Goal: Task Accomplishment & Management: Complete application form

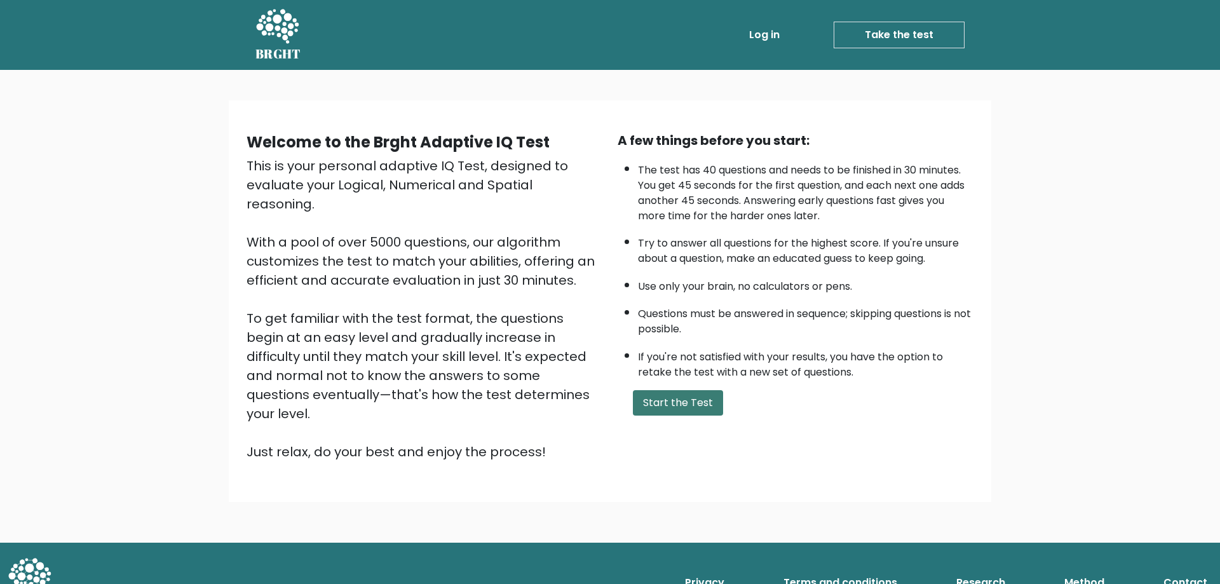
click at [694, 393] on button "Start the Test" at bounding box center [678, 402] width 90 height 25
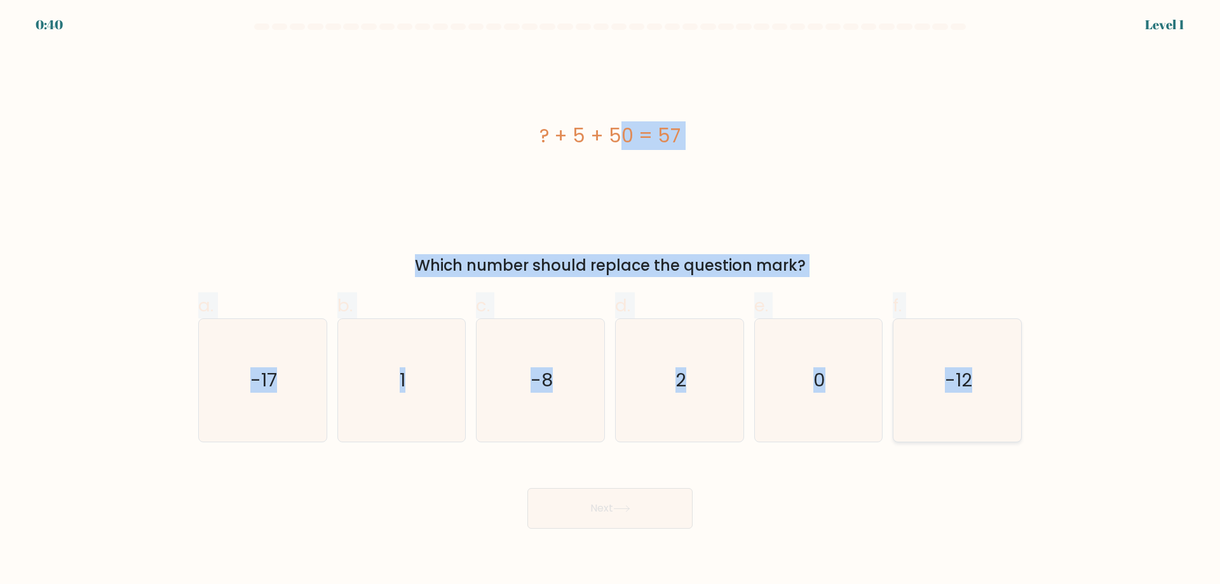
drag, startPoint x: 524, startPoint y: 128, endPoint x: 1007, endPoint y: 384, distance: 547.4
click at [1007, 384] on form "a. 1" at bounding box center [610, 276] width 1220 height 505
copy form "? + 5 + 50 = 57 Which number should replace the question mark? a. -17 b. 1 c. -…"
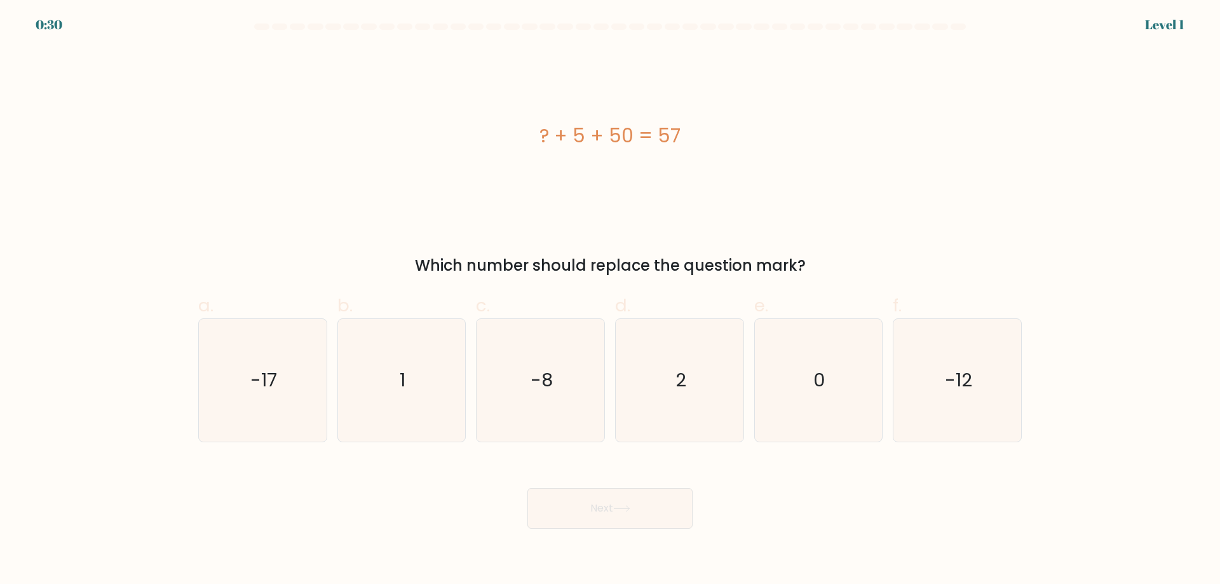
click at [404, 495] on div "Next" at bounding box center [610, 492] width 839 height 71
click at [710, 370] on icon "2" at bounding box center [679, 380] width 123 height 123
click at [611, 301] on input "d. 2" at bounding box center [610, 296] width 1 height 8
radio input "true"
click at [630, 508] on icon at bounding box center [621, 508] width 17 height 7
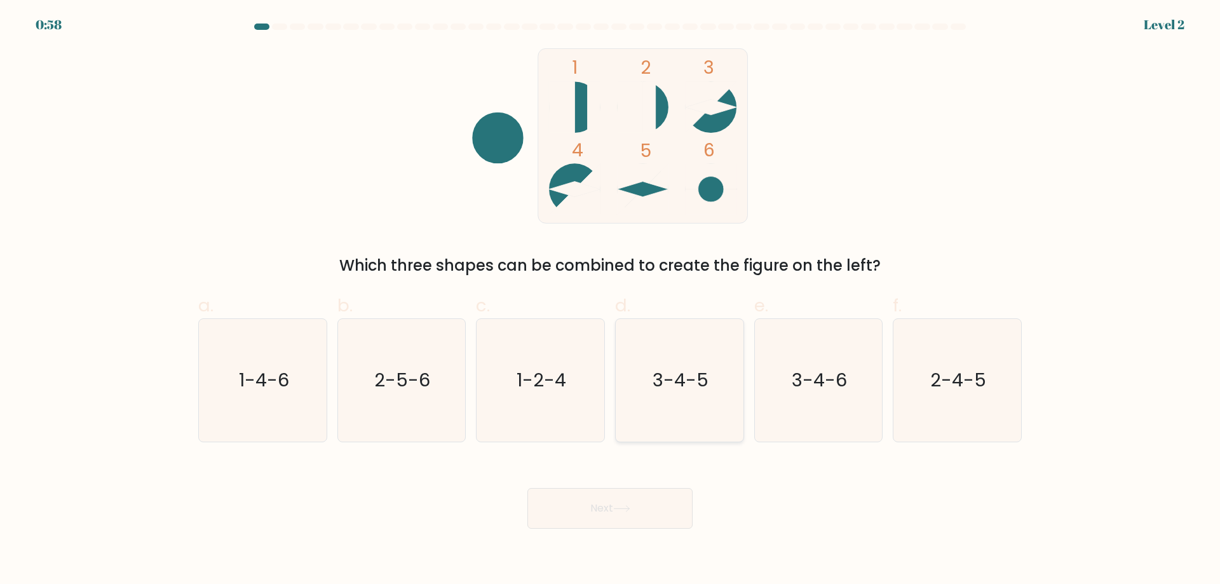
click at [653, 385] on icon "3-4-5" at bounding box center [679, 380] width 123 height 123
click at [611, 301] on input "d. 3-4-5" at bounding box center [610, 296] width 1 height 8
radio input "true"
click at [595, 524] on button "Next" at bounding box center [609, 508] width 165 height 41
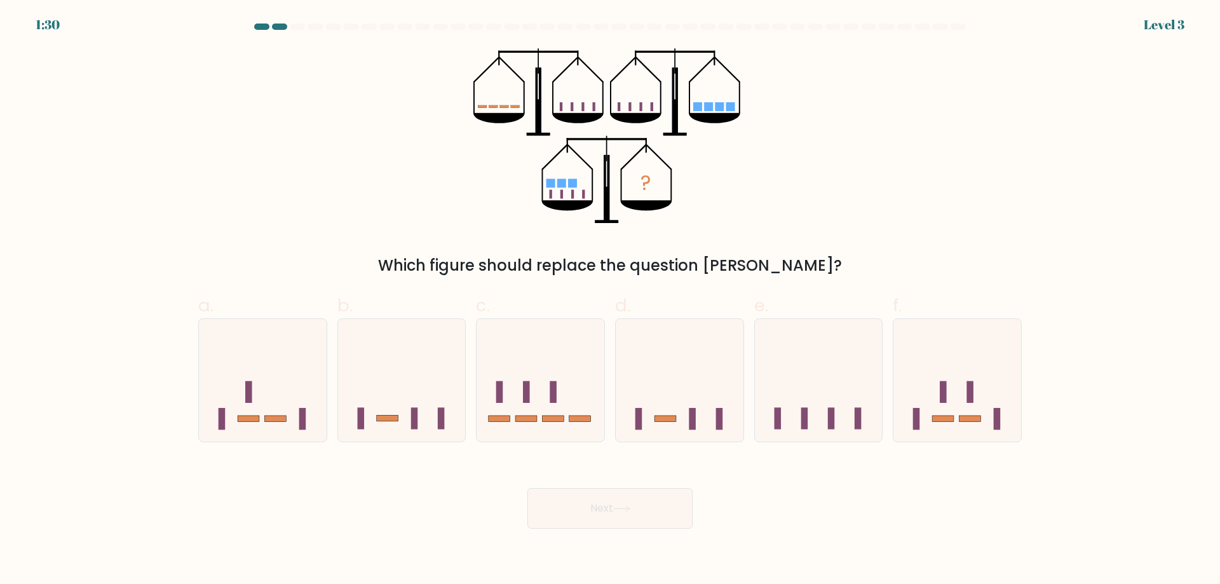
drag, startPoint x: 500, startPoint y: 67, endPoint x: 821, endPoint y: 225, distance: 358.0
click at [821, 225] on form at bounding box center [610, 276] width 1220 height 505
click at [821, 225] on div "? Which figure should replace the question mark?" at bounding box center [610, 162] width 839 height 229
click at [548, 374] on icon at bounding box center [541, 379] width 128 height 105
click at [610, 301] on input "c." at bounding box center [610, 296] width 1 height 8
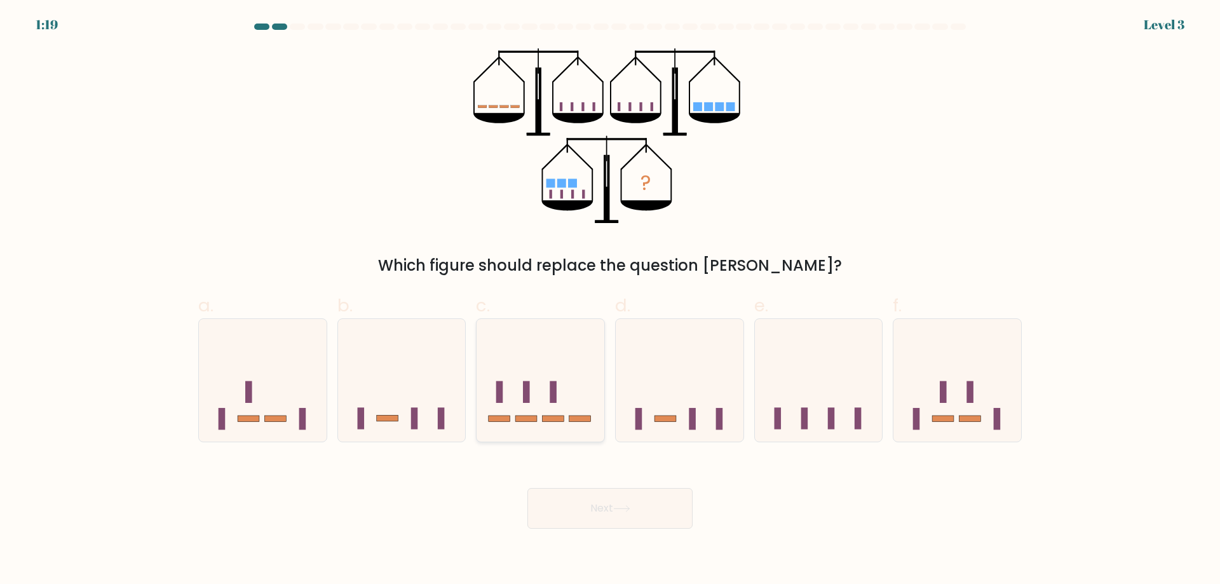
radio input "true"
click at [622, 513] on button "Next" at bounding box center [609, 508] width 165 height 41
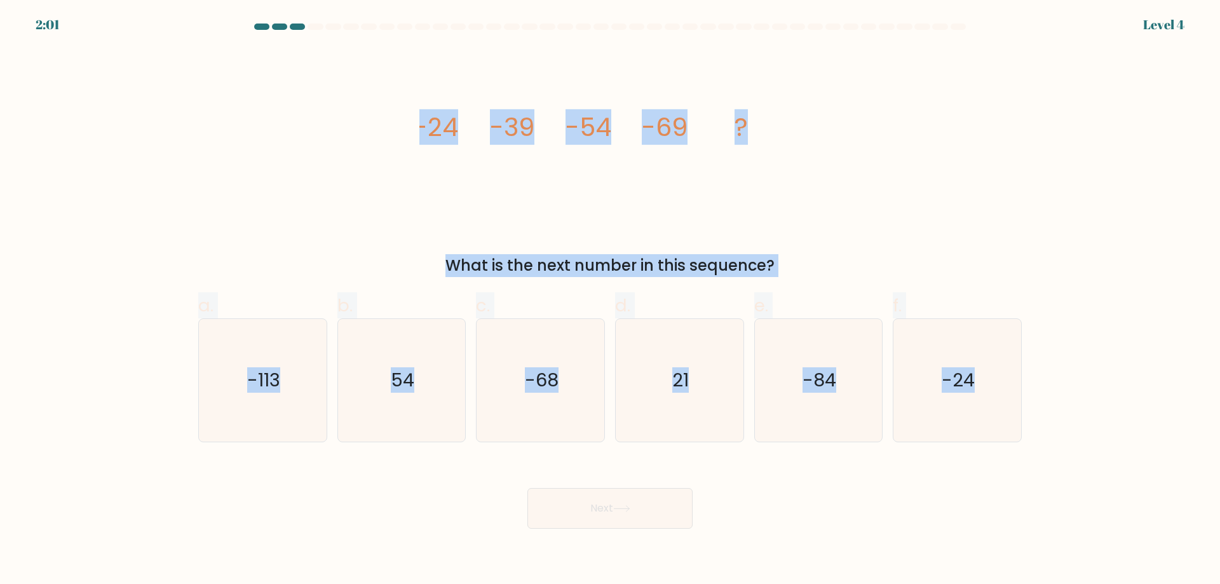
drag, startPoint x: 440, startPoint y: 136, endPoint x: 1219, endPoint y: 482, distance: 852.7
click at [1219, 482] on form at bounding box center [610, 276] width 1220 height 505
copy form "-24 -39 -54 -69 ? What is the next number in this sequence? a. -113 b. 54 c. -6…"
click at [88, 212] on form at bounding box center [610, 276] width 1220 height 505
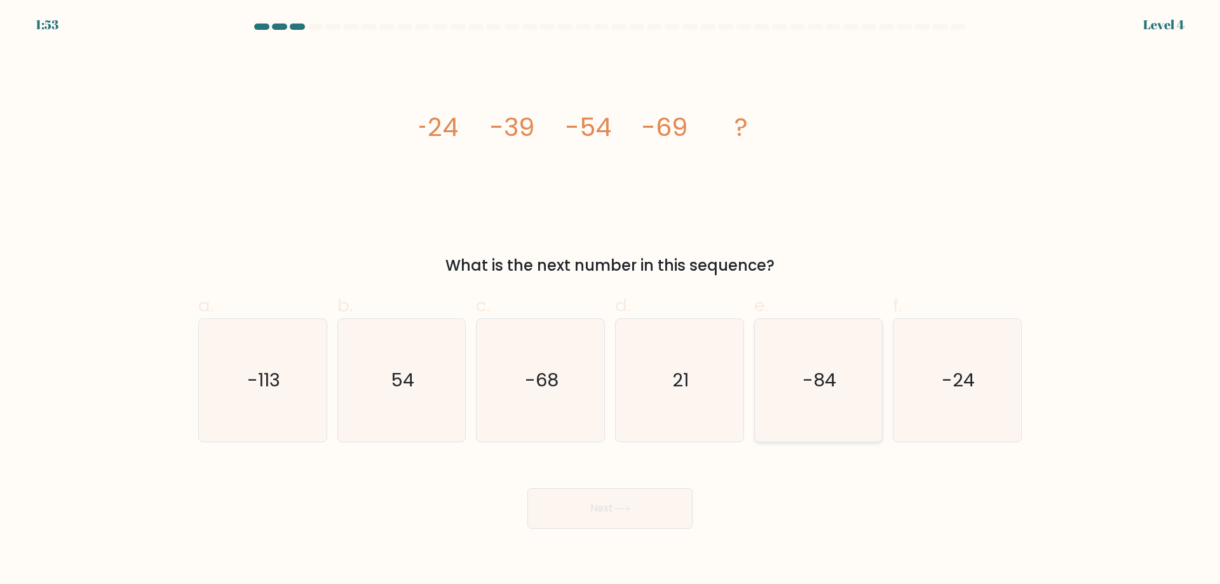
click at [794, 373] on icon "-84" at bounding box center [818, 380] width 123 height 123
click at [611, 301] on input "e. -84" at bounding box center [610, 296] width 1 height 8
radio input "true"
click at [593, 520] on button "Next" at bounding box center [609, 508] width 165 height 41
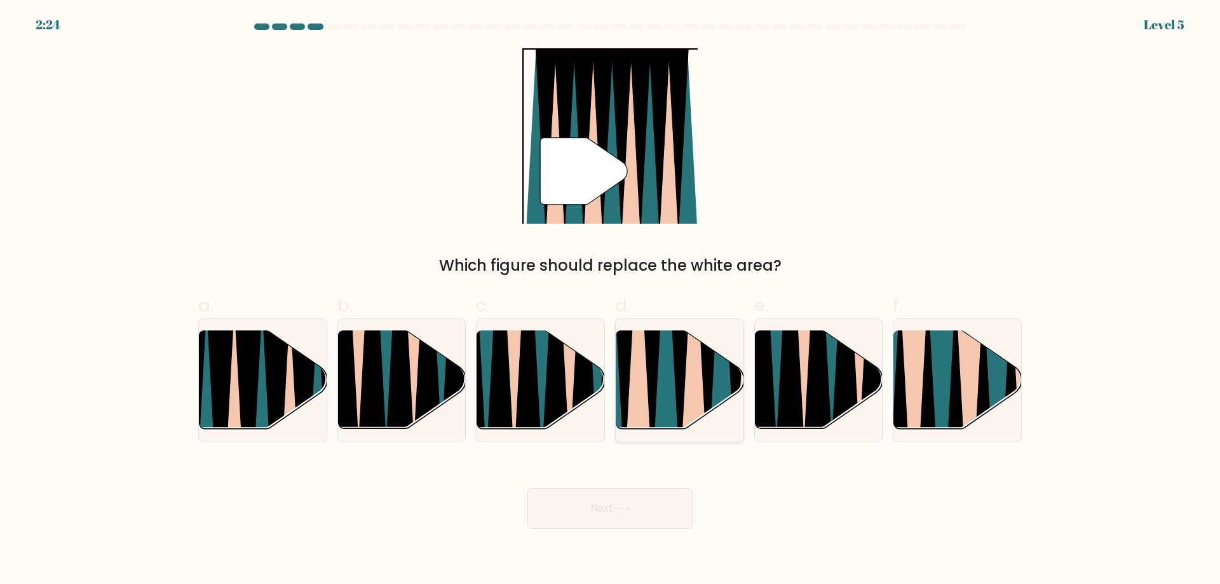
click at [706, 389] on icon at bounding box center [707, 328] width 29 height 255
click at [611, 301] on input "d." at bounding box center [610, 296] width 1 height 8
radio input "true"
click at [633, 517] on button "Next" at bounding box center [609, 508] width 165 height 41
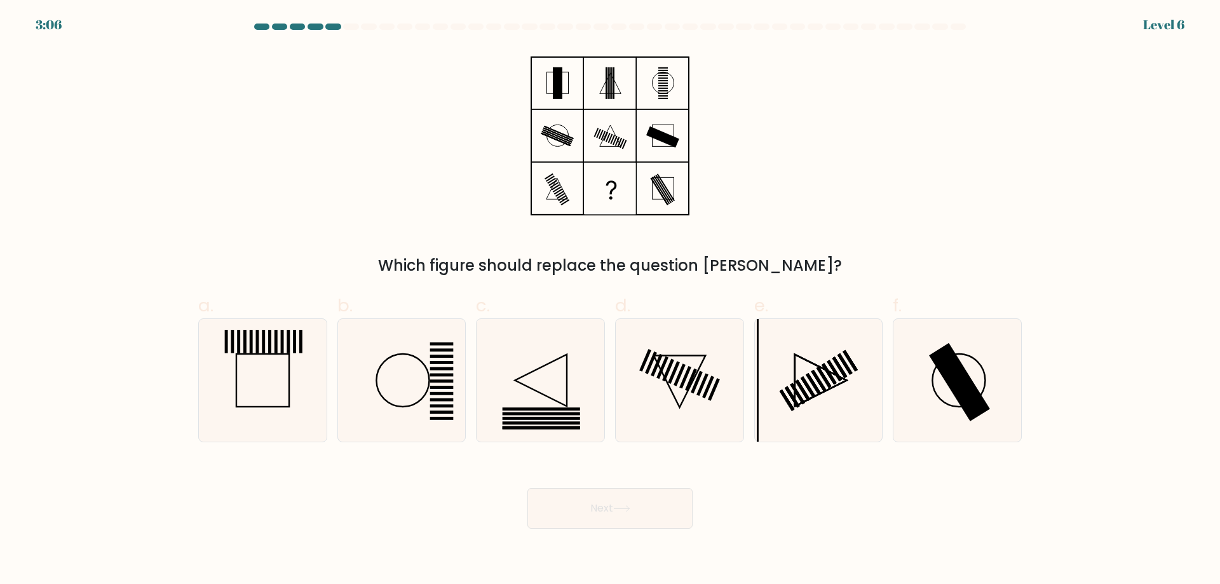
drag, startPoint x: 490, startPoint y: 63, endPoint x: 765, endPoint y: 217, distance: 315.1
click at [765, 217] on div "Which figure should replace the question mark?" at bounding box center [610, 162] width 839 height 229
drag, startPoint x: 536, startPoint y: 268, endPoint x: 760, endPoint y: 263, distance: 225.0
click at [760, 263] on div "Which figure should replace the question mark?" at bounding box center [610, 265] width 808 height 23
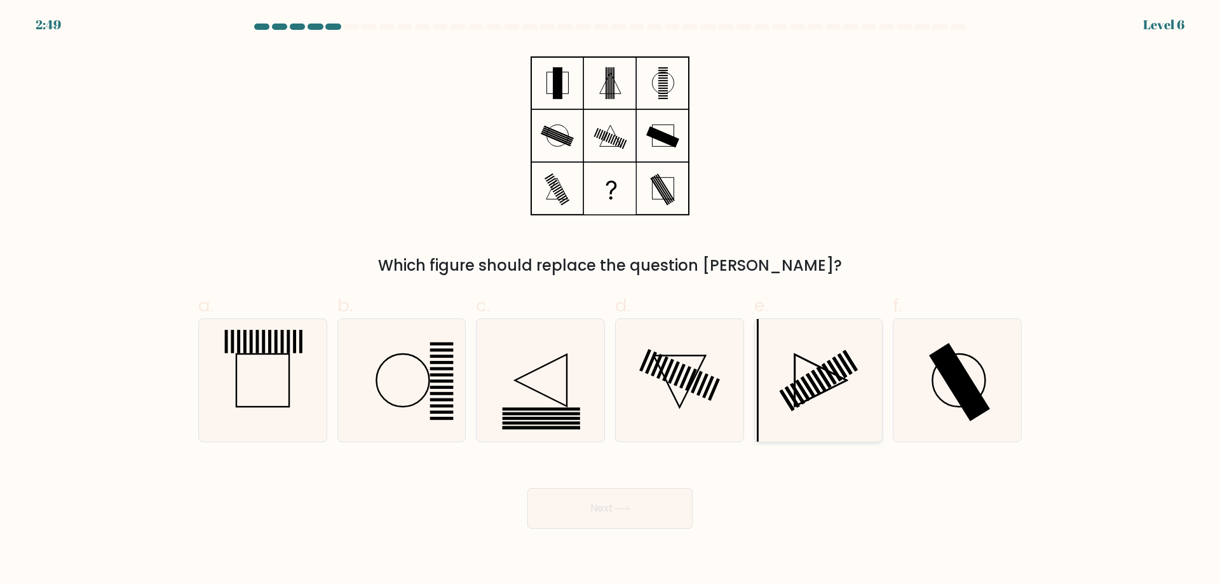
click at [870, 386] on icon at bounding box center [818, 380] width 123 height 123
click at [611, 301] on input "e." at bounding box center [610, 296] width 1 height 8
radio input "true"
drag, startPoint x: 503, startPoint y: 521, endPoint x: 567, endPoint y: 513, distance: 64.0
click at [504, 522] on div "Next" at bounding box center [610, 492] width 839 height 71
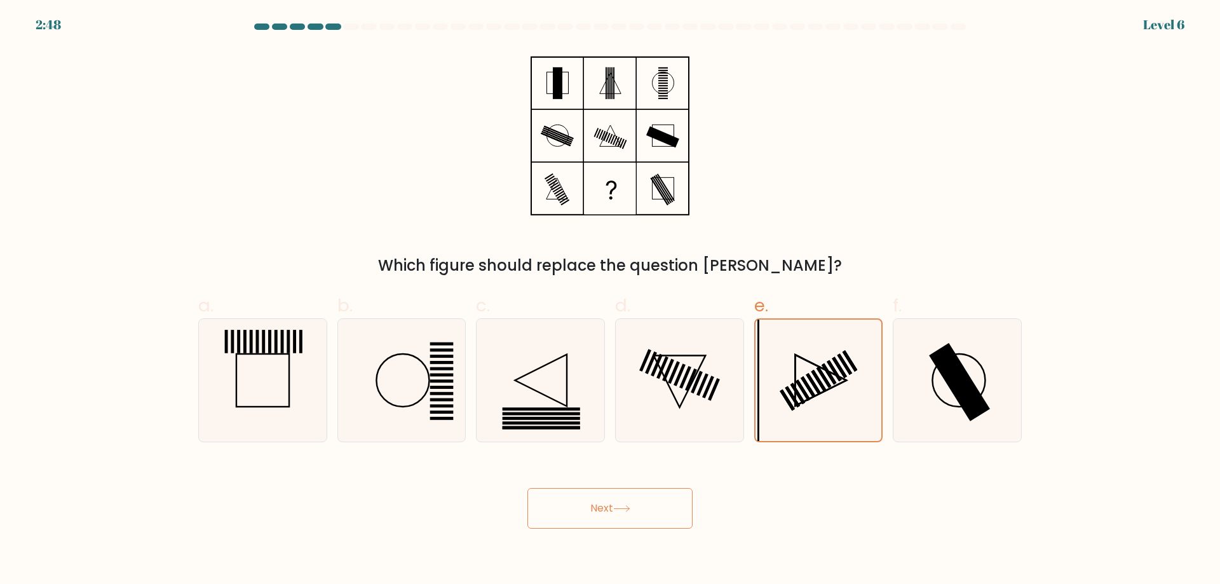
click at [571, 513] on button "Next" at bounding box center [609, 508] width 165 height 41
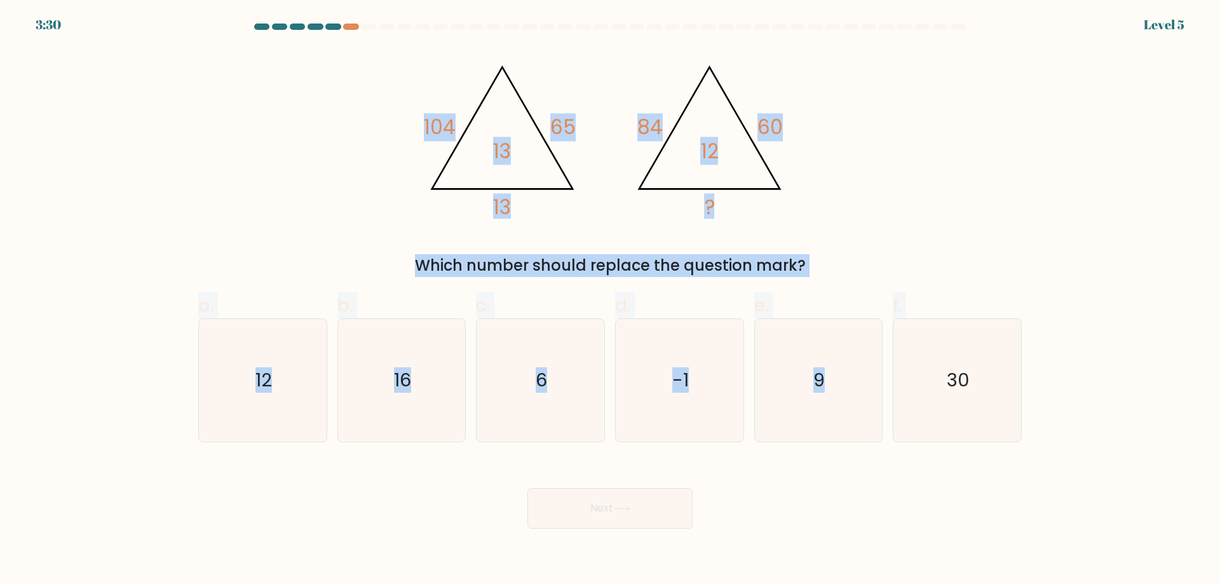
drag, startPoint x: 418, startPoint y: 69, endPoint x: 1092, endPoint y: 410, distance: 755.8
click at [1092, 410] on form at bounding box center [610, 276] width 1220 height 505
click at [314, 166] on div "@import url('https://fonts.googleapis.com/css?family=Abril+Fatface:400,100,100i…" at bounding box center [610, 162] width 839 height 229
drag, startPoint x: 666, startPoint y: 287, endPoint x: 1206, endPoint y: 560, distance: 605.8
click at [1206, 560] on body "3:20 Level 5" at bounding box center [610, 292] width 1220 height 584
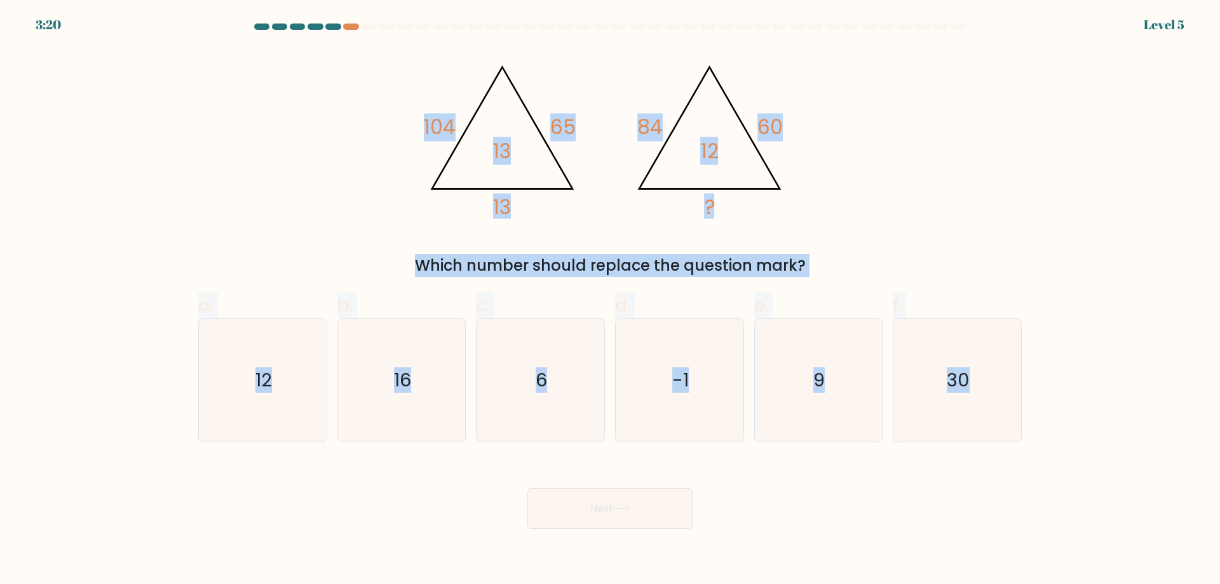
copy form "104 65 13 13 @import url('https://fonts.googleapis.com/css?family=Abril+Fatface…"
click at [217, 209] on div "@import url('https://fonts.googleapis.com/css?family=Abril+Fatface:400,100,100i…" at bounding box center [610, 162] width 839 height 229
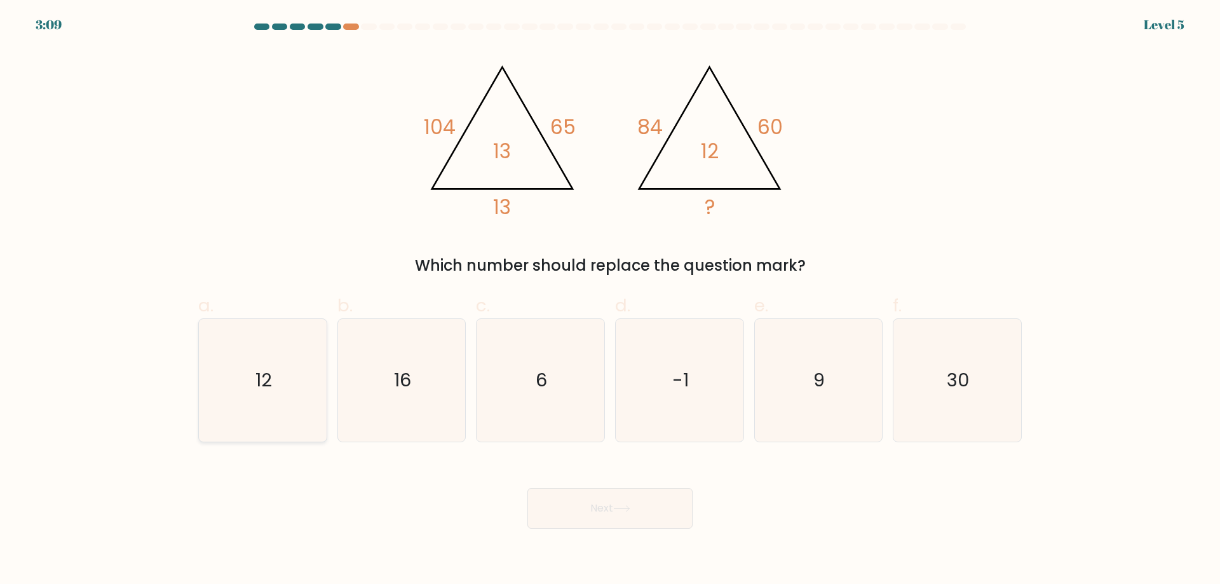
click at [278, 355] on icon "12" at bounding box center [262, 380] width 123 height 123
click at [610, 301] on input "a. 12" at bounding box center [610, 296] width 1 height 8
radio input "true"
click at [581, 508] on button "Next" at bounding box center [609, 508] width 165 height 41
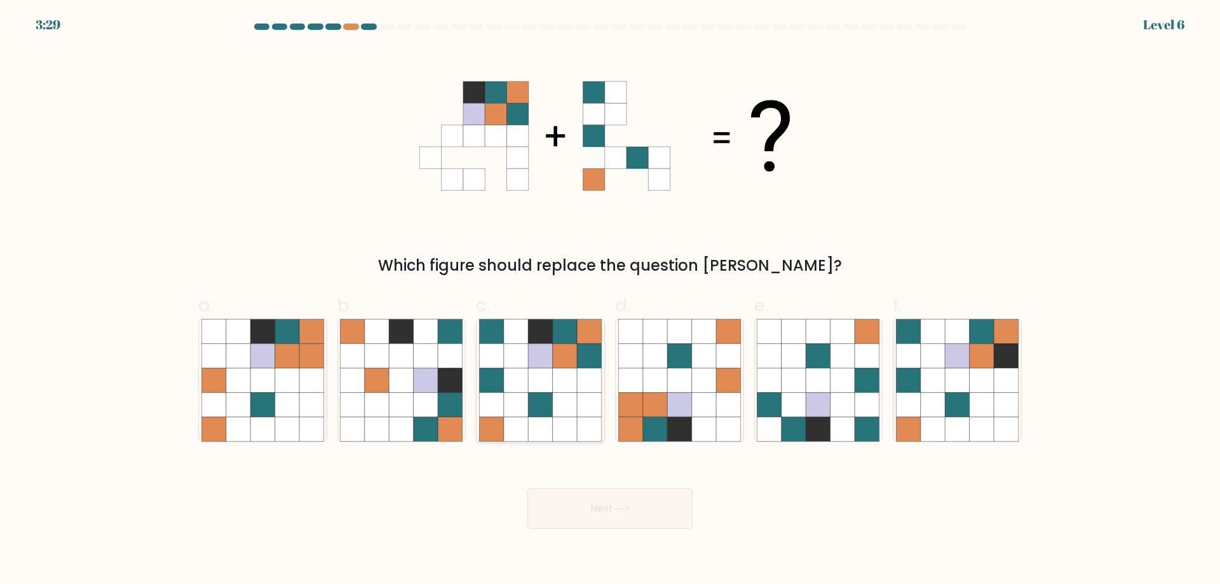
click at [534, 382] on icon at bounding box center [540, 380] width 24 height 24
click at [610, 301] on input "c." at bounding box center [610, 296] width 1 height 8
radio input "true"
click at [609, 513] on button "Next" at bounding box center [609, 508] width 165 height 41
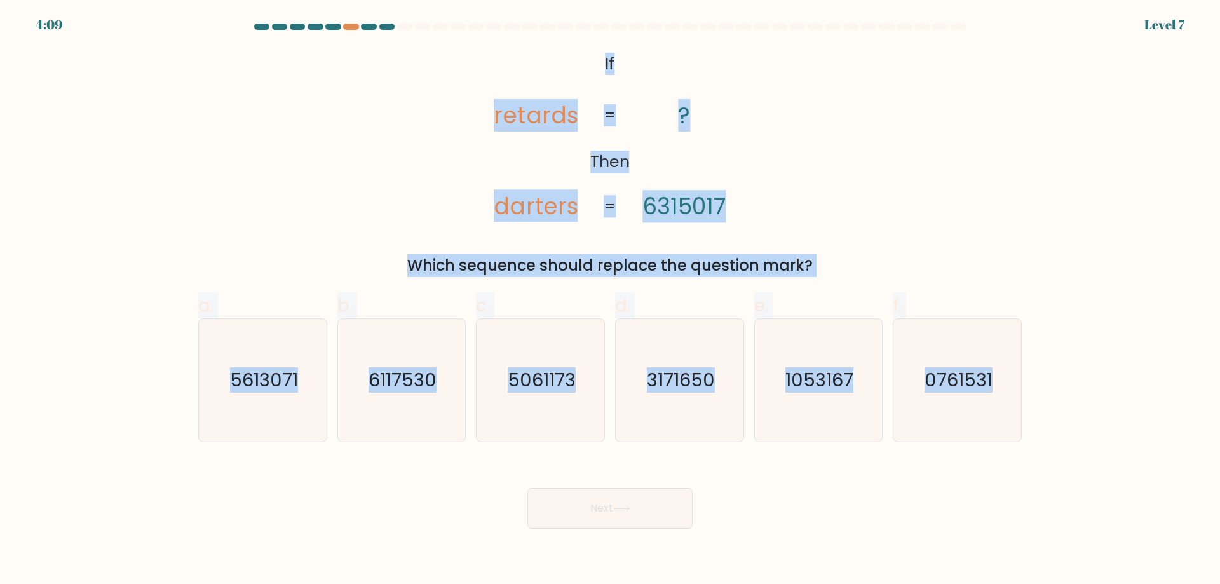
drag, startPoint x: 572, startPoint y: 60, endPoint x: 1053, endPoint y: 414, distance: 597.0
click at [1053, 414] on form "If ?" at bounding box center [610, 276] width 1220 height 505
copy form "If Then retards darters ? 6315017 = = Which sequence should replace the questio…"
click at [203, 67] on div "@import url('https://fonts.googleapis.com/css?family=Abril+Fatface:400,100,100i…" at bounding box center [610, 162] width 839 height 229
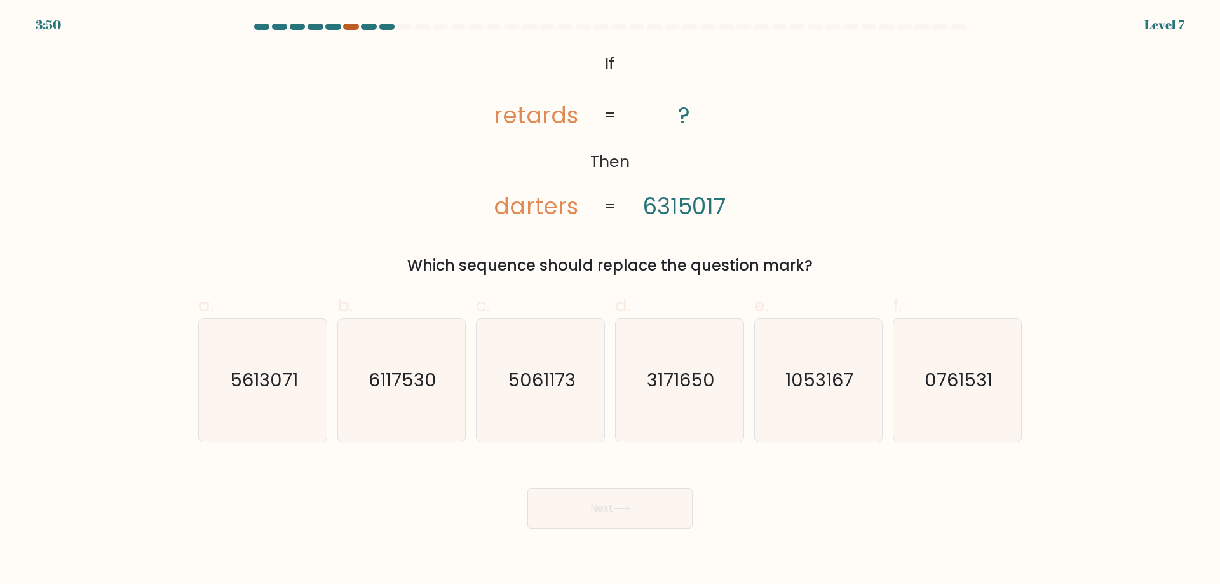
click at [354, 29] on div at bounding box center [350, 27] width 15 height 6
click at [388, 28] on div at bounding box center [386, 27] width 15 height 6
click at [631, 351] on icon "3171650" at bounding box center [679, 380] width 123 height 123
click at [611, 301] on input "d. 3171650" at bounding box center [610, 296] width 1 height 8
radio input "true"
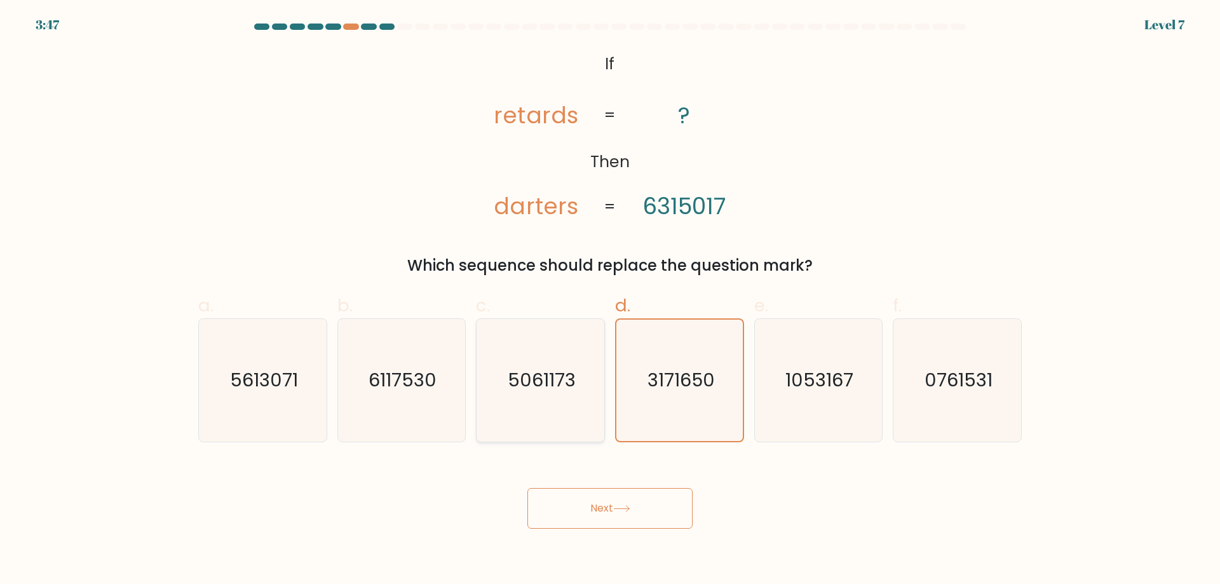
click at [537, 361] on icon "5061173" at bounding box center [540, 380] width 123 height 123
click at [610, 301] on input "c. 5061173" at bounding box center [610, 296] width 1 height 8
radio input "true"
click at [445, 150] on div "@import url('https://fonts.googleapis.com/css?family=Abril+Fatface:400,100,100i…" at bounding box center [610, 162] width 839 height 229
click at [532, 87] on icon "@import url('https://fonts.googleapis.com/css?family=Abril+Fatface:400,100,100i…" at bounding box center [610, 135] width 285 height 175
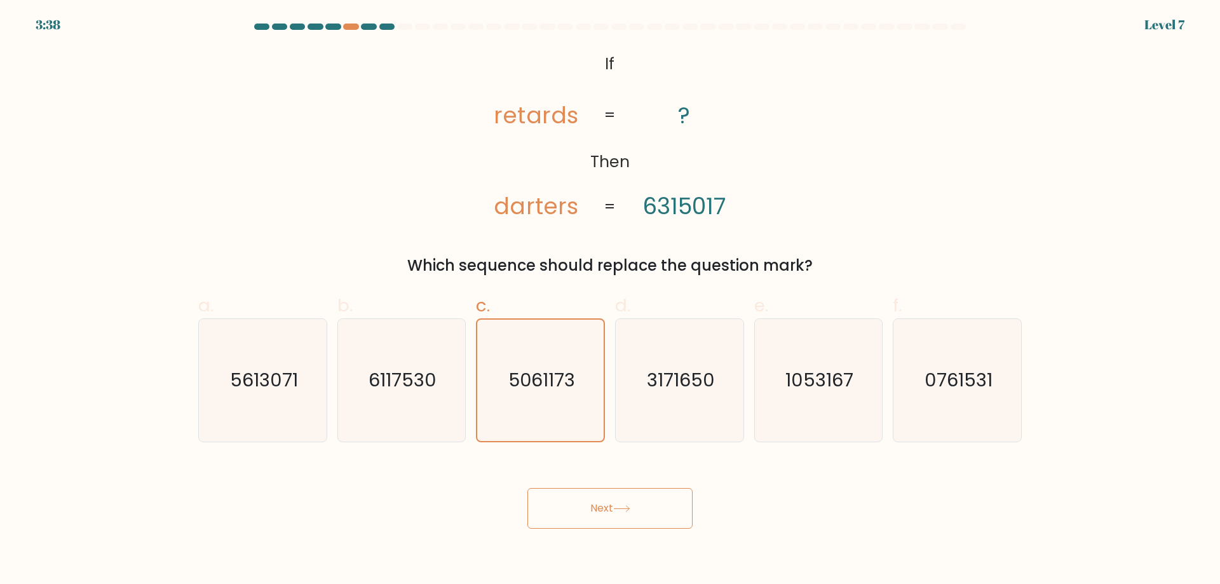
click at [424, 256] on div "Which sequence should replace the question mark?" at bounding box center [610, 265] width 808 height 23
click at [779, 378] on icon "1053167" at bounding box center [818, 380] width 123 height 123
click at [611, 301] on input "e. 1053167" at bounding box center [610, 296] width 1 height 8
radio input "true"
click at [639, 524] on button "Next" at bounding box center [609, 508] width 165 height 41
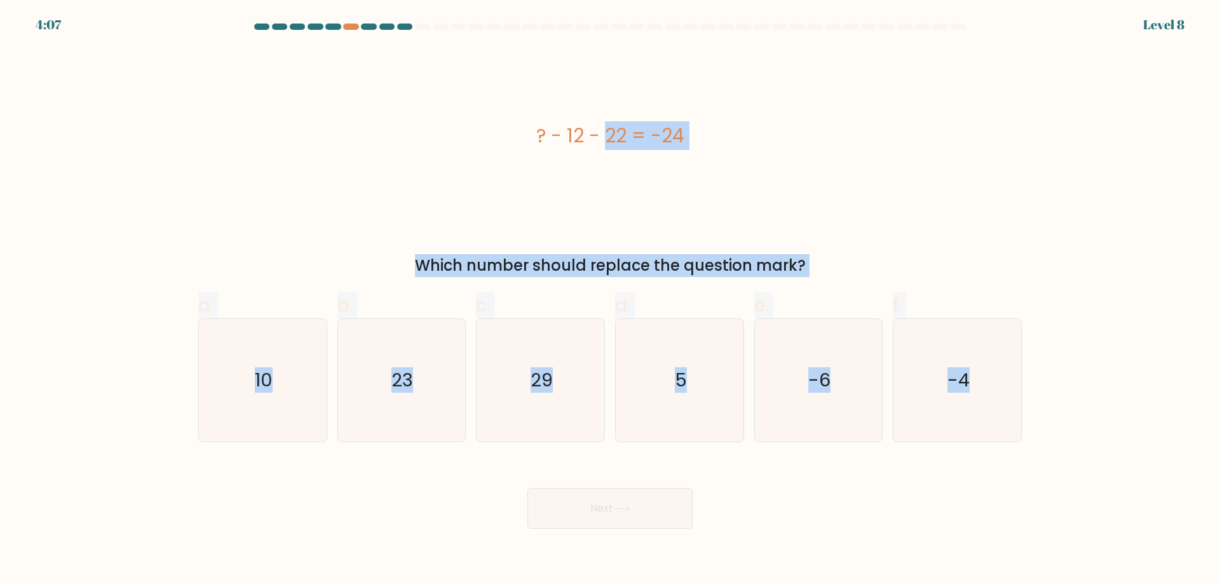
drag, startPoint x: 527, startPoint y: 145, endPoint x: 1095, endPoint y: 381, distance: 615.8
click at [1095, 381] on form "a. 5" at bounding box center [610, 276] width 1220 height 505
copy form "? - 12 - 22 = -24 Which number should replace the question mark? a. 10 b. 23 c.…"
click at [343, 205] on div "? - 12 - 22 = -24" at bounding box center [609, 135] width 823 height 175
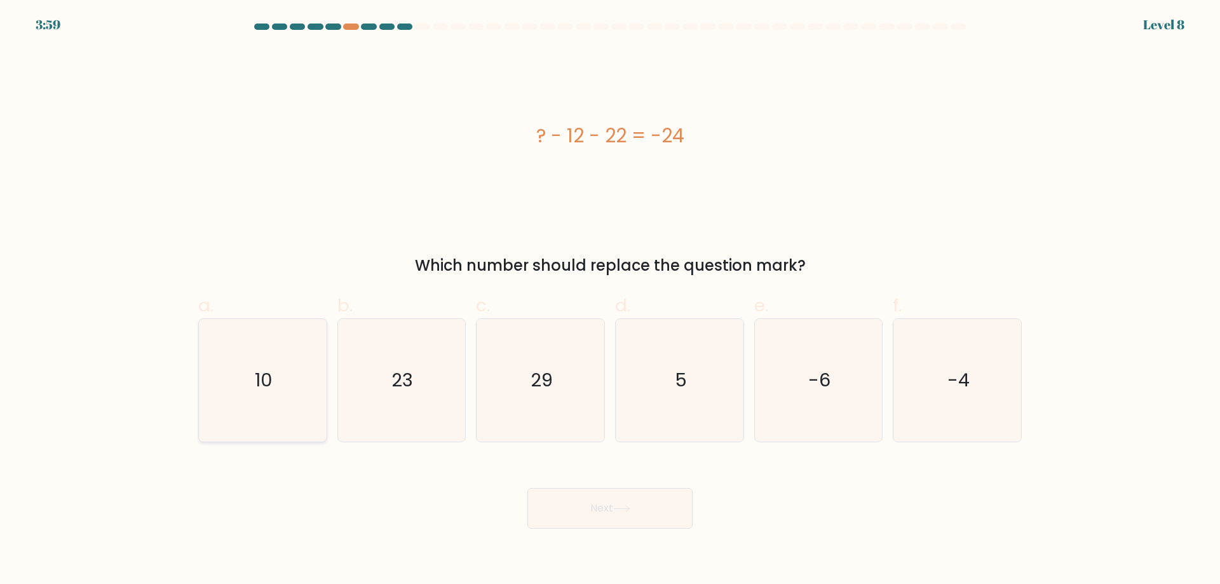
click at [239, 389] on icon "10" at bounding box center [262, 380] width 123 height 123
click at [610, 301] on input "a. 10" at bounding box center [610, 296] width 1 height 8
radio input "true"
click at [589, 526] on button "Next" at bounding box center [609, 508] width 165 height 41
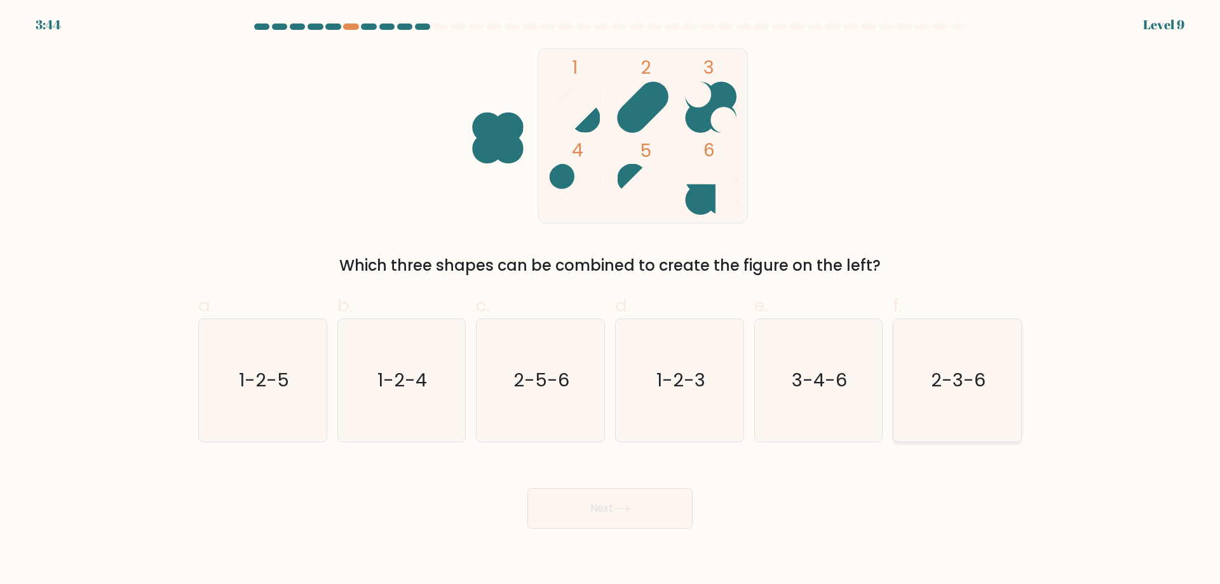
click at [956, 394] on icon "2-3-6" at bounding box center [957, 380] width 123 height 123
click at [611, 301] on input "f. 2-3-6" at bounding box center [610, 296] width 1 height 8
radio input "true"
click at [645, 514] on button "Next" at bounding box center [609, 508] width 165 height 41
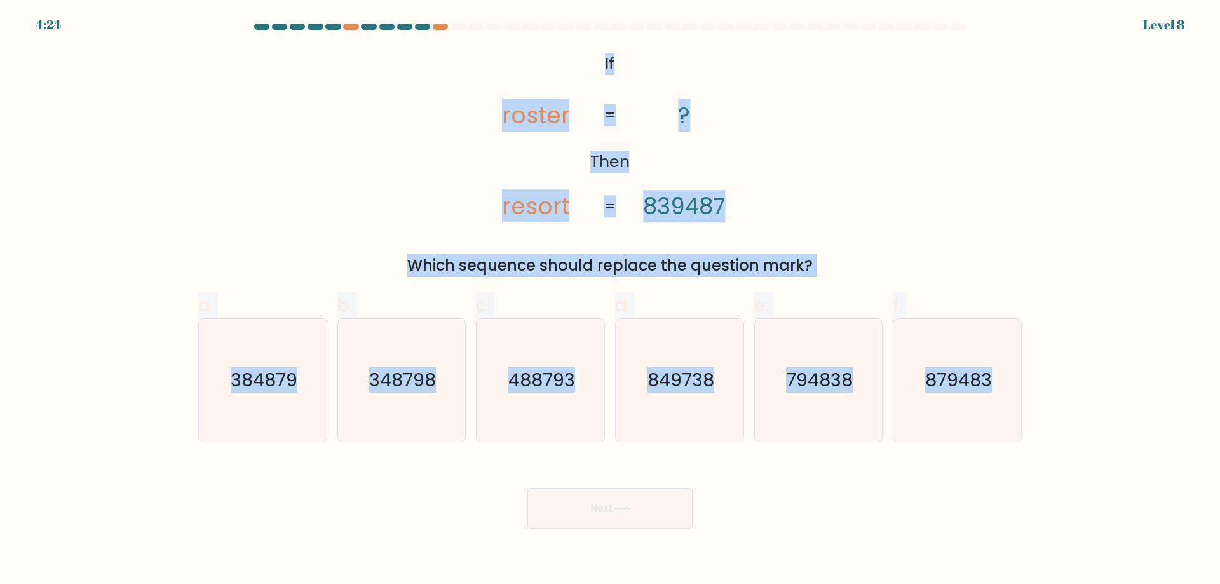
drag, startPoint x: 584, startPoint y: 63, endPoint x: 1054, endPoint y: 378, distance: 566.0
click at [1054, 378] on form "If ?" at bounding box center [610, 276] width 1220 height 505
copy form "If Then roster resort ? 839487 = = Which sequence should replace the question m…"
click at [362, 136] on div "@import url('https://fonts.googleapis.com/css?family=Abril+Fatface:400,100,100i…" at bounding box center [610, 162] width 839 height 229
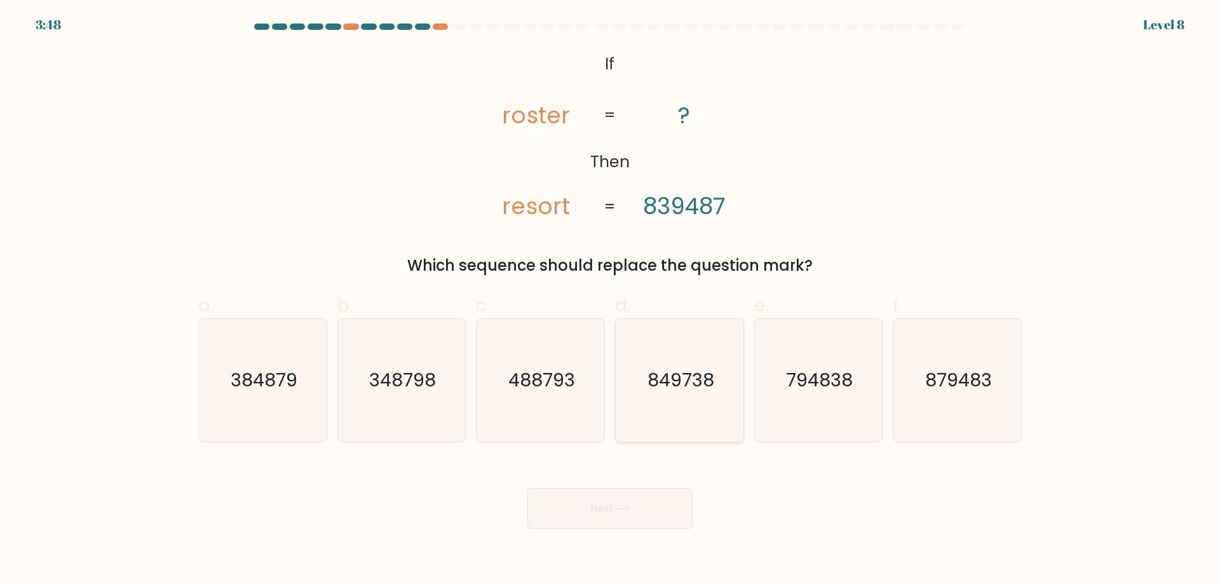
click at [673, 414] on icon "849738" at bounding box center [679, 380] width 123 height 123
click at [611, 301] on input "d. 849738" at bounding box center [610, 296] width 1 height 8
radio input "true"
click at [610, 515] on button "Next" at bounding box center [609, 508] width 165 height 41
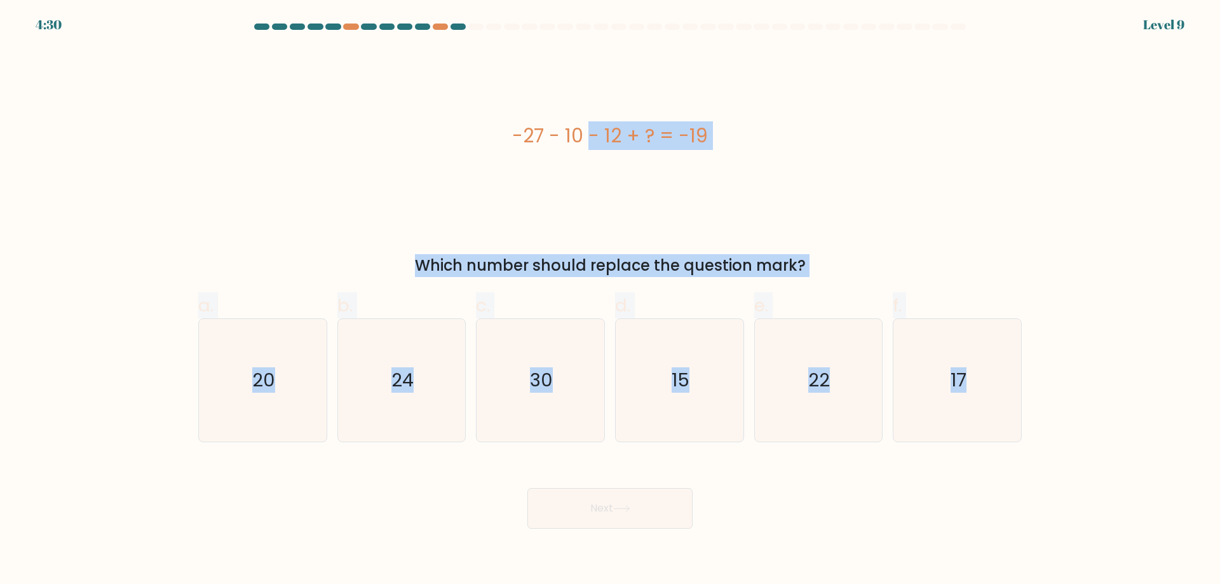
drag, startPoint x: 549, startPoint y: 145, endPoint x: 1043, endPoint y: 403, distance: 557.0
click at [1043, 403] on form "a." at bounding box center [610, 276] width 1220 height 505
copy form "-27 - 10 - 12 + ? = -19 Which number should replace the question mark? a. 20 b.…"
click at [520, 372] on icon "30" at bounding box center [540, 380] width 123 height 123
click at [610, 301] on input "c. 30" at bounding box center [610, 296] width 1 height 8
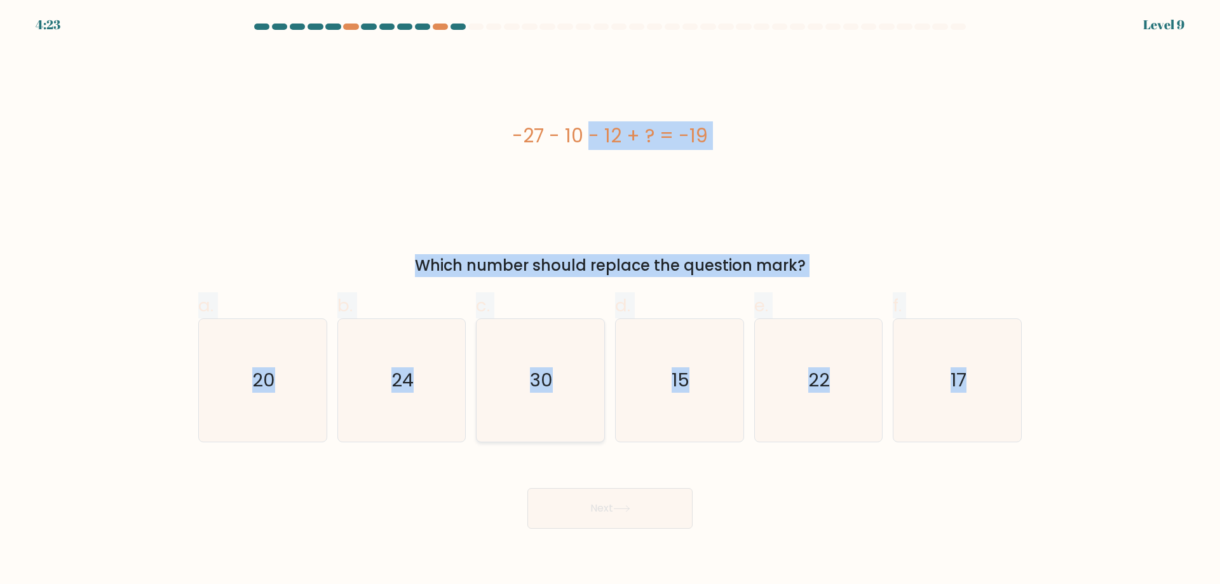
radio input "true"
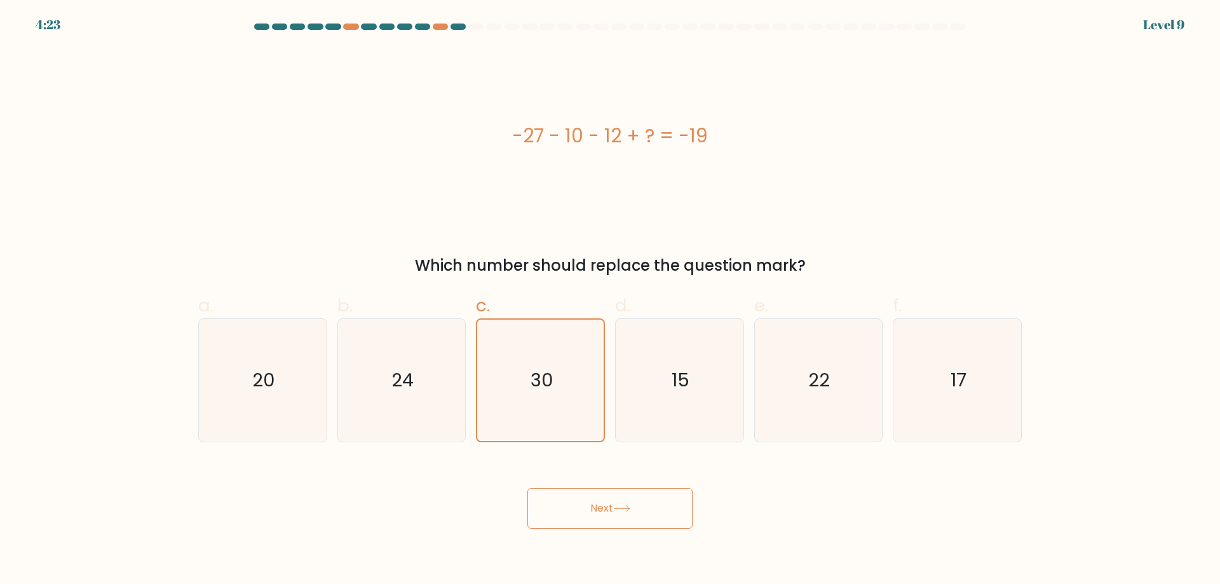
click at [626, 504] on button "Next" at bounding box center [609, 508] width 165 height 41
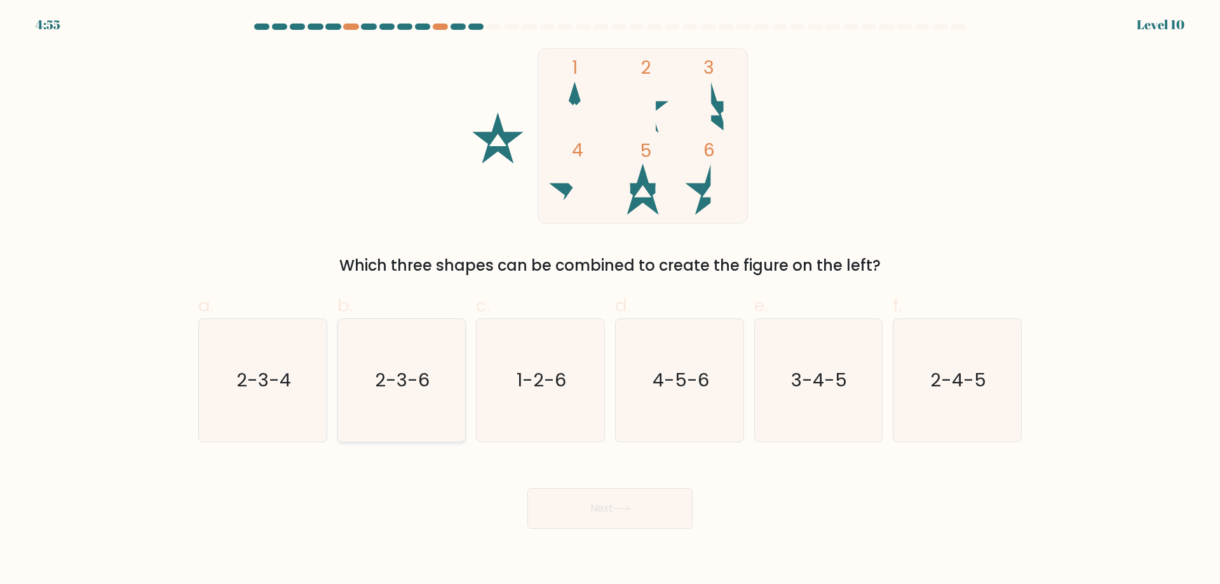
click at [365, 395] on icon "2-3-6" at bounding box center [401, 380] width 123 height 123
click at [610, 301] on input "b. 2-3-6" at bounding box center [610, 296] width 1 height 8
radio input "true"
click at [635, 513] on button "Next" at bounding box center [609, 508] width 165 height 41
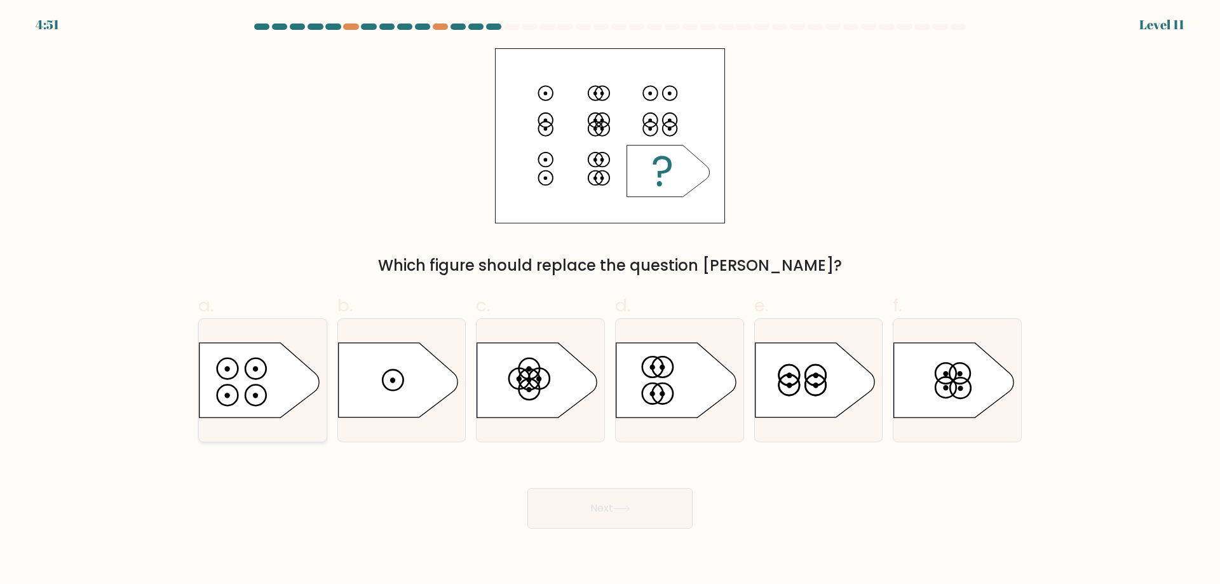
click at [290, 403] on icon at bounding box center [258, 380] width 119 height 74
click at [610, 301] on input "a." at bounding box center [610, 296] width 1 height 8
radio input "true"
click at [627, 517] on button "Next" at bounding box center [609, 508] width 165 height 41
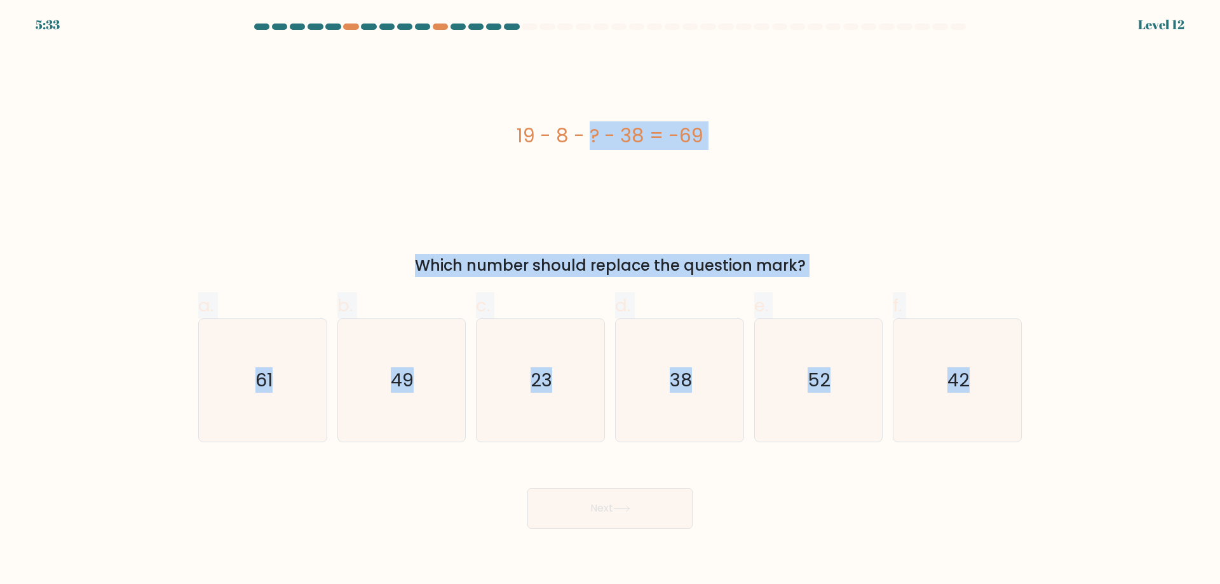
drag, startPoint x: 430, startPoint y: 112, endPoint x: 1040, endPoint y: 423, distance: 684.5
click at [1040, 423] on form "a." at bounding box center [610, 276] width 1220 height 505
copy form "19 - 8 - ? - 38 = -69 Which number should replace the question mark? a. 61 b. 4…"
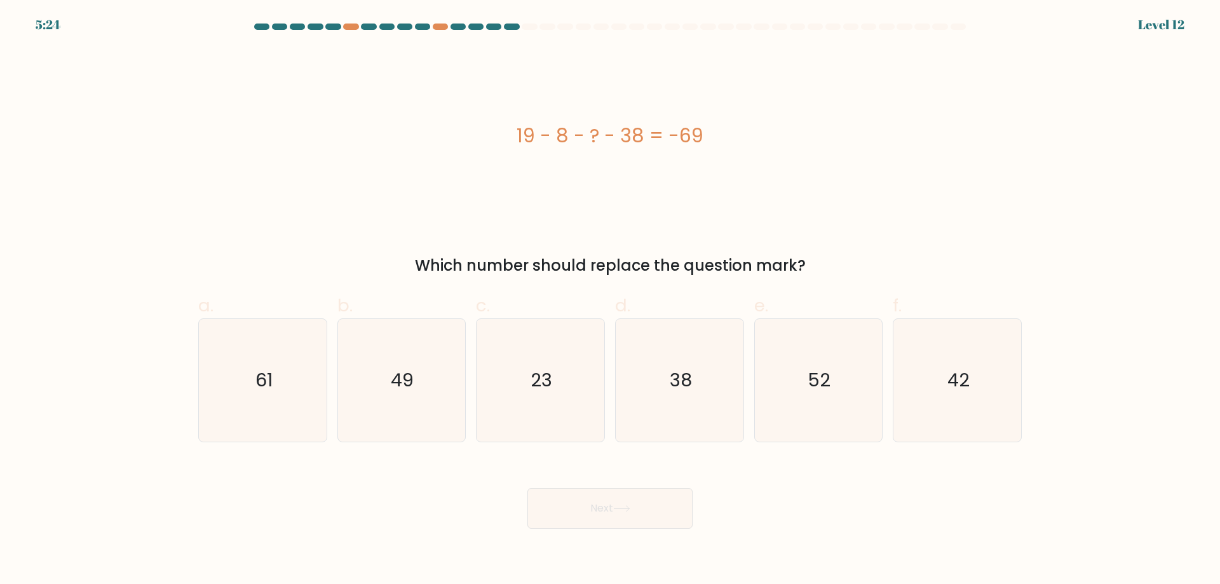
drag, startPoint x: 821, startPoint y: 497, endPoint x: 914, endPoint y: 395, distance: 137.2
click at [823, 496] on div "Next" at bounding box center [610, 492] width 839 height 71
click at [918, 394] on icon "42" at bounding box center [957, 380] width 123 height 123
click at [611, 301] on input "f. 42" at bounding box center [610, 296] width 1 height 8
radio input "true"
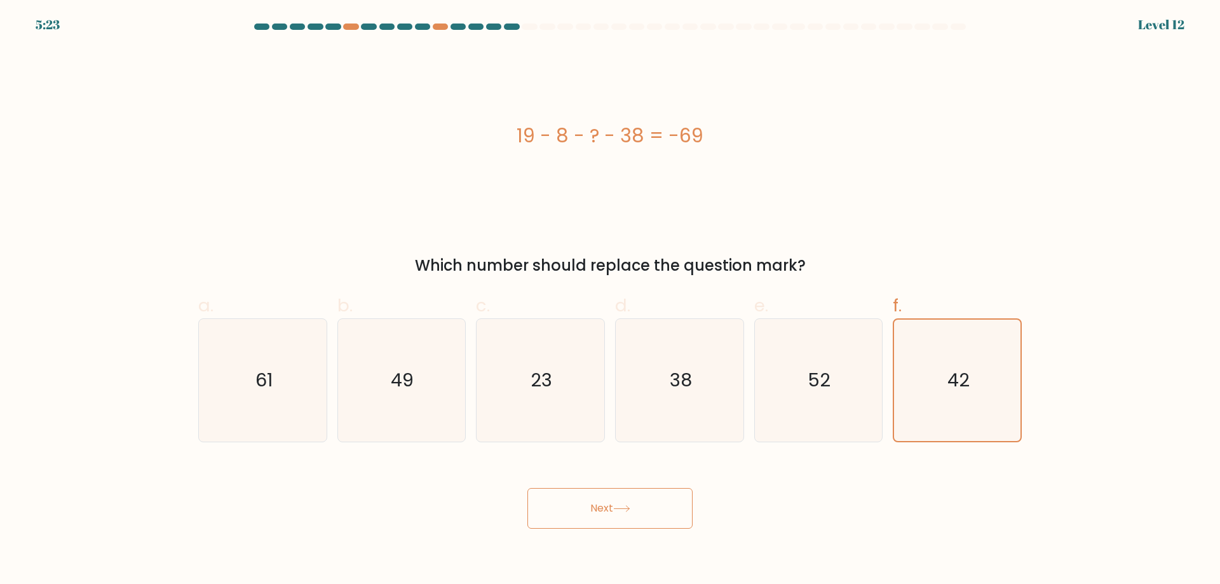
click at [621, 504] on button "Next" at bounding box center [609, 508] width 165 height 41
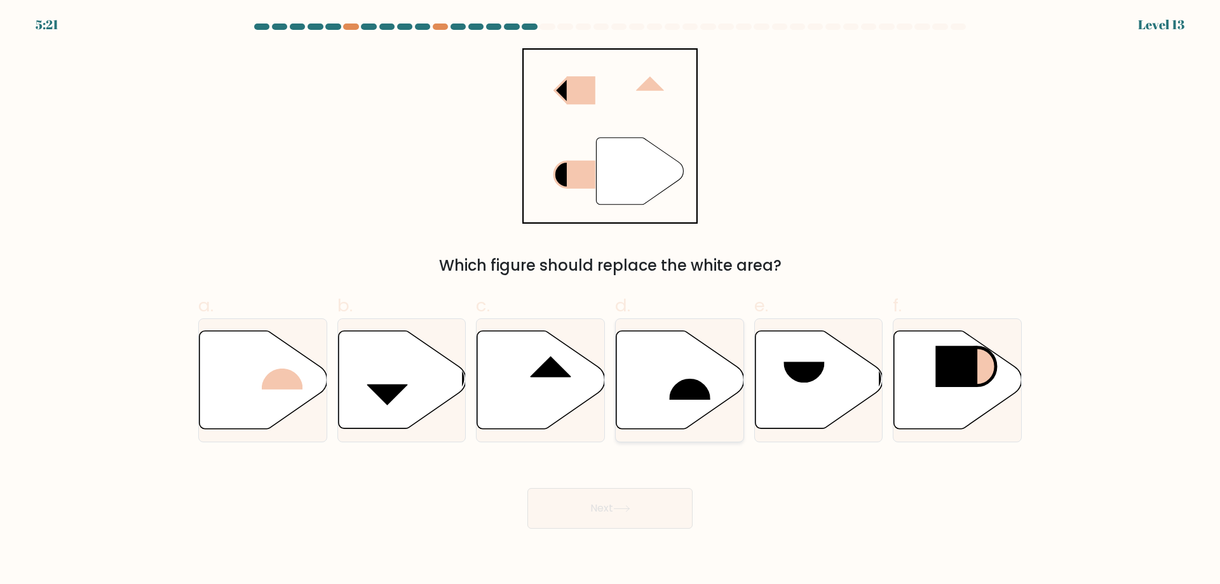
click at [701, 344] on icon at bounding box center [680, 380] width 128 height 98
click at [611, 301] on input "d." at bounding box center [610, 296] width 1 height 8
radio input "true"
click at [612, 517] on button "Next" at bounding box center [609, 508] width 165 height 41
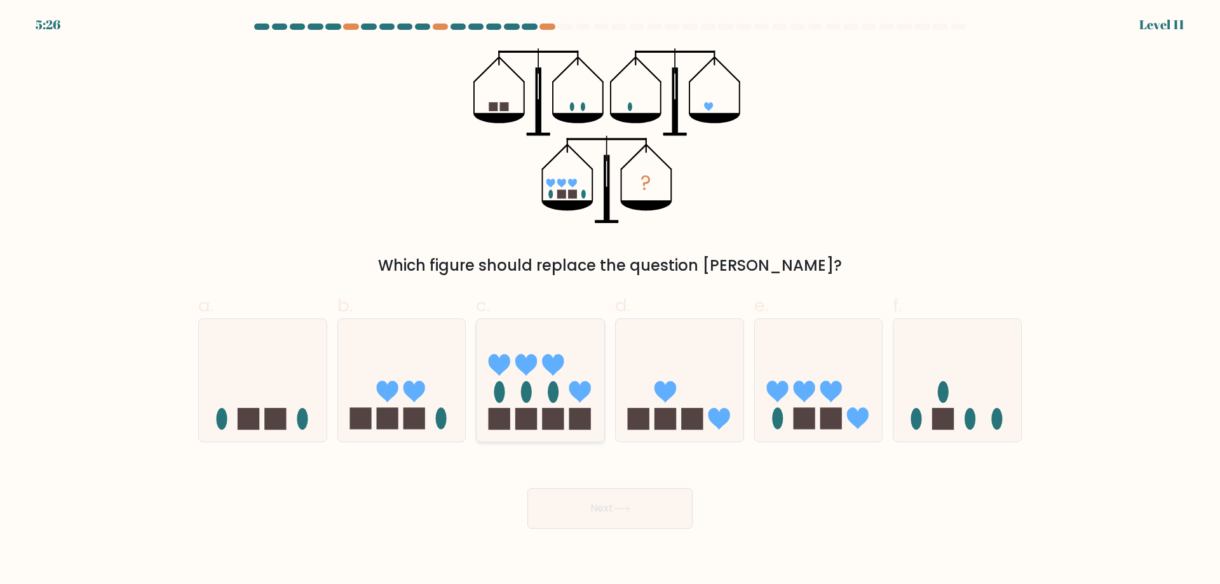
click at [546, 351] on icon at bounding box center [541, 379] width 128 height 105
click at [610, 301] on input "c." at bounding box center [610, 296] width 1 height 8
radio input "true"
click at [683, 381] on icon at bounding box center [680, 379] width 128 height 105
click at [611, 301] on input "d." at bounding box center [610, 296] width 1 height 8
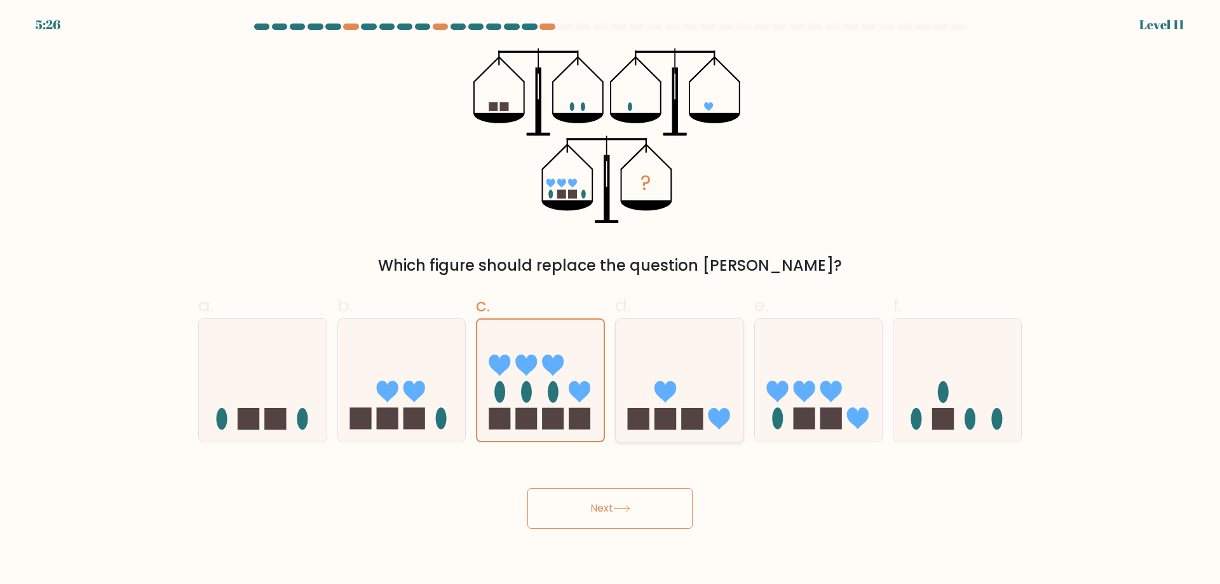
radio input "true"
click at [821, 387] on icon at bounding box center [831, 392] width 22 height 22
click at [611, 301] on input "e." at bounding box center [610, 296] width 1 height 8
radio input "true"
click at [346, 137] on div "? Which figure should replace the question mark?" at bounding box center [610, 162] width 839 height 229
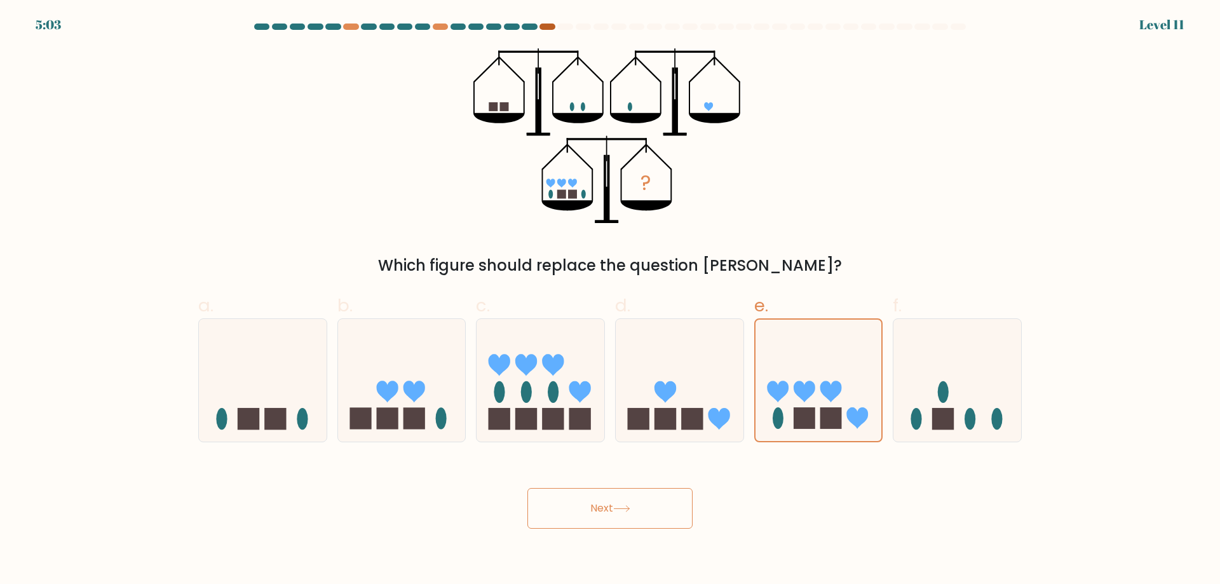
click at [550, 27] on div at bounding box center [546, 27] width 15 height 6
click at [561, 29] on div at bounding box center [564, 27] width 15 height 6
click at [85, 228] on form at bounding box center [610, 276] width 1220 height 505
click at [660, 377] on icon at bounding box center [680, 379] width 128 height 105
click at [611, 301] on input "d." at bounding box center [610, 296] width 1 height 8
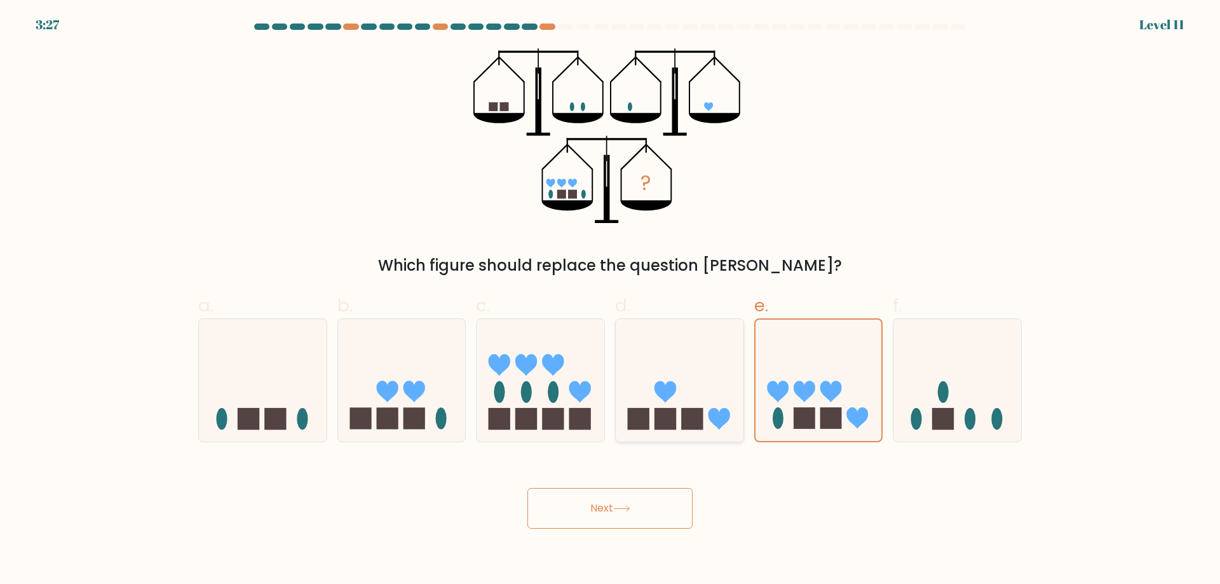
radio input "true"
click at [513, 358] on icon at bounding box center [541, 379] width 128 height 105
click at [610, 301] on input "c." at bounding box center [610, 296] width 1 height 8
radio input "true"
click at [296, 389] on icon at bounding box center [263, 379] width 128 height 105
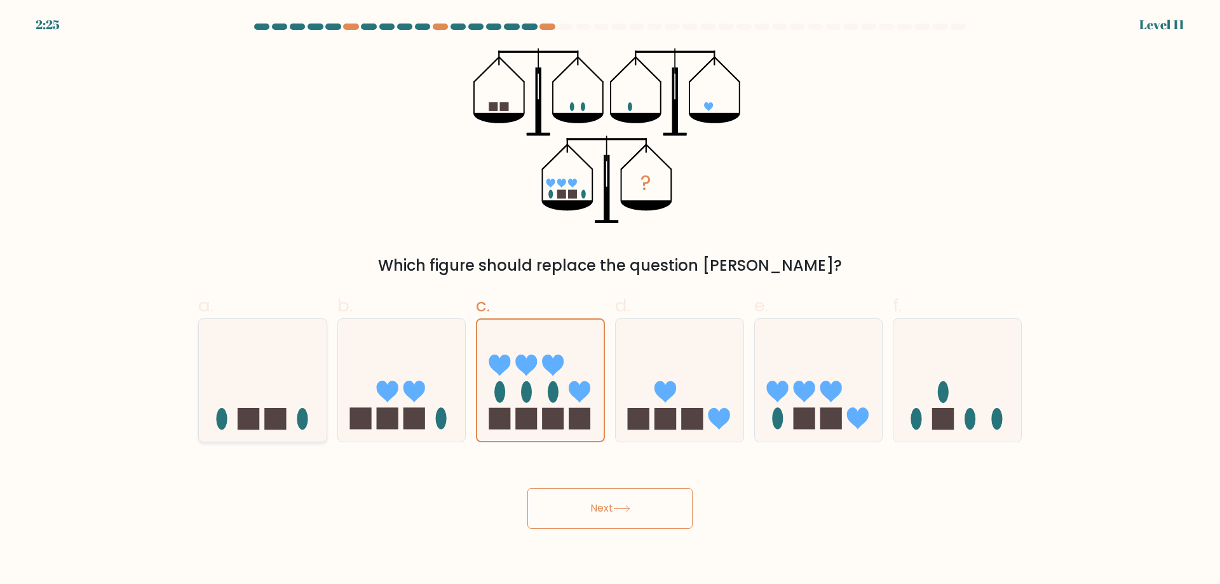
click at [610, 301] on input "a." at bounding box center [610, 296] width 1 height 8
radio input "true"
click at [641, 515] on button "Next" at bounding box center [609, 508] width 165 height 41
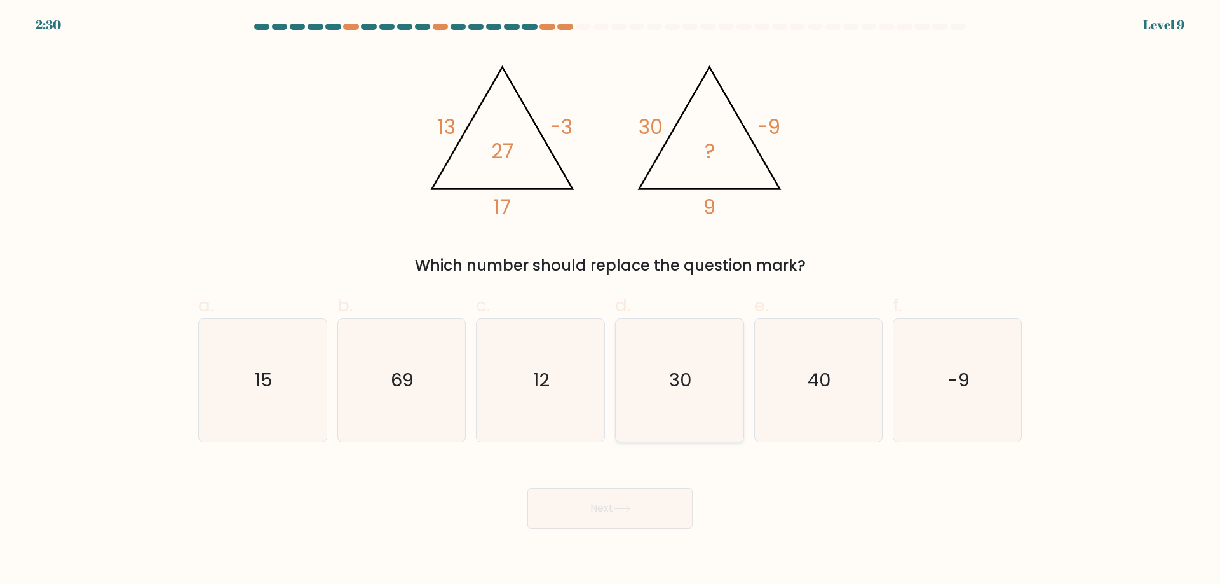
click at [706, 382] on icon "30" at bounding box center [679, 380] width 123 height 123
click at [611, 301] on input "d. 30" at bounding box center [610, 296] width 1 height 8
radio input "true"
click at [628, 500] on button "Next" at bounding box center [609, 508] width 165 height 41
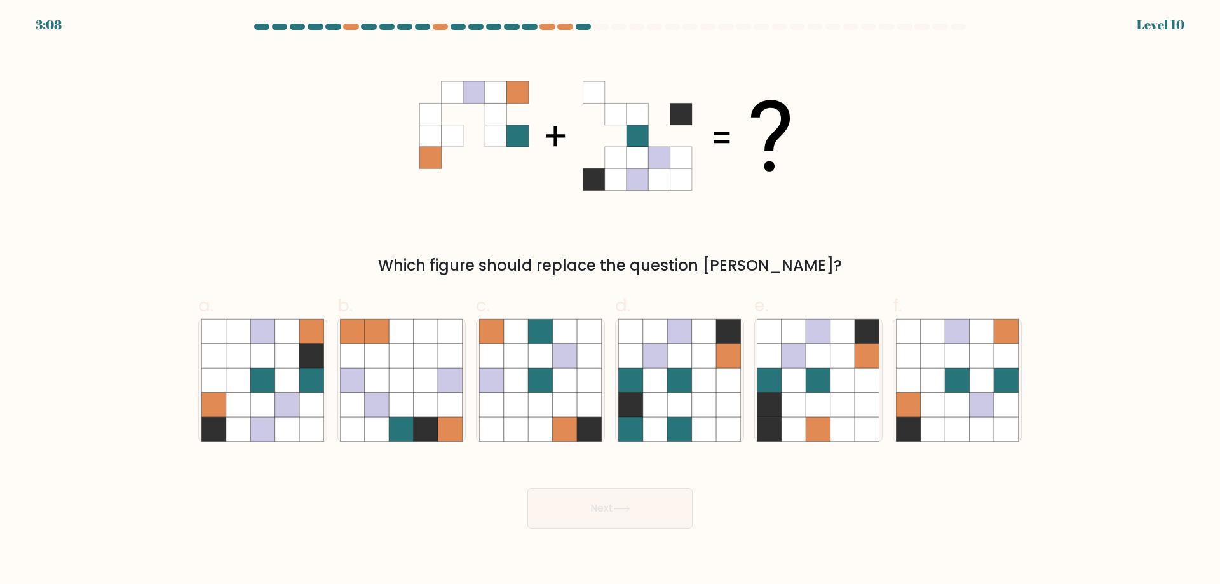
click at [111, 583] on body "3:08 Level 10" at bounding box center [610, 292] width 1220 height 584
click at [280, 376] on icon at bounding box center [287, 380] width 24 height 24
click at [610, 301] on input "a." at bounding box center [610, 296] width 1 height 8
radio input "true"
click at [638, 511] on button "Next" at bounding box center [609, 508] width 165 height 41
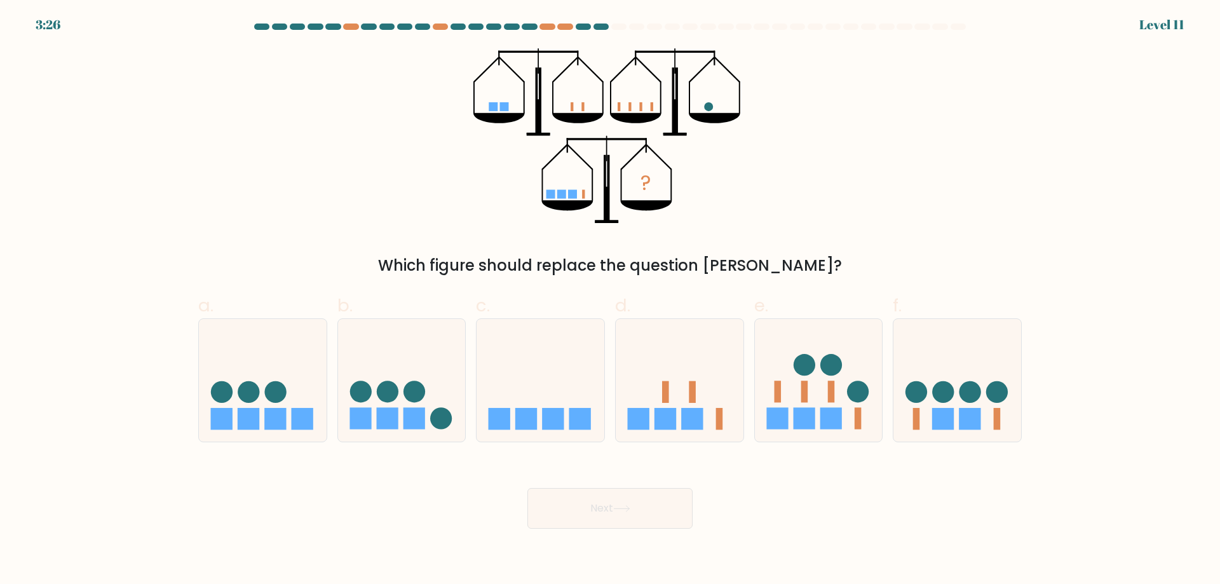
click at [370, 195] on div "? Which figure should replace the question mark?" at bounding box center [610, 162] width 839 height 229
click at [259, 409] on rect at bounding box center [249, 419] width 22 height 22
click at [610, 301] on input "a." at bounding box center [610, 296] width 1 height 8
radio input "true"
click at [612, 505] on button "Next" at bounding box center [609, 508] width 165 height 41
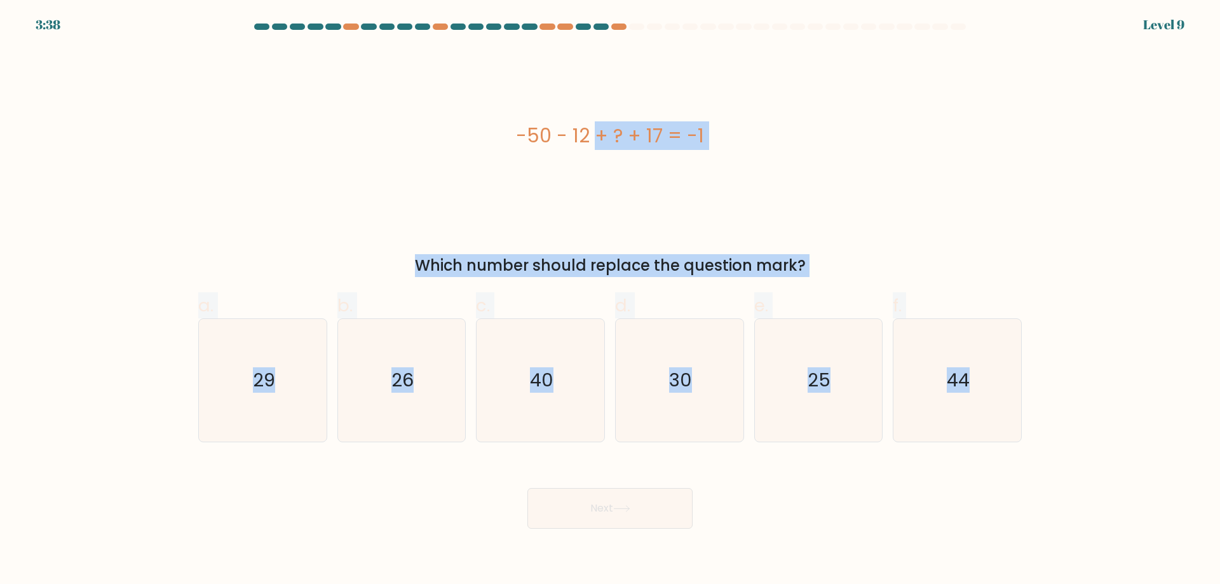
drag, startPoint x: 334, startPoint y: 161, endPoint x: 1065, endPoint y: 431, distance: 779.5
click at [1065, 431] on form "a." at bounding box center [610, 276] width 1220 height 505
copy form "-50 - 12 + ? + 17 = -1 Which number should replace the question mark? a. 29 b. …"
click at [947, 378] on icon "44" at bounding box center [957, 380] width 123 height 123
click at [611, 301] on input "f. 44" at bounding box center [610, 296] width 1 height 8
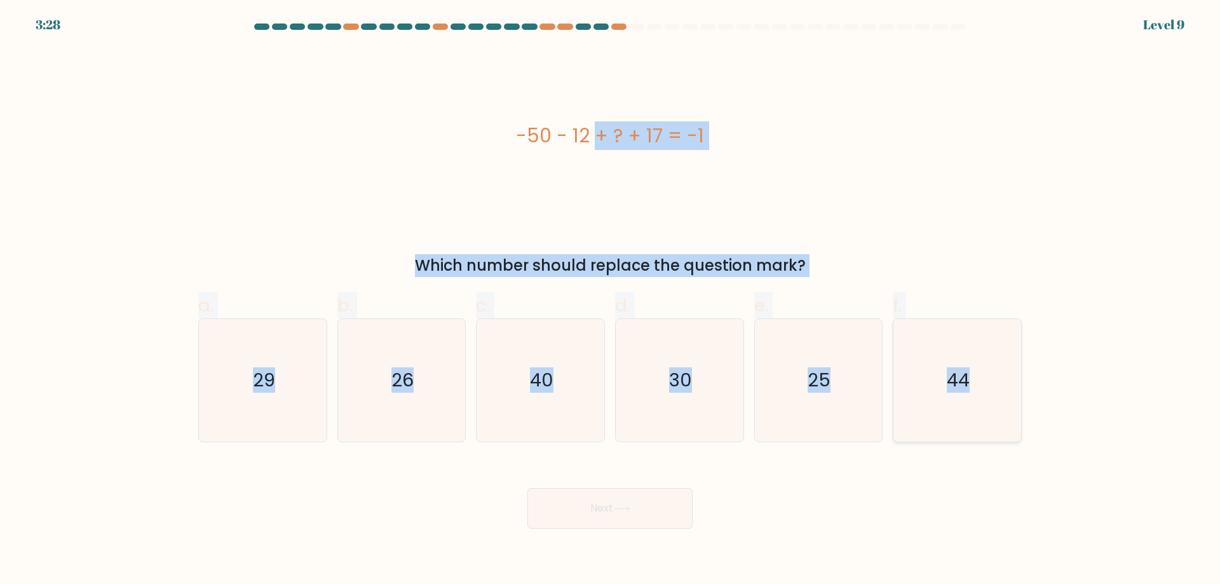
radio input "true"
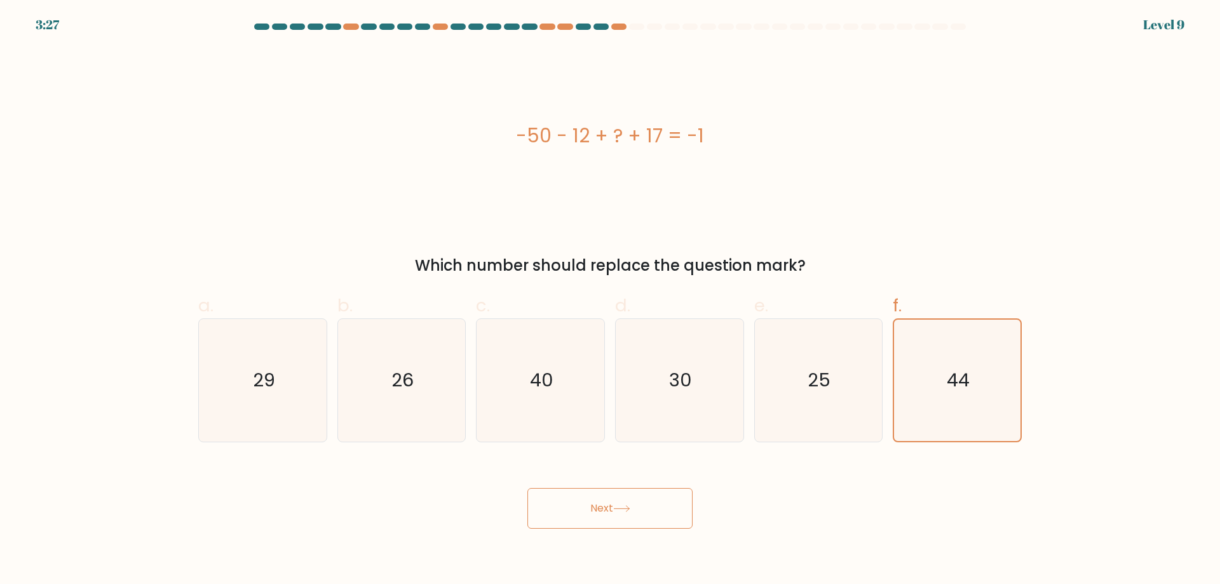
click at [614, 508] on button "Next" at bounding box center [609, 508] width 165 height 41
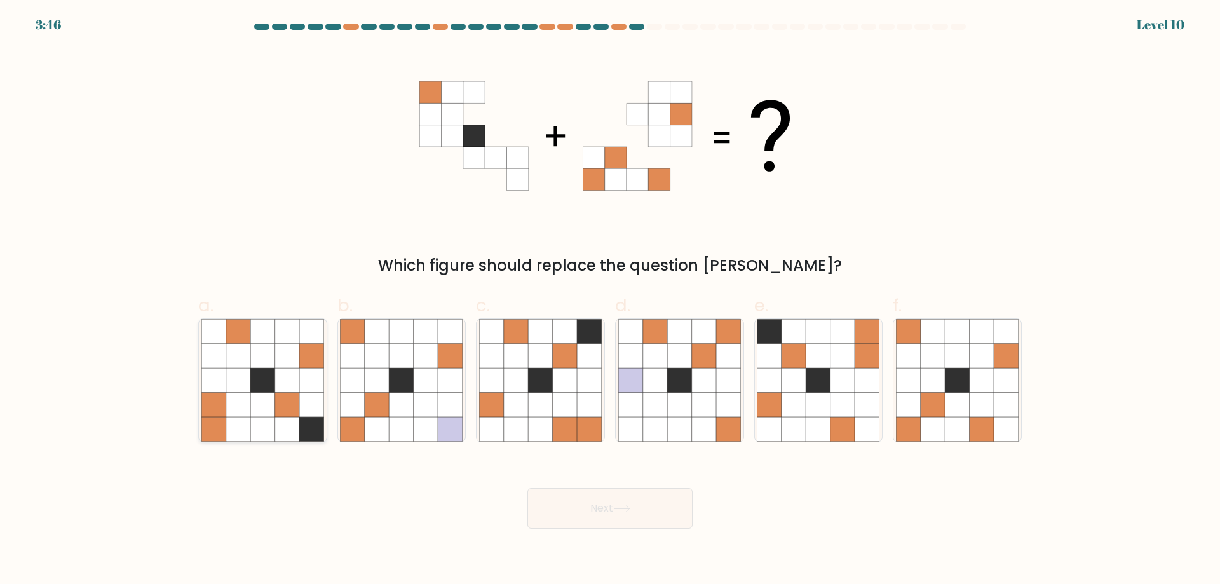
click at [219, 353] on icon at bounding box center [213, 356] width 24 height 24
click at [610, 301] on input "a." at bounding box center [610, 296] width 1 height 8
radio input "true"
click at [594, 505] on button "Next" at bounding box center [609, 508] width 165 height 41
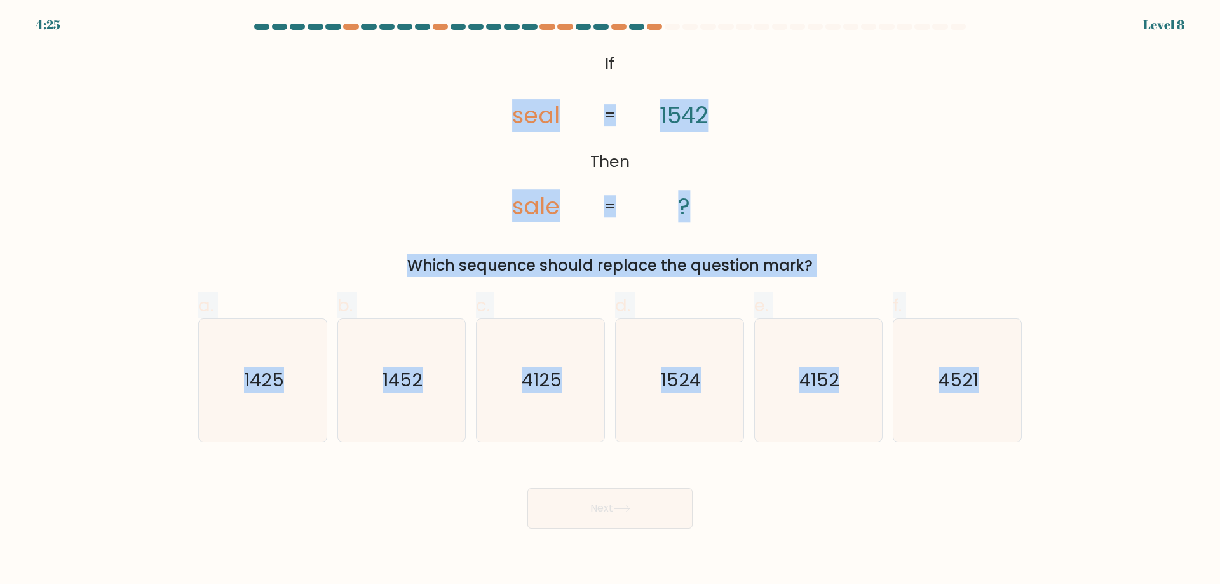
drag, startPoint x: 353, startPoint y: 64, endPoint x: 1051, endPoint y: 449, distance: 797.3
click at [1051, 449] on form "If ?" at bounding box center [610, 276] width 1220 height 505
copy form "seal sale 1542 ? = = Which sequence should replace the question mark? a. 1425 b…"
click at [293, 383] on icon "1425" at bounding box center [262, 380] width 123 height 123
click at [610, 301] on input "a. 1425" at bounding box center [610, 296] width 1 height 8
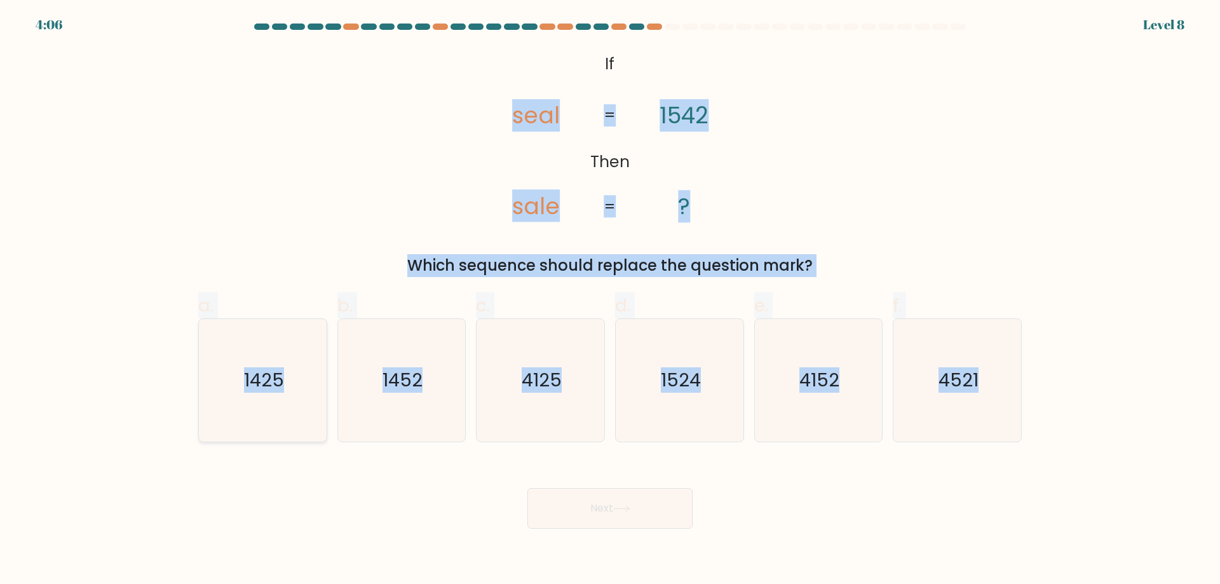
radio input "true"
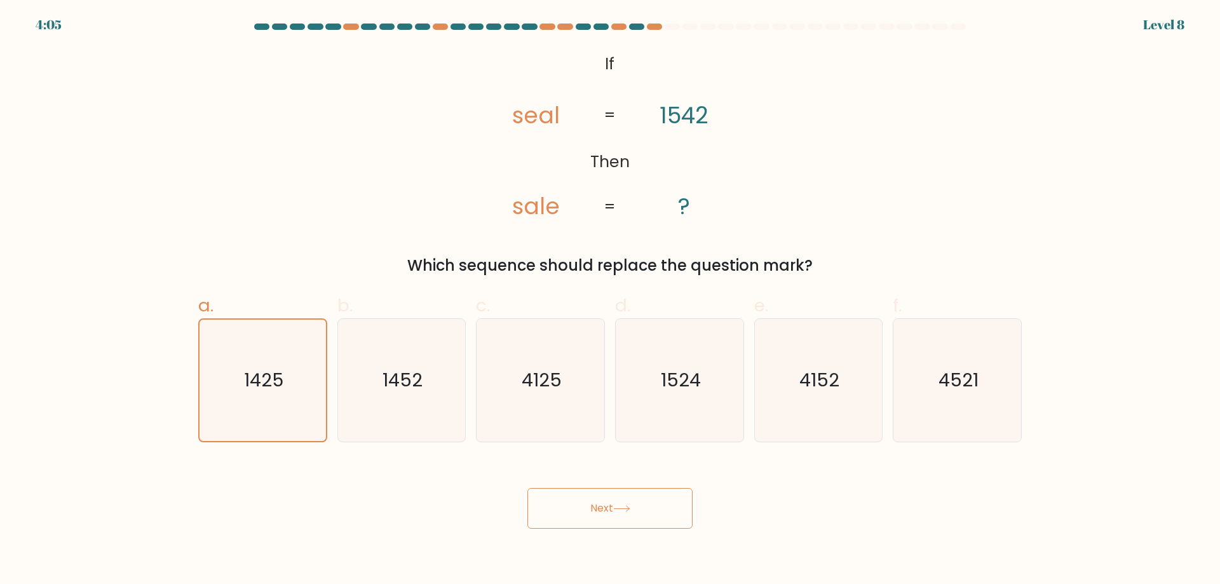
click at [604, 513] on button "Next" at bounding box center [609, 508] width 165 height 41
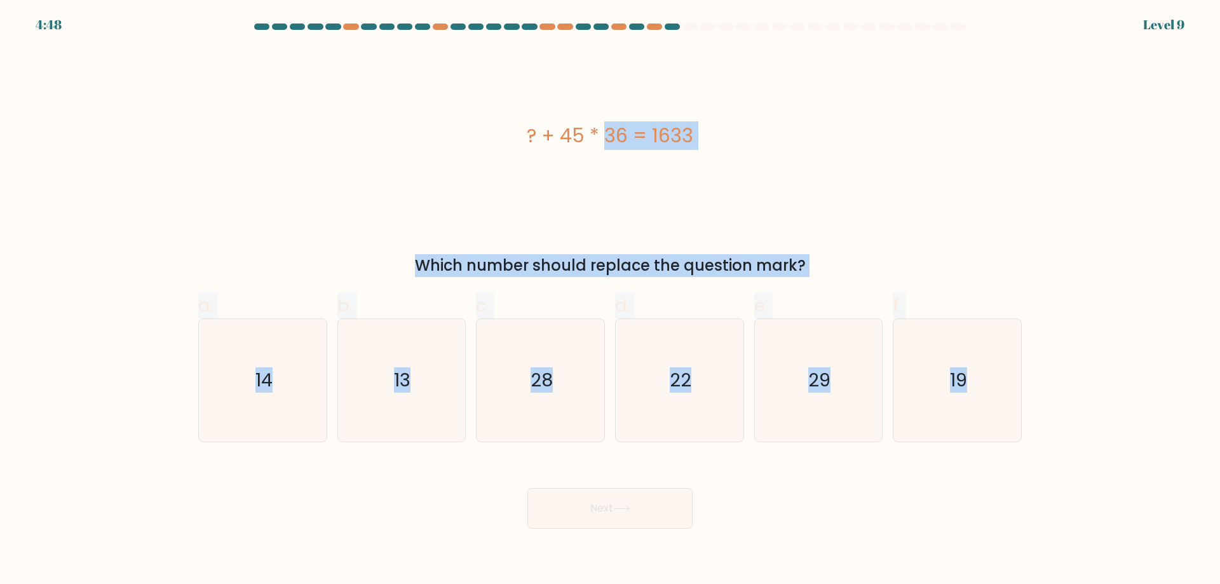
drag, startPoint x: 381, startPoint y: 128, endPoint x: 1095, endPoint y: 437, distance: 777.4
click at [1095, 437] on form "a." at bounding box center [610, 276] width 1220 height 505
click at [435, 381] on icon "13" at bounding box center [401, 380] width 123 height 123
click at [610, 301] on input "b. 13" at bounding box center [610, 296] width 1 height 8
radio input "true"
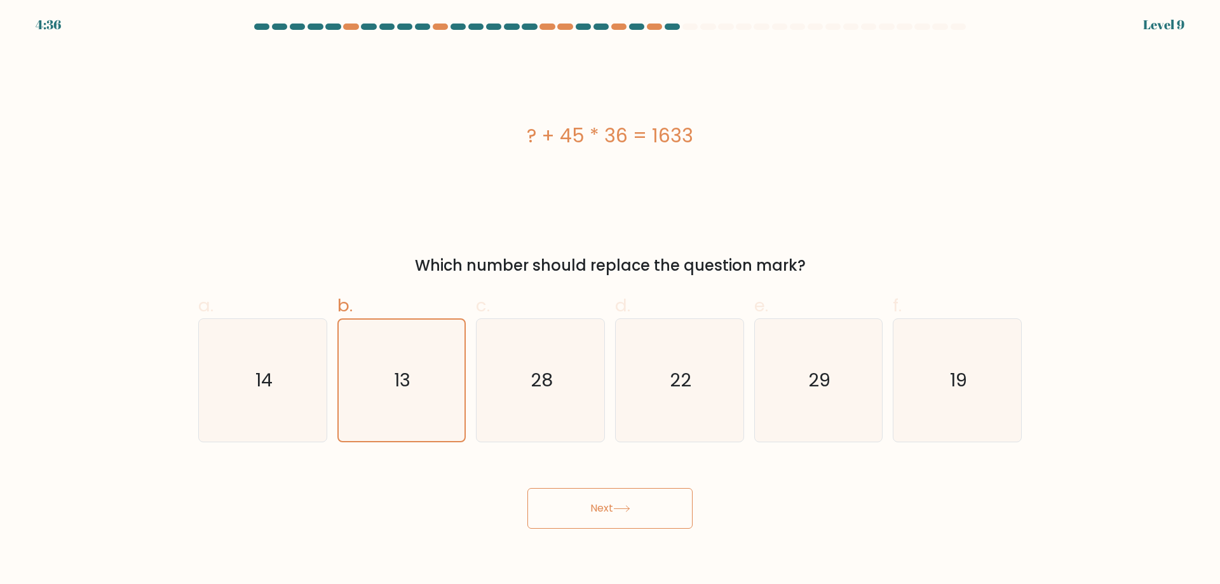
click at [618, 518] on button "Next" at bounding box center [609, 508] width 165 height 41
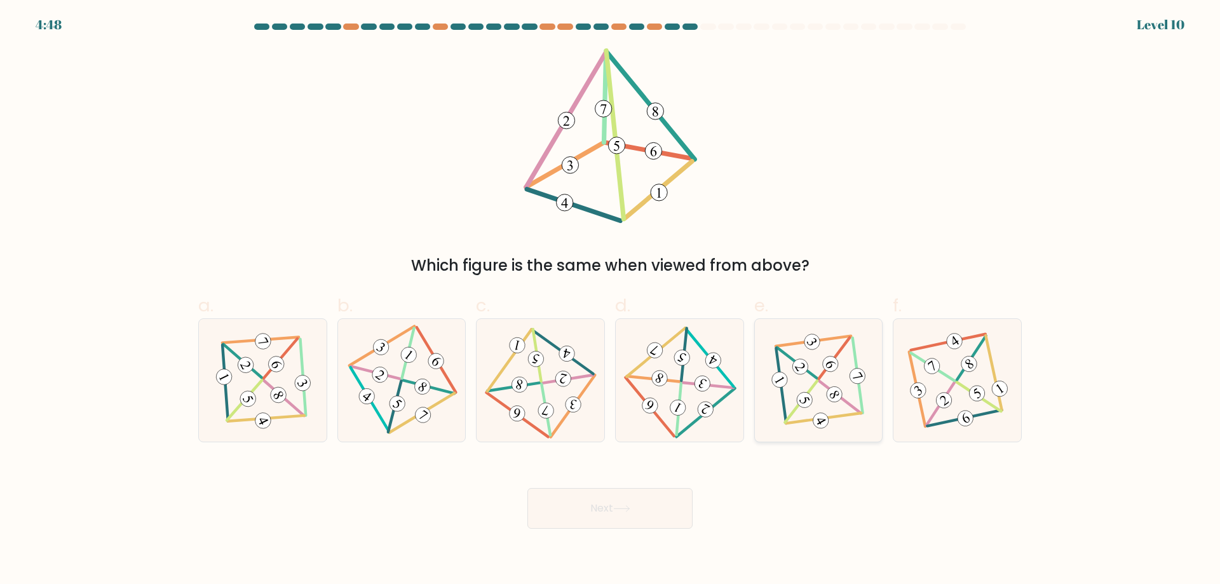
click at [794, 381] on icon at bounding box center [818, 380] width 100 height 98
click at [611, 301] on input "e." at bounding box center [610, 296] width 1 height 8
radio input "true"
click at [704, 381] on 828 at bounding box center [702, 383] width 21 height 21
click at [611, 301] on input "d." at bounding box center [610, 296] width 1 height 8
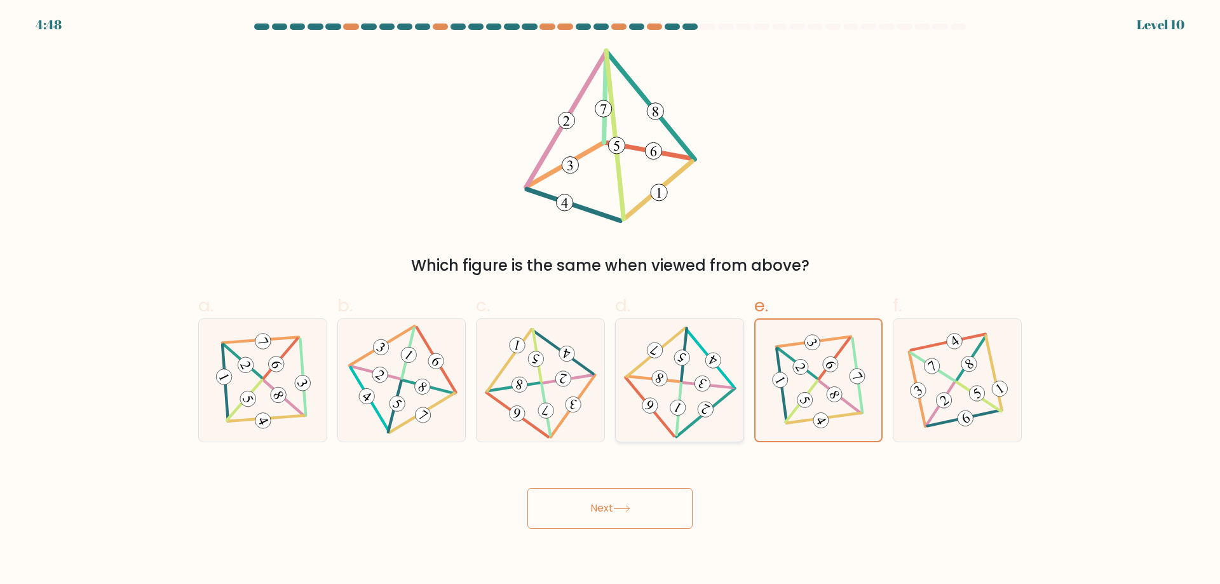
radio input "true"
click at [630, 508] on icon at bounding box center [621, 508] width 17 height 7
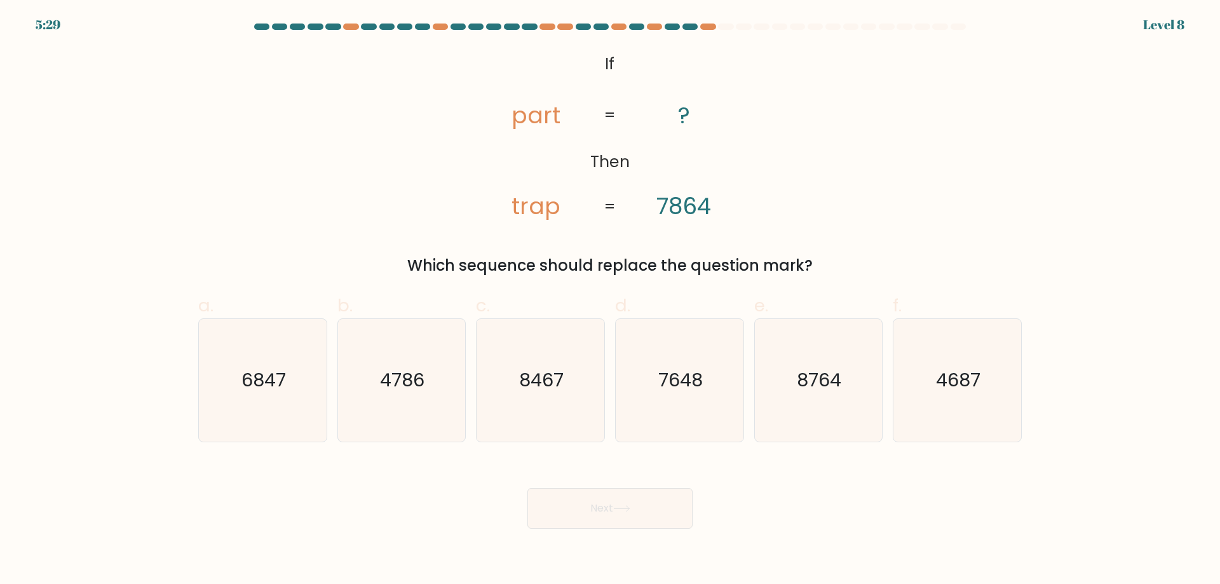
click at [360, 201] on div "@import url('https://fonts.googleapis.com/css?family=Abril+Fatface:400,100,100i…" at bounding box center [610, 162] width 839 height 229
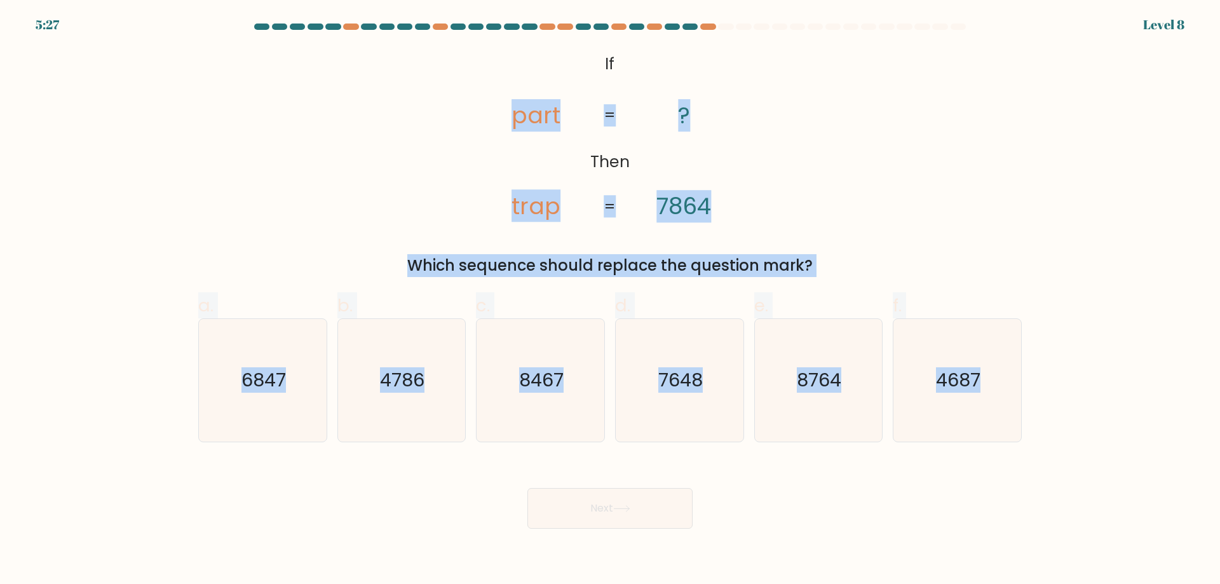
drag, startPoint x: 464, startPoint y: 53, endPoint x: 1102, endPoint y: 421, distance: 736.3
click at [1102, 421] on form "If ?" at bounding box center [610, 276] width 1220 height 505
click at [973, 385] on text "4687" at bounding box center [958, 379] width 44 height 25
click at [611, 301] on input "f. 4687" at bounding box center [610, 296] width 1 height 8
radio input "true"
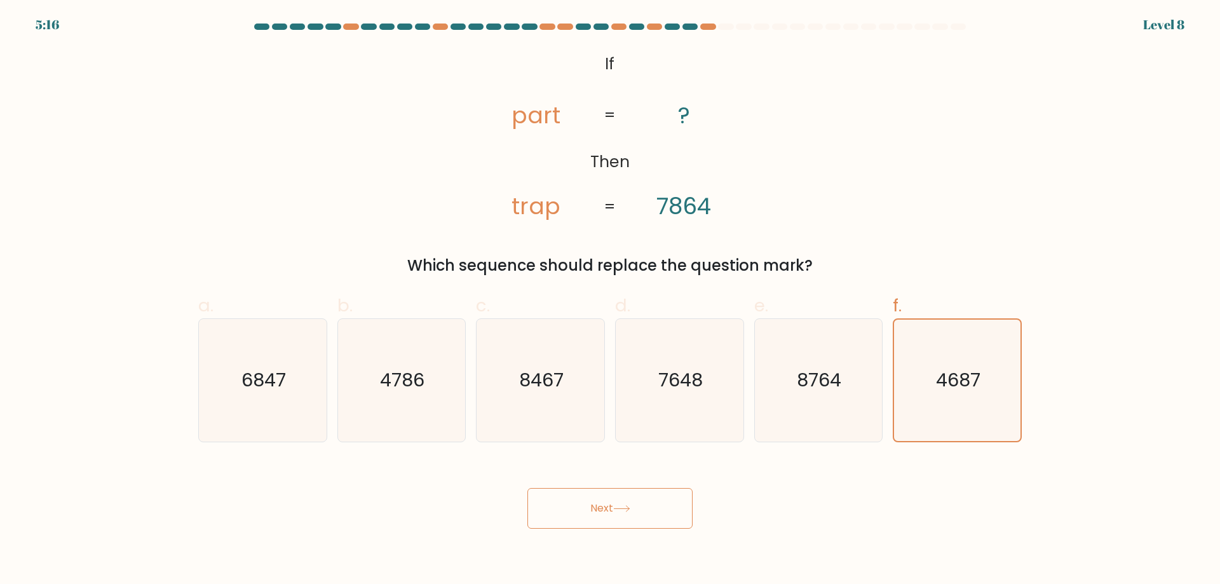
click at [592, 504] on button "Next" at bounding box center [609, 508] width 165 height 41
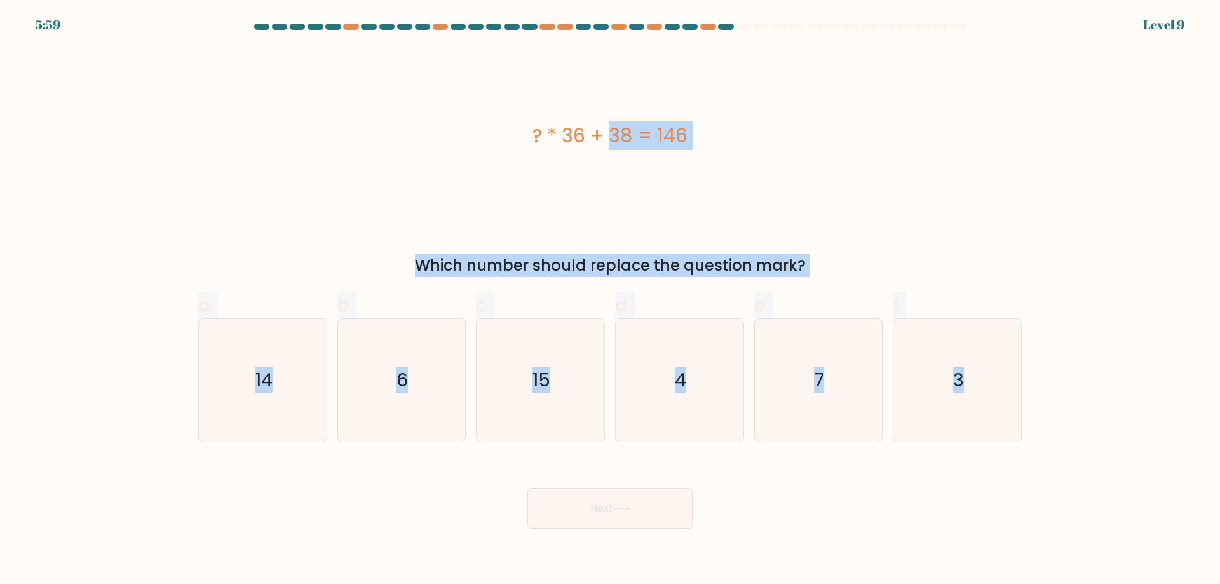
drag, startPoint x: 629, startPoint y: 186, endPoint x: 1123, endPoint y: 393, distance: 535.9
click at [1123, 393] on form "a. 6" at bounding box center [610, 276] width 1220 height 505
click at [909, 366] on icon "3" at bounding box center [957, 380] width 123 height 123
click at [611, 301] on input "f. 3" at bounding box center [610, 296] width 1 height 8
radio input "true"
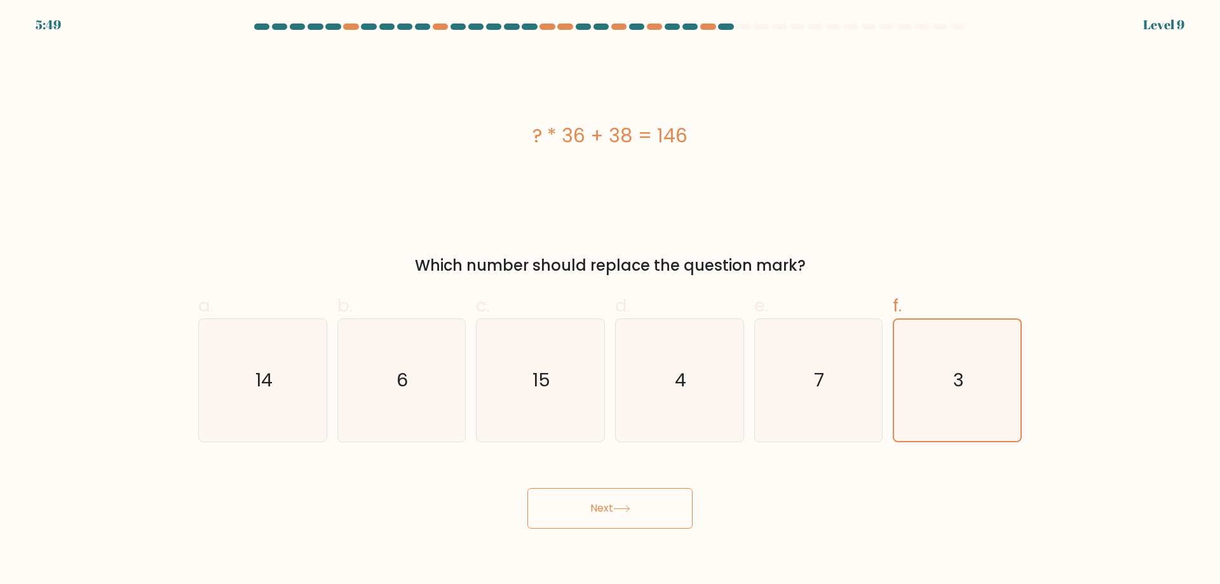
click at [623, 506] on icon at bounding box center [621, 508] width 17 height 7
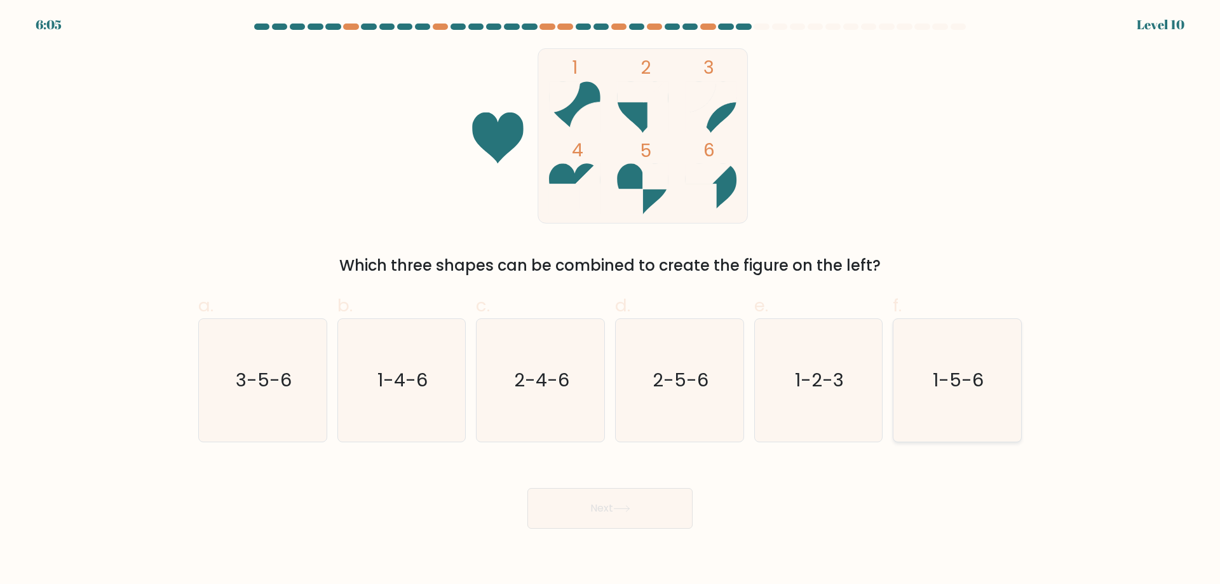
click at [910, 374] on icon "1-5-6" at bounding box center [957, 380] width 123 height 123
click at [611, 301] on input "f. 1-5-6" at bounding box center [610, 296] width 1 height 8
radio input "true"
click at [584, 518] on button "Next" at bounding box center [609, 508] width 165 height 41
click at [618, 510] on icon at bounding box center [621, 508] width 17 height 7
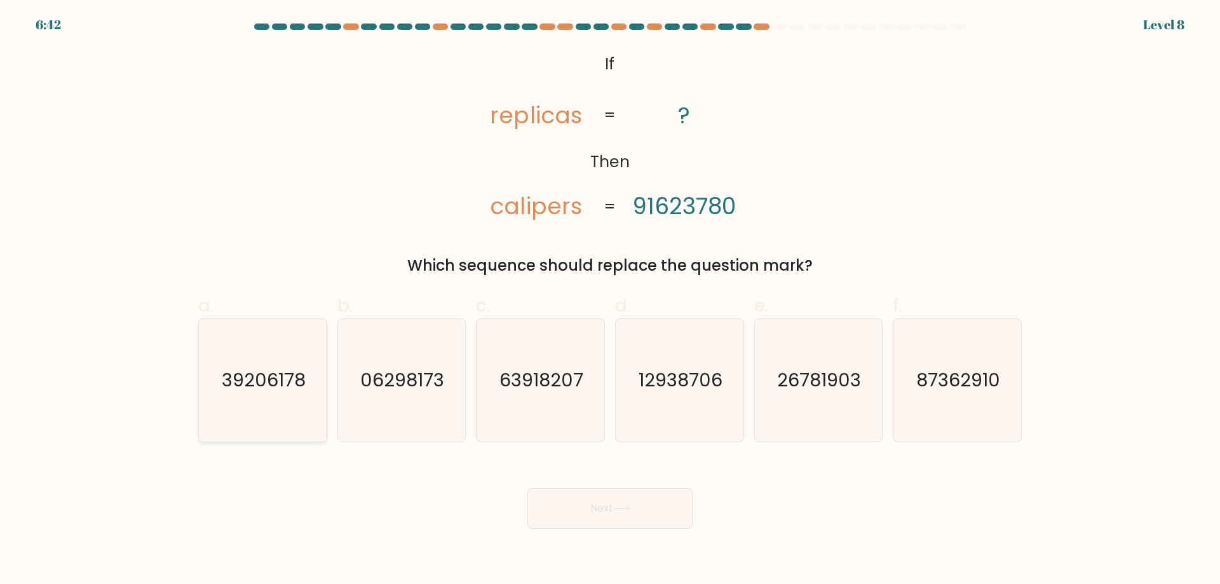
click at [273, 367] on text "39206178" at bounding box center [264, 379] width 84 height 25
click at [610, 301] on input "a. 39206178" at bounding box center [610, 296] width 1 height 8
radio input "true"
click at [895, 373] on div "87362910" at bounding box center [957, 380] width 129 height 124
click at [611, 301] on input "f. 87362910" at bounding box center [610, 296] width 1 height 8
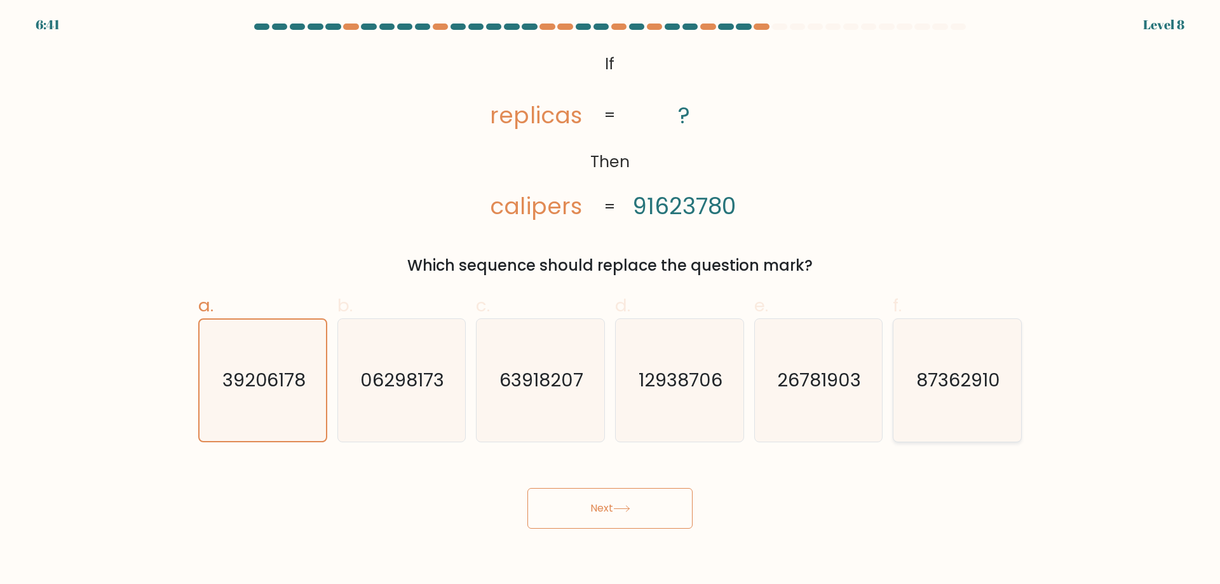
radio input "true"
click at [609, 515] on button "Next" at bounding box center [609, 508] width 165 height 41
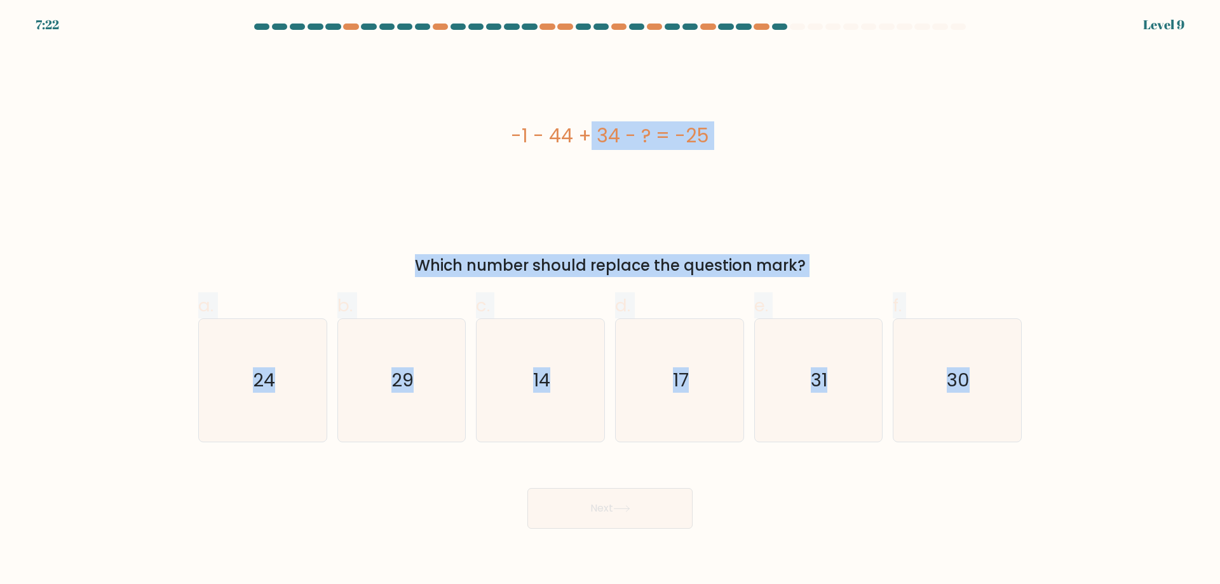
drag, startPoint x: 327, startPoint y: 111, endPoint x: 1064, endPoint y: 426, distance: 800.9
click at [1064, 426] on form "a." at bounding box center [610, 276] width 1220 height 505
click at [234, 112] on div "-1 - 44 + 34 - ? = -25" at bounding box center [609, 135] width 823 height 175
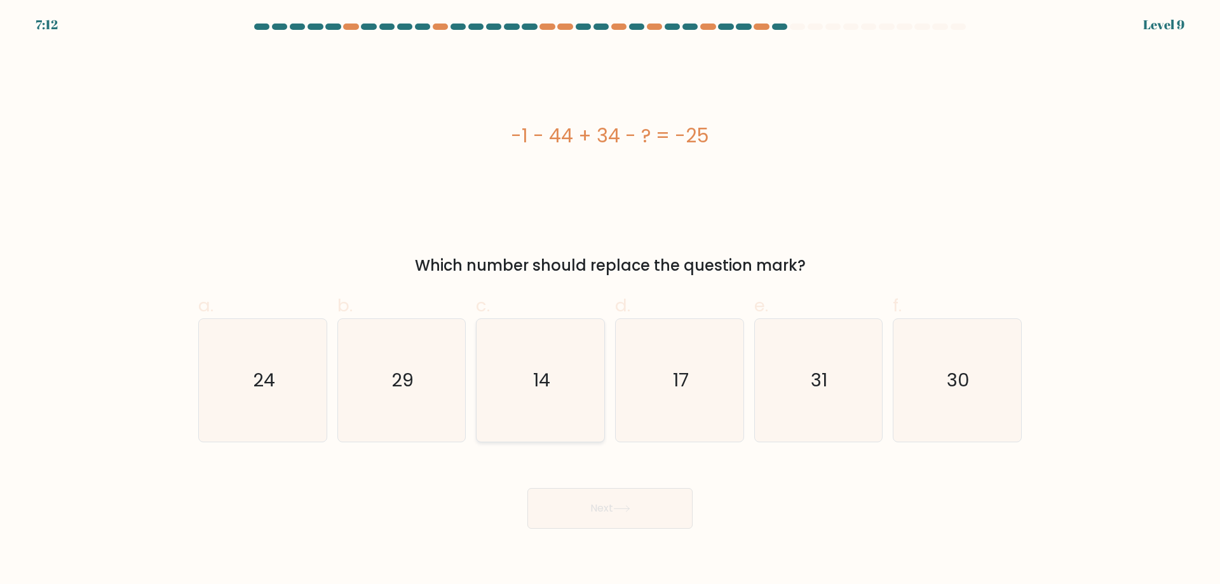
click at [567, 369] on icon "14" at bounding box center [540, 380] width 123 height 123
click at [610, 301] on input "c. 14" at bounding box center [610, 296] width 1 height 8
radio input "true"
click at [625, 515] on button "Next" at bounding box center [609, 508] width 165 height 41
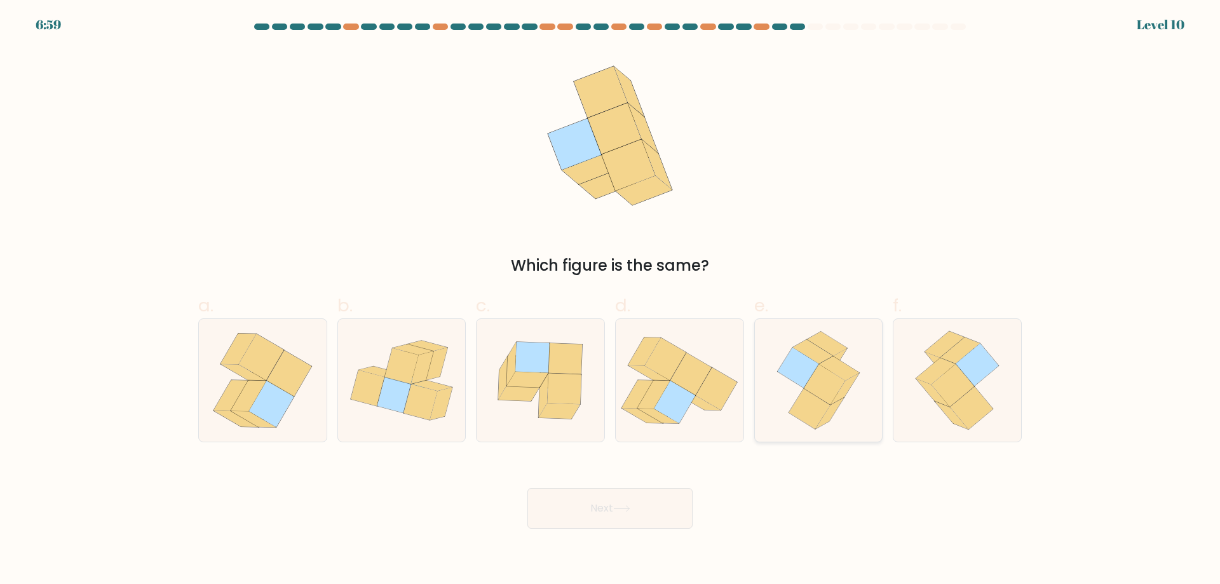
click at [784, 350] on icon at bounding box center [818, 380] width 100 height 123
click at [611, 301] on input "e." at bounding box center [610, 296] width 1 height 8
radio input "true"
click at [609, 513] on button "Next" at bounding box center [609, 508] width 165 height 41
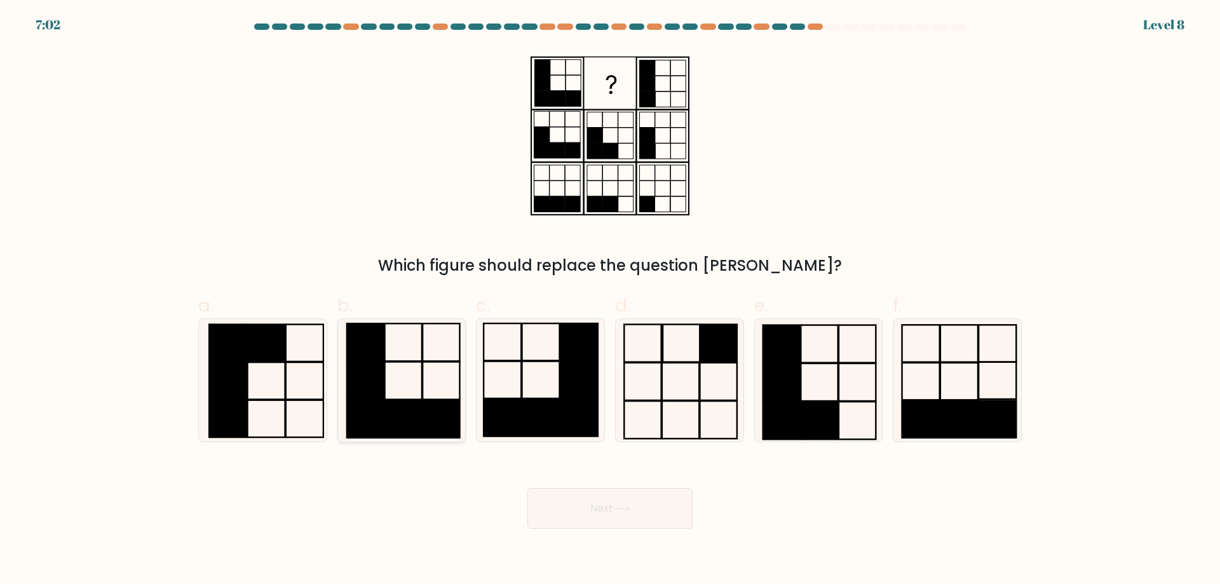
click at [372, 410] on rect at bounding box center [365, 418] width 37 height 37
click at [610, 301] on input "b." at bounding box center [610, 296] width 1 height 8
radio input "true"
click at [581, 504] on button "Next" at bounding box center [609, 508] width 165 height 41
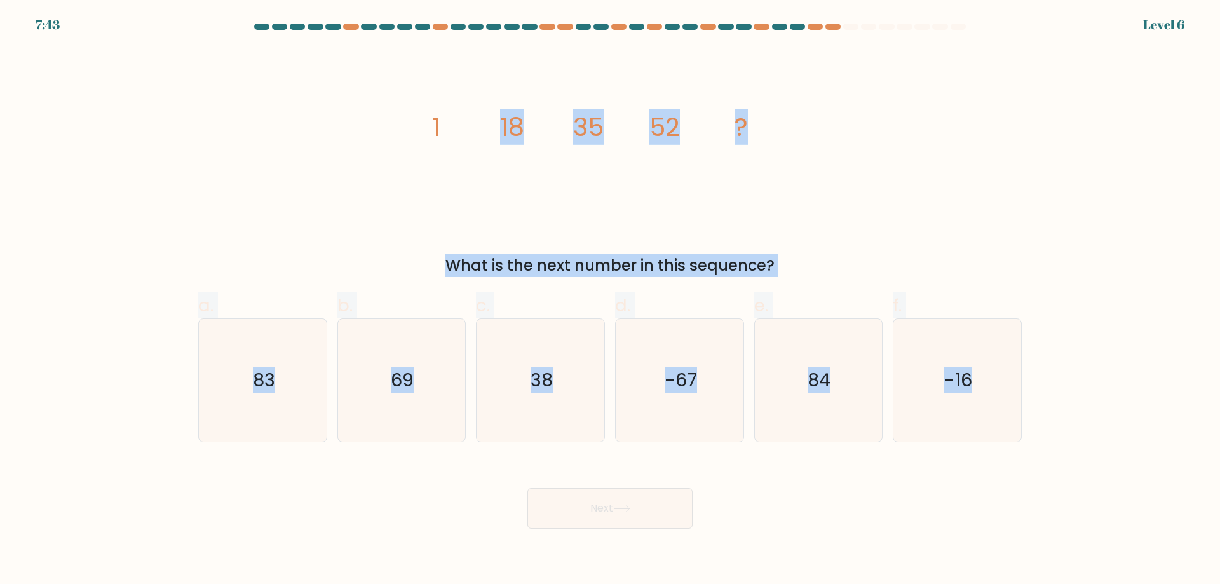
drag, startPoint x: 341, startPoint y: 102, endPoint x: 1050, endPoint y: 384, distance: 762.9
click at [1050, 384] on form at bounding box center [610, 276] width 1220 height 505
click at [395, 93] on div "image/svg+xml 1 18 35 52 ? What is the next number in this sequence?" at bounding box center [610, 162] width 839 height 229
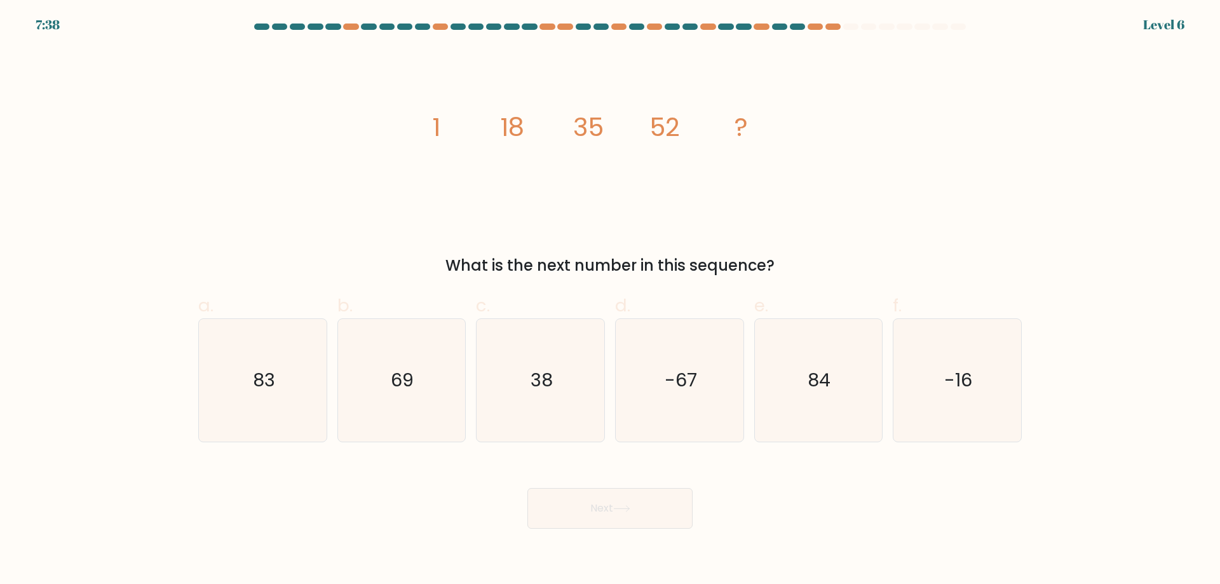
drag, startPoint x: 343, startPoint y: 78, endPoint x: 291, endPoint y: 121, distance: 68.1
click at [291, 121] on div "image/svg+xml 1 18 35 52 ? What is the next number in this sequence?" at bounding box center [610, 162] width 839 height 229
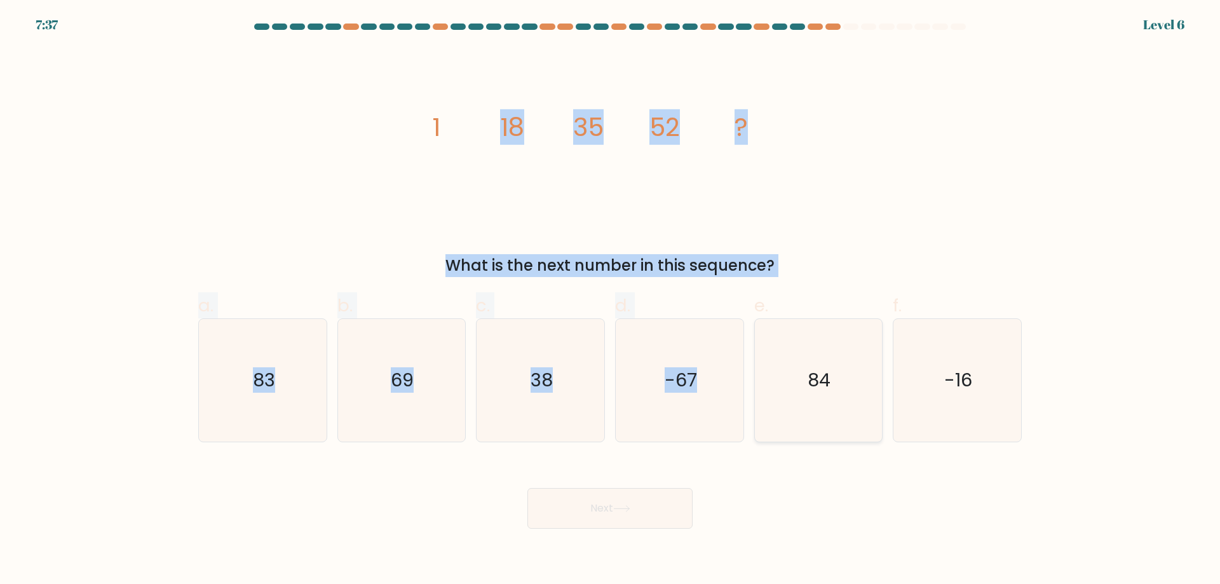
drag, startPoint x: 263, startPoint y: 114, endPoint x: 874, endPoint y: 394, distance: 671.8
click at [797, 367] on form at bounding box center [610, 276] width 1220 height 505
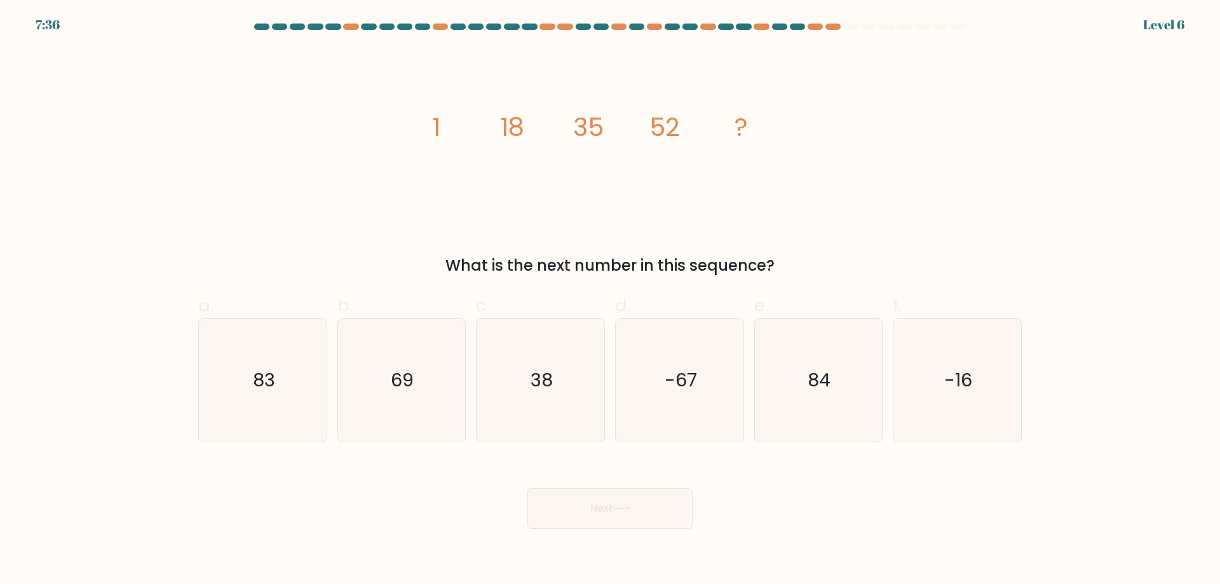
click at [1192, 466] on form at bounding box center [610, 276] width 1220 height 505
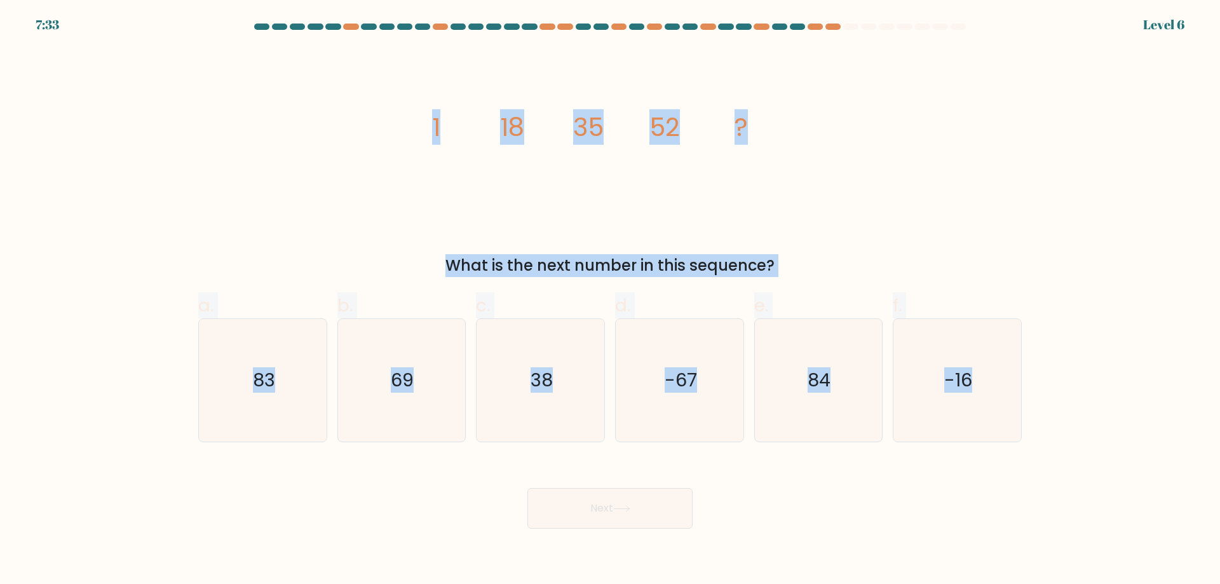
drag, startPoint x: 431, startPoint y: 121, endPoint x: 1034, endPoint y: 401, distance: 664.3
click at [1034, 401] on form at bounding box center [610, 276] width 1220 height 505
click at [422, 386] on icon "69" at bounding box center [401, 380] width 123 height 123
click at [610, 301] on input "b. 69" at bounding box center [610, 296] width 1 height 8
radio input "true"
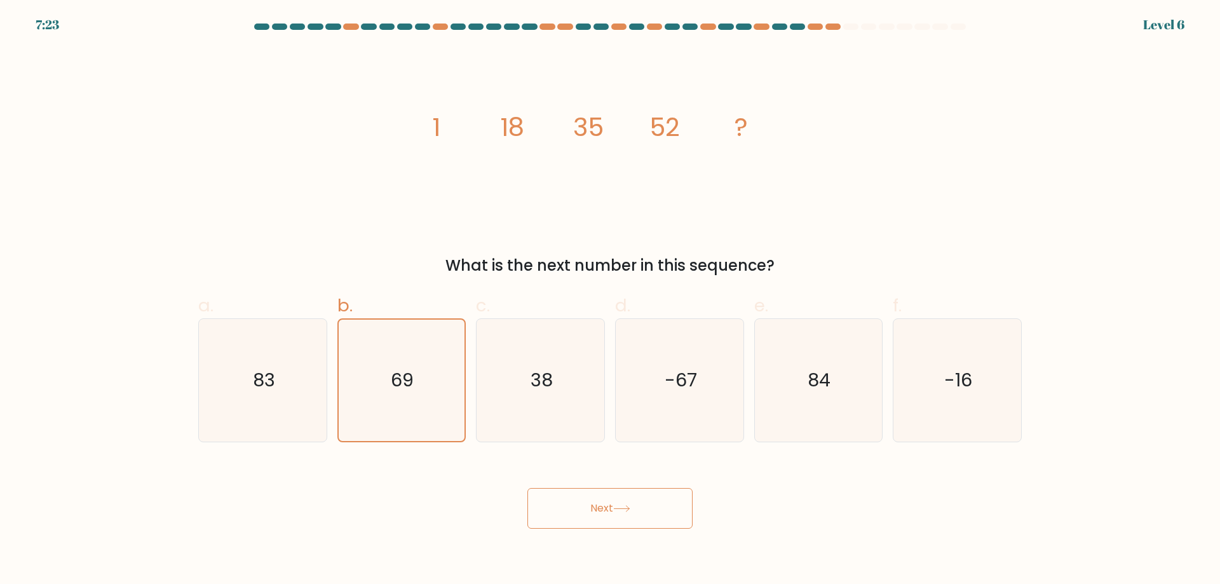
click at [602, 504] on button "Next" at bounding box center [609, 508] width 165 height 41
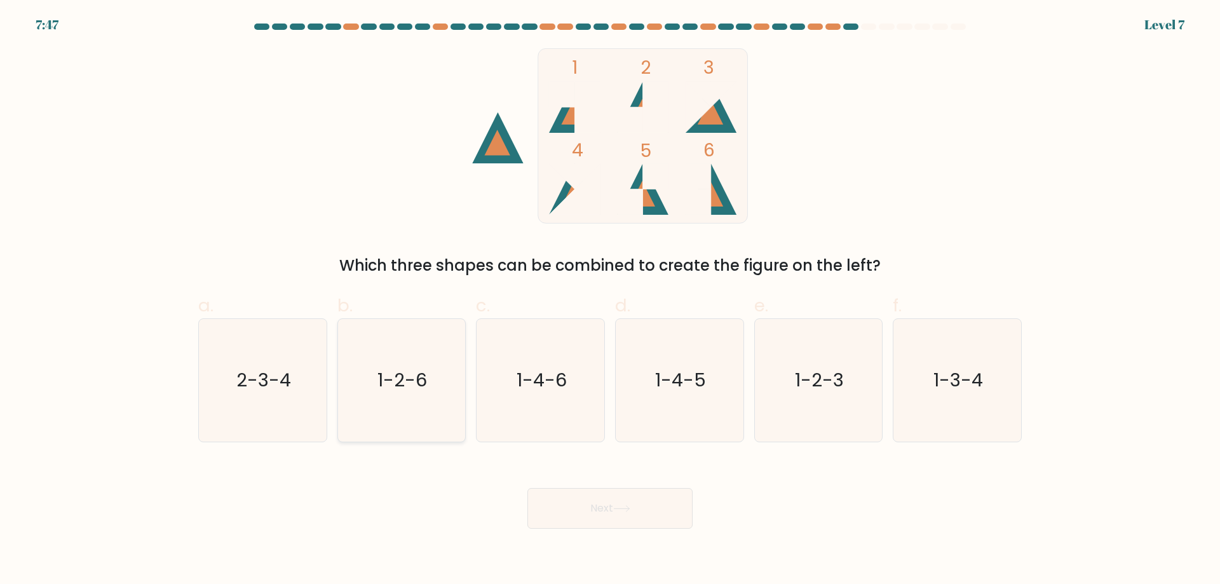
click at [407, 371] on text "1-2-6" at bounding box center [403, 379] width 50 height 25
click at [610, 301] on input "b. 1-2-6" at bounding box center [610, 296] width 1 height 8
radio input "true"
click at [635, 519] on button "Next" at bounding box center [609, 508] width 165 height 41
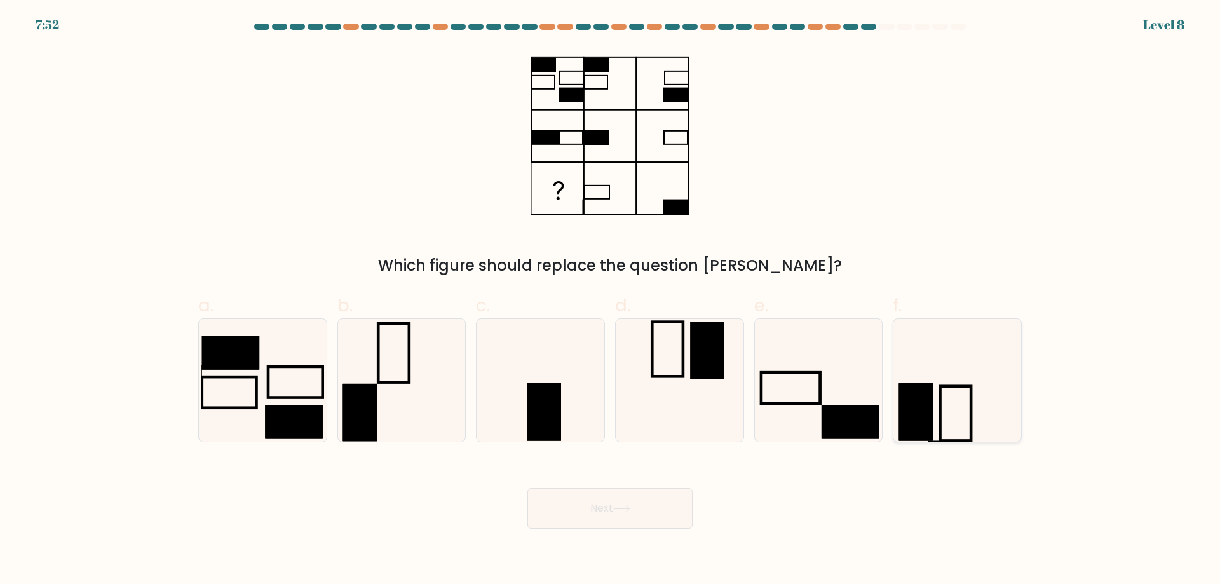
click at [931, 381] on icon at bounding box center [957, 380] width 123 height 123
click at [611, 301] on input "f." at bounding box center [610, 296] width 1 height 8
radio input "true"
click at [571, 511] on button "Next" at bounding box center [609, 508] width 165 height 41
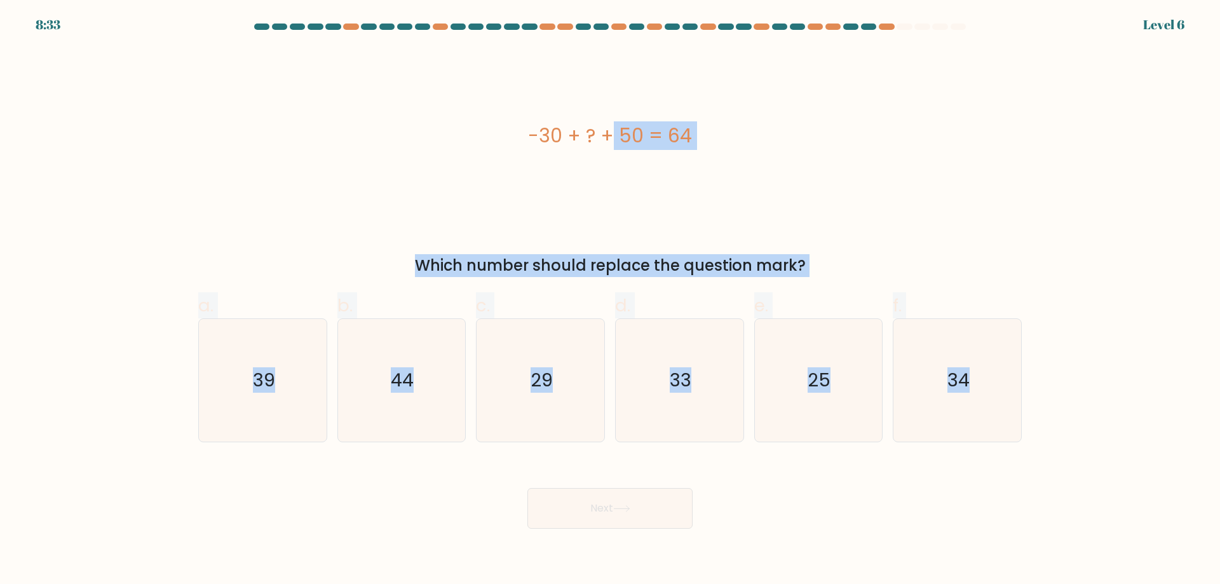
drag, startPoint x: 697, startPoint y: 262, endPoint x: 1055, endPoint y: 404, distance: 385.3
click at [1055, 404] on form "a." at bounding box center [610, 276] width 1220 height 505
click at [386, 394] on icon "44" at bounding box center [401, 380] width 123 height 123
click at [610, 301] on input "b. 44" at bounding box center [610, 296] width 1 height 8
radio input "true"
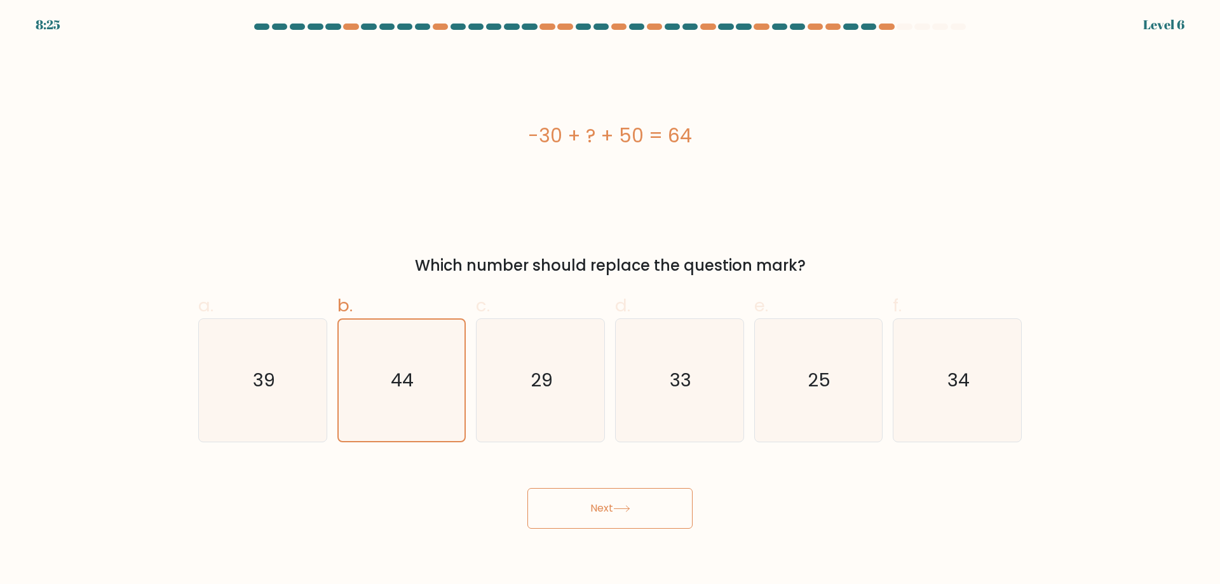
click at [589, 515] on button "Next" at bounding box center [609, 508] width 165 height 41
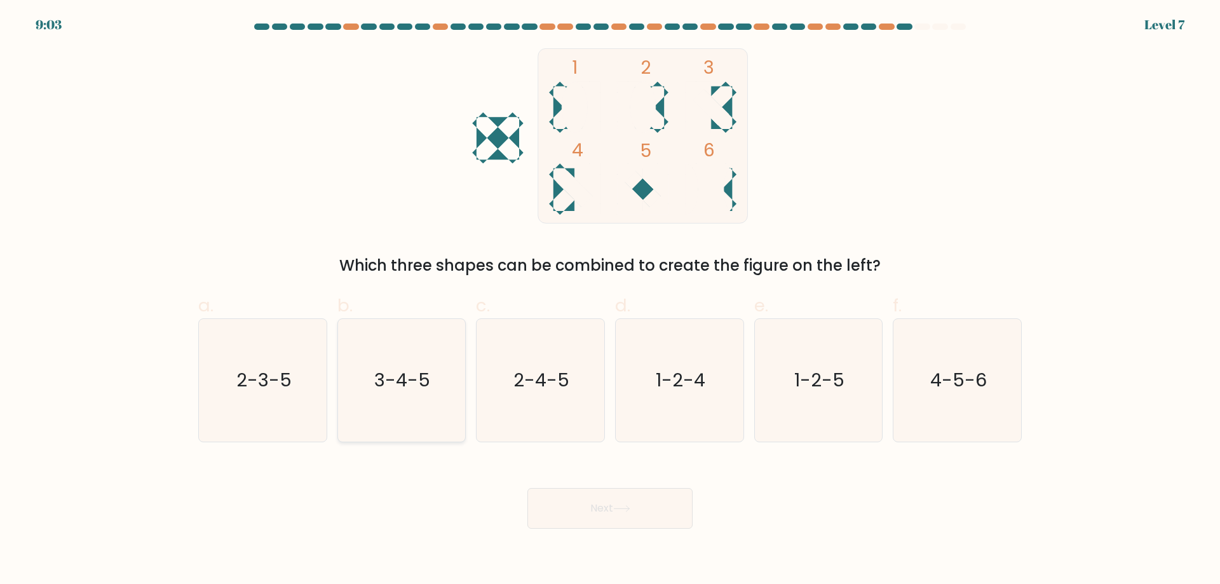
click at [407, 388] on text "3-4-5" at bounding box center [403, 379] width 56 height 25
click at [610, 301] on input "b. 3-4-5" at bounding box center [610, 296] width 1 height 8
radio input "true"
click at [600, 511] on button "Next" at bounding box center [609, 508] width 165 height 41
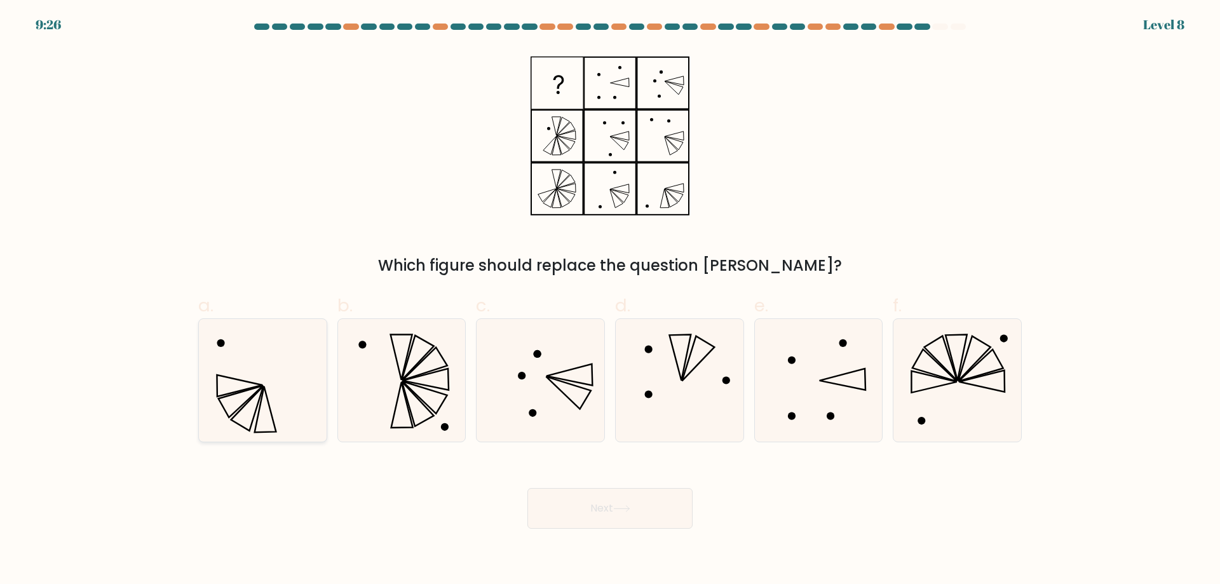
click at [303, 381] on icon at bounding box center [262, 380] width 123 height 123
click at [610, 301] on input "a." at bounding box center [610, 296] width 1 height 8
radio input "true"
click at [567, 513] on button "Next" at bounding box center [609, 508] width 165 height 41
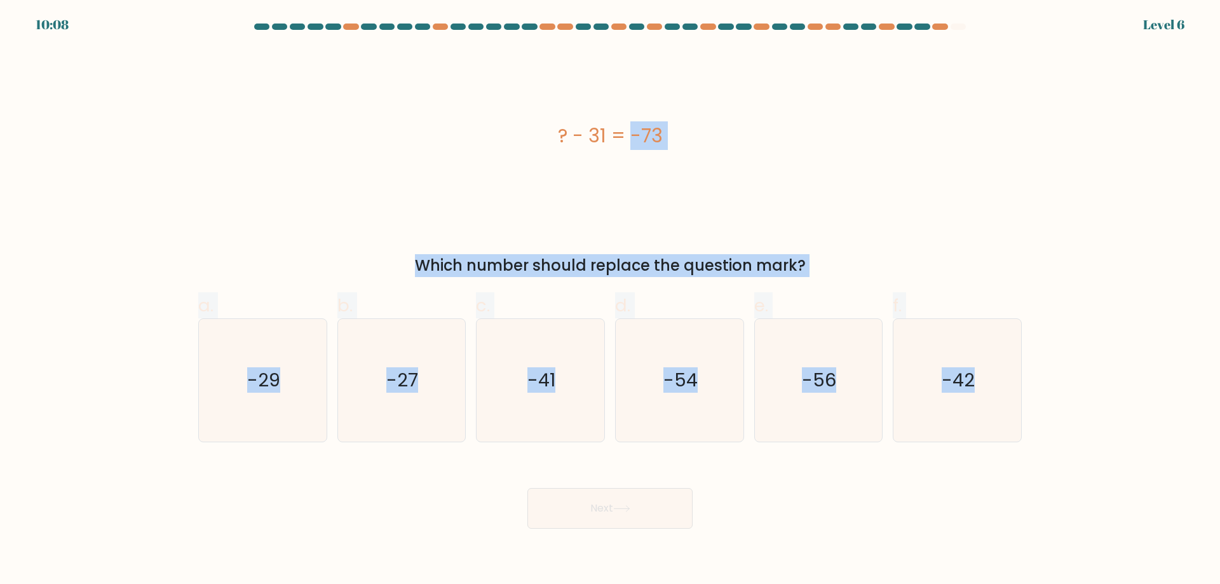
drag, startPoint x: 612, startPoint y: 229, endPoint x: 1104, endPoint y: 417, distance: 526.5
click at [1104, 417] on form "a." at bounding box center [610, 276] width 1220 height 505
click at [1111, 431] on form "a." at bounding box center [610, 276] width 1220 height 505
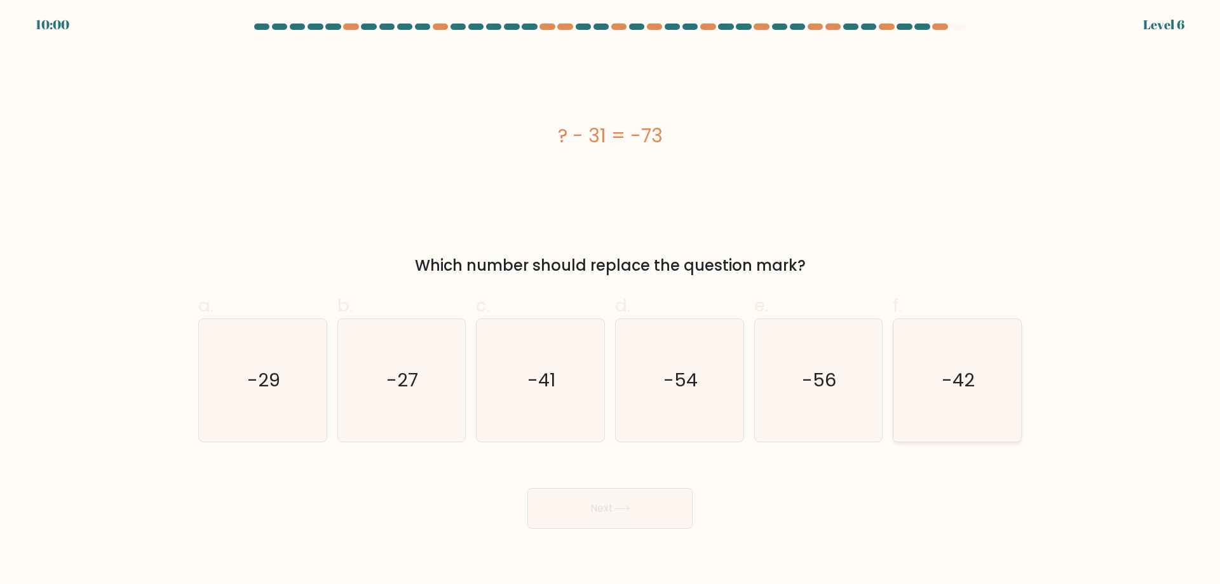
click at [993, 385] on icon "-42" at bounding box center [957, 380] width 123 height 123
click at [611, 301] on input "f. -42" at bounding box center [610, 296] width 1 height 8
radio input "true"
click at [651, 506] on button "Next" at bounding box center [609, 508] width 165 height 41
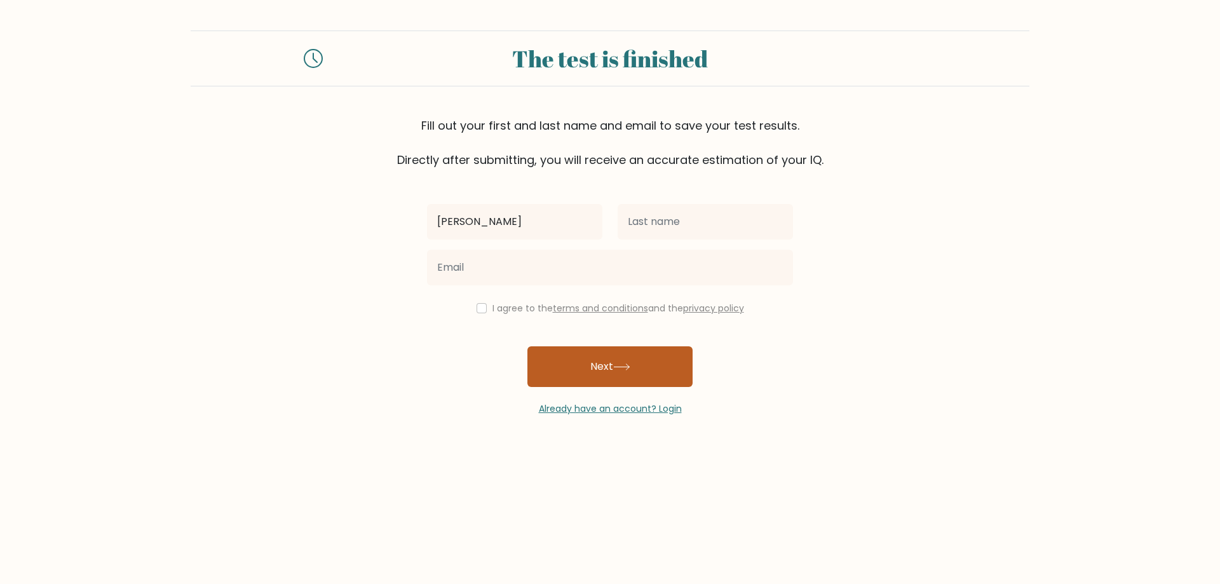
type input "[PERSON_NAME]"
type input "Gecale"
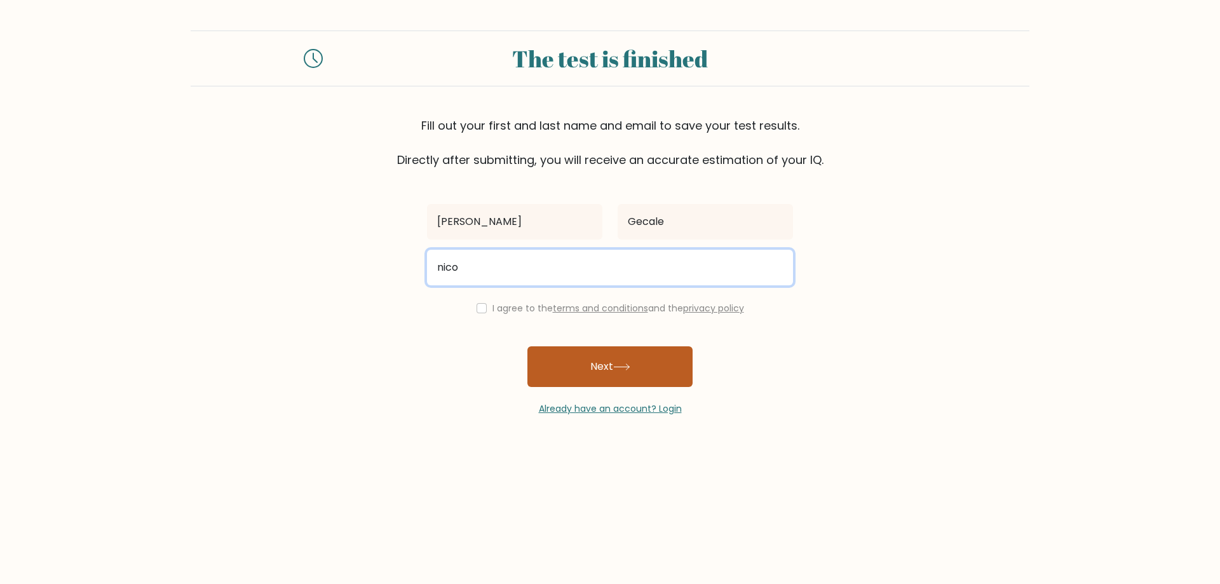
type input "nicogecale144@gmail.com"
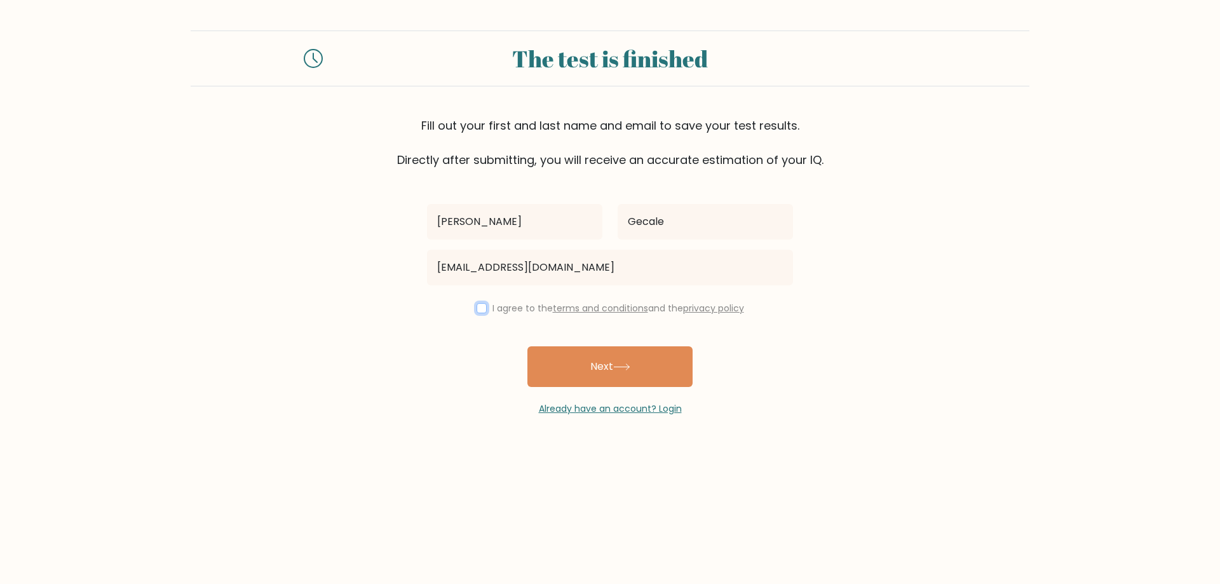
click at [478, 306] on input "checkbox" at bounding box center [482, 308] width 10 height 10
checkbox input "true"
click at [581, 363] on button "Next" at bounding box center [609, 366] width 165 height 41
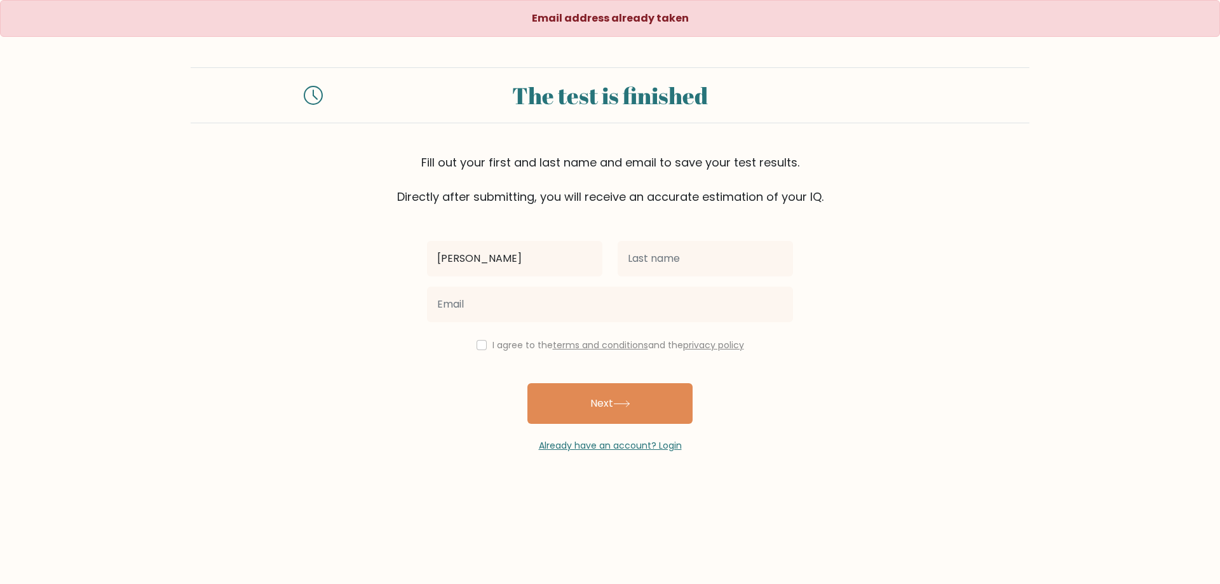
type input "[PERSON_NAME]"
type input "Gecale"
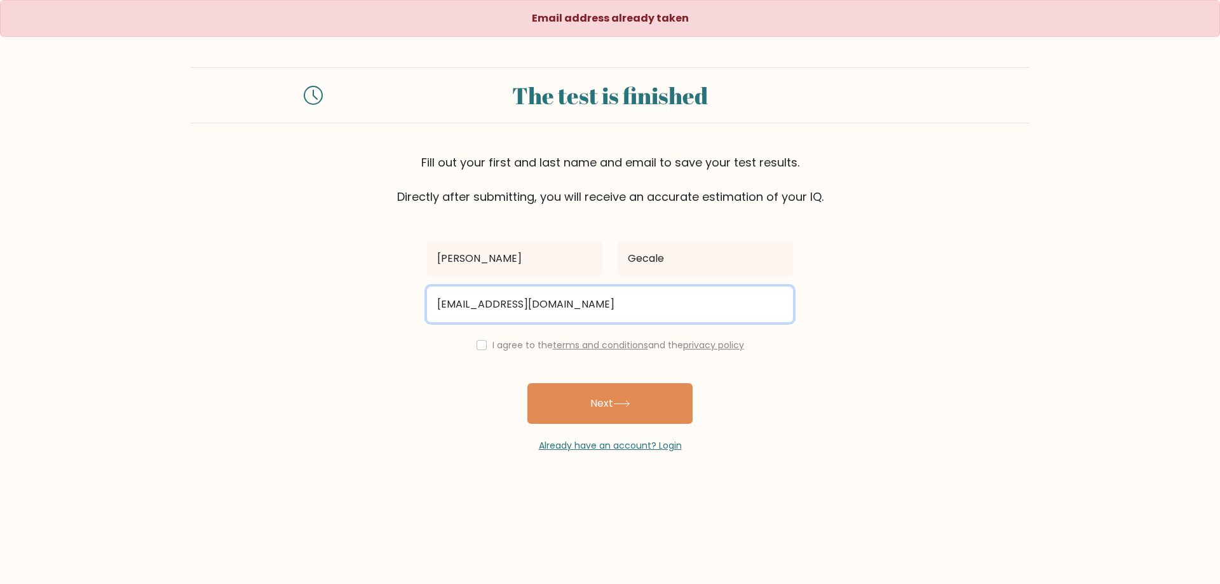
type input "maurogecale3@gmail.com"
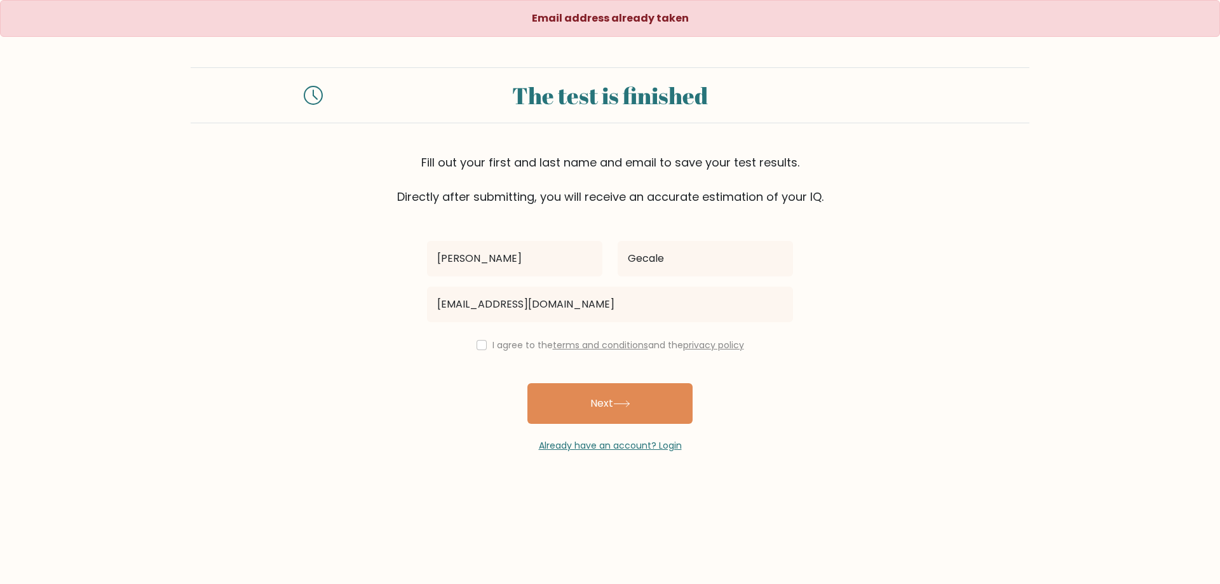
click at [478, 351] on div "I agree to the terms and conditions and the privacy policy" at bounding box center [609, 344] width 381 height 15
click at [483, 346] on div "I agree to the terms and conditions and the privacy policy" at bounding box center [609, 344] width 381 height 15
click at [482, 346] on input "checkbox" at bounding box center [482, 345] width 10 height 10
checkbox input "true"
click at [577, 404] on button "Next" at bounding box center [609, 403] width 165 height 41
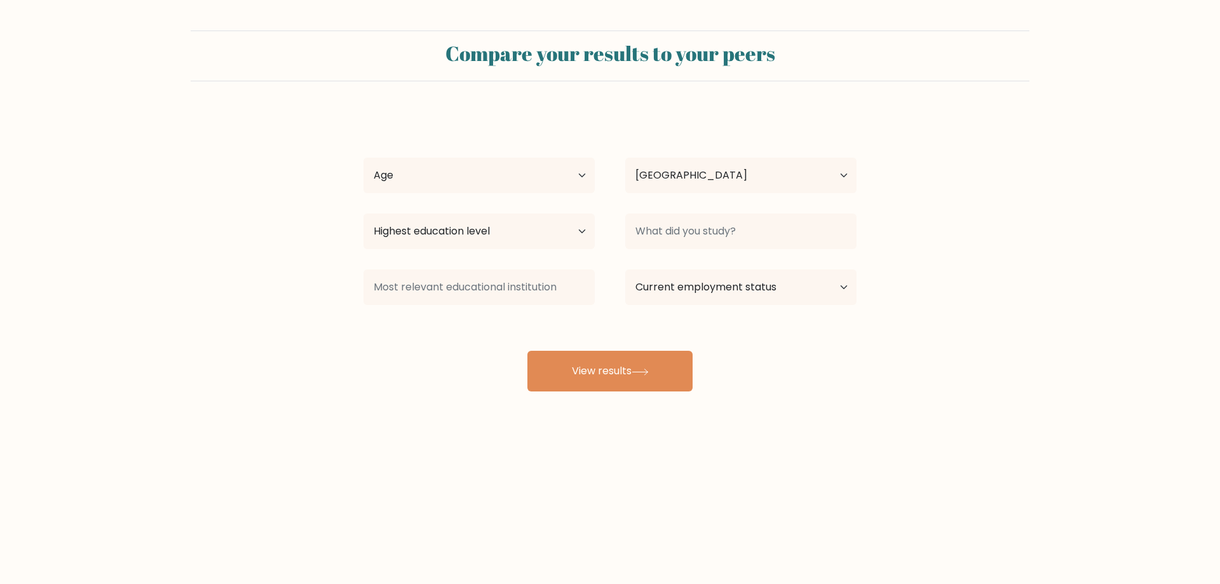
select select "PH"
click at [500, 190] on select "Age Under [DEMOGRAPHIC_DATA] [DEMOGRAPHIC_DATA] [DEMOGRAPHIC_DATA] [DEMOGRAPHIC…" at bounding box center [478, 176] width 231 height 36
select select "25_34"
click at [363, 158] on select "Age Under [DEMOGRAPHIC_DATA] [DEMOGRAPHIC_DATA] [DEMOGRAPHIC_DATA] [DEMOGRAPHIC…" at bounding box center [478, 176] width 231 height 36
click at [680, 177] on select "Country [GEOGRAPHIC_DATA] [GEOGRAPHIC_DATA] [GEOGRAPHIC_DATA] [US_STATE] [GEOGR…" at bounding box center [740, 176] width 231 height 36
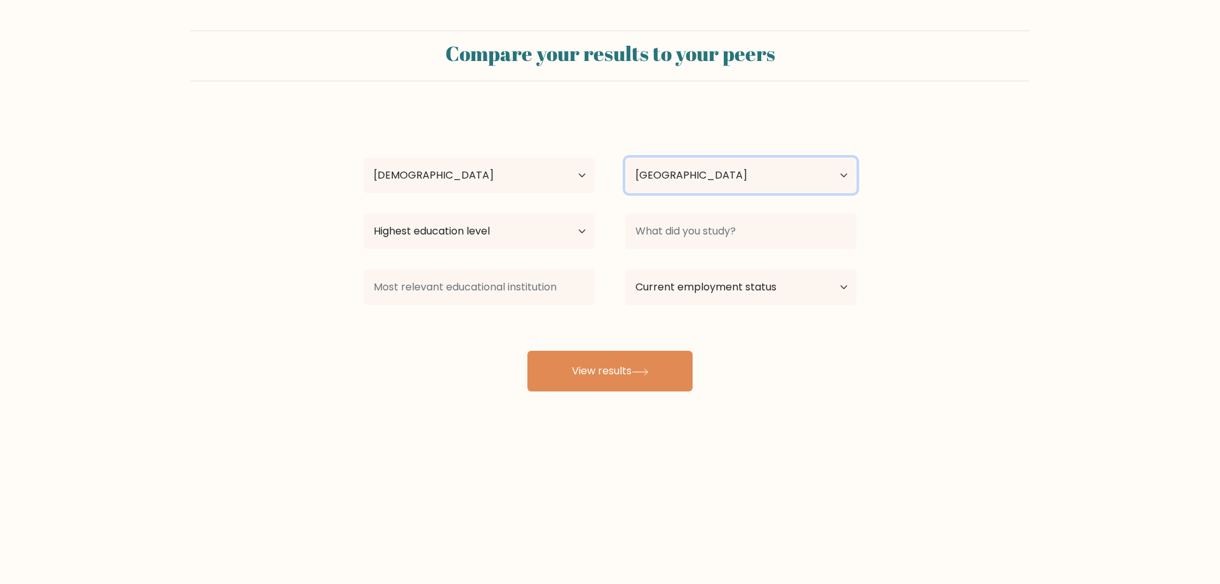
click at [680, 177] on select "Country [GEOGRAPHIC_DATA] [GEOGRAPHIC_DATA] [GEOGRAPHIC_DATA] [US_STATE] [GEOGR…" at bounding box center [740, 176] width 231 height 36
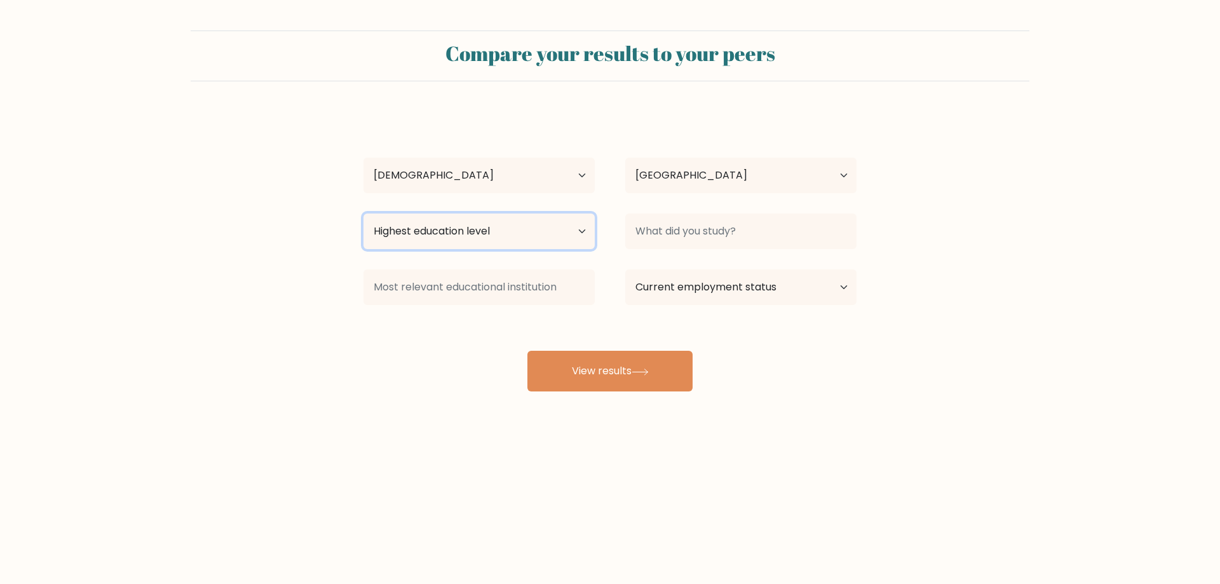
click at [533, 232] on select "Highest education level No schooling Primary Lower Secondary Upper Secondary Oc…" at bounding box center [478, 231] width 231 height 36
select select "bachelors_degree"
click at [363, 213] on select "Highest education level No schooling Primary Lower Secondary Upper Secondary Oc…" at bounding box center [478, 231] width 231 height 36
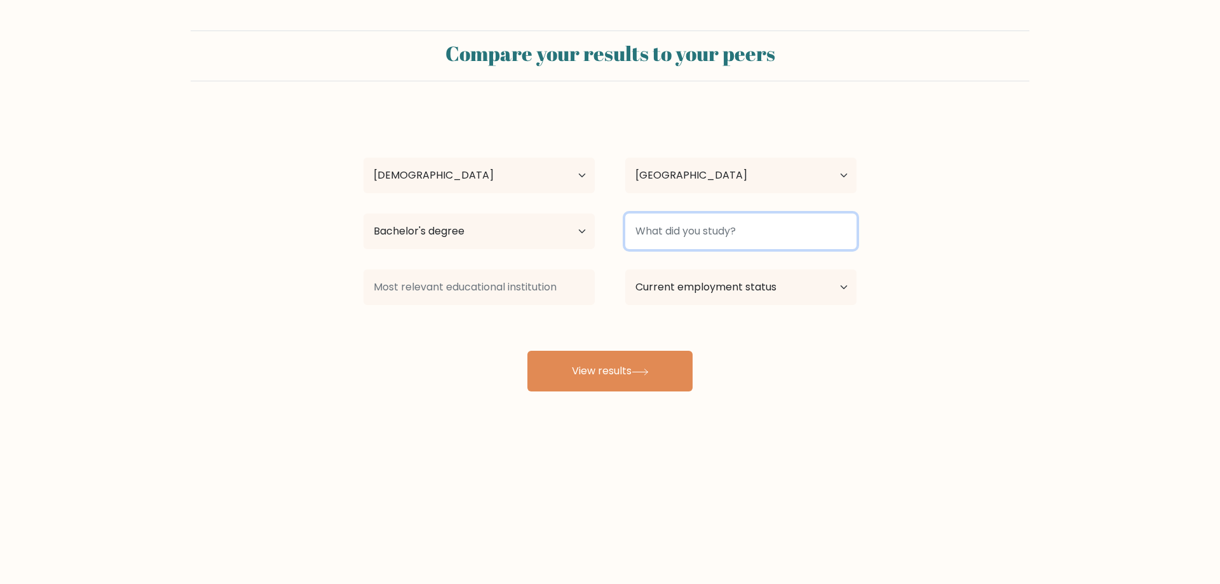
click at [691, 233] on input at bounding box center [740, 231] width 231 height 36
type input "BSIT"
click at [698, 285] on select "Current employment status Employed Student Retired Other / prefer not to answer" at bounding box center [740, 287] width 231 height 36
select select "other"
click at [625, 269] on select "Current employment status Employed Student Retired Other / prefer not to answer" at bounding box center [740, 287] width 231 height 36
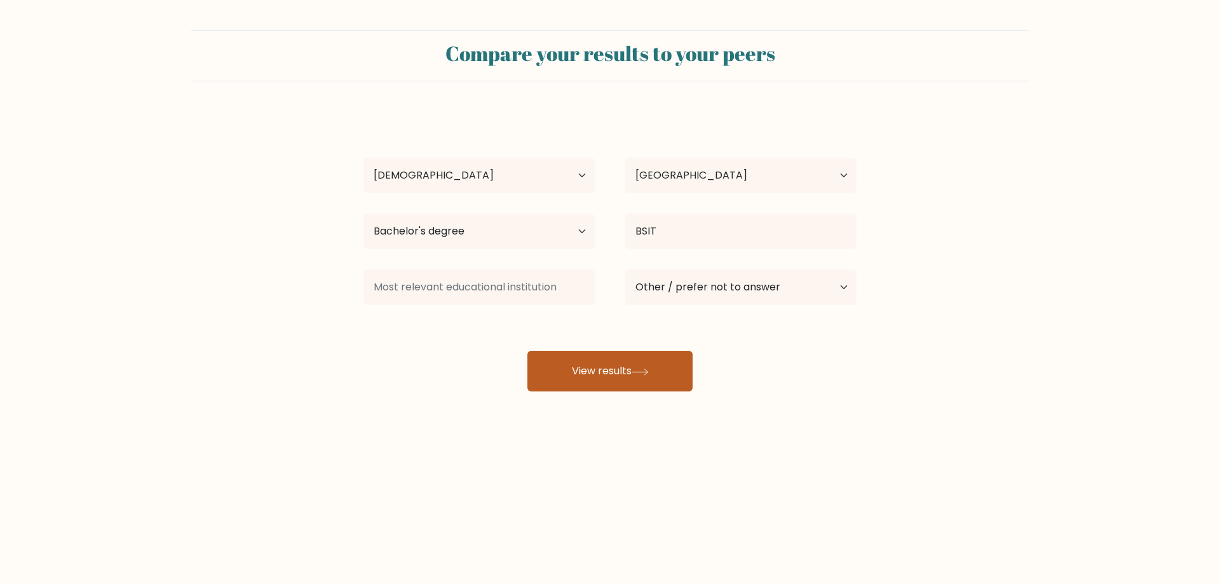
click at [623, 364] on button "View results" at bounding box center [609, 371] width 165 height 41
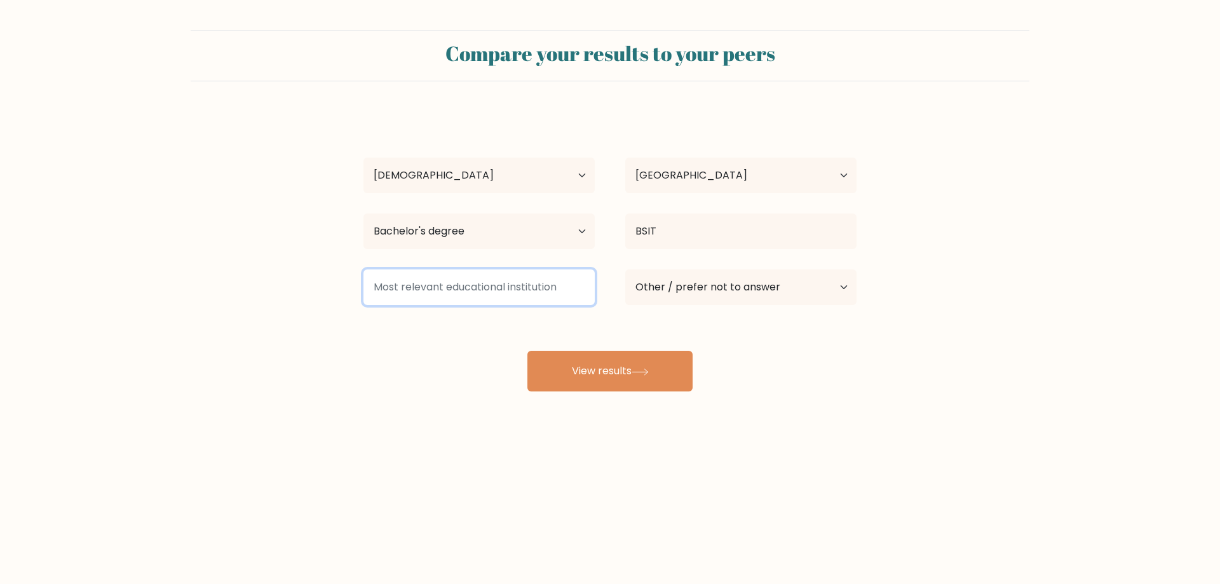
click at [540, 285] on input at bounding box center [478, 287] width 231 height 36
type input "C"
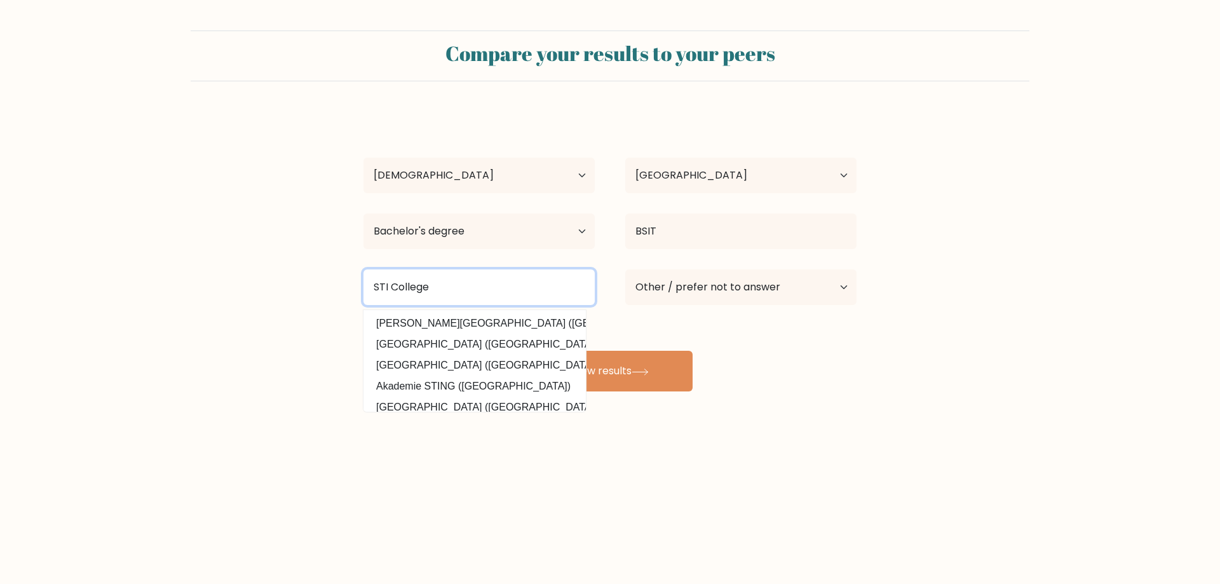
type input "STI College"
click at [787, 361] on div "[PERSON_NAME] Age Under [DEMOGRAPHIC_DATA] [DEMOGRAPHIC_DATA] [DEMOGRAPHIC_DATA…" at bounding box center [610, 252] width 508 height 280
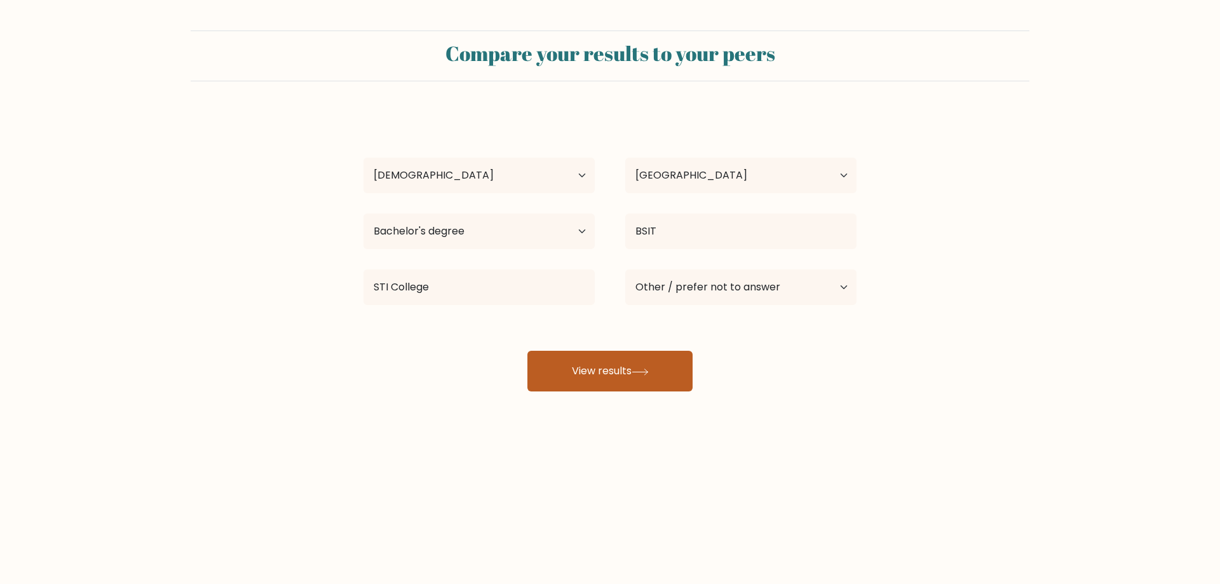
click at [654, 375] on button "View results" at bounding box center [609, 371] width 165 height 41
